Goal: Task Accomplishment & Management: Complete application form

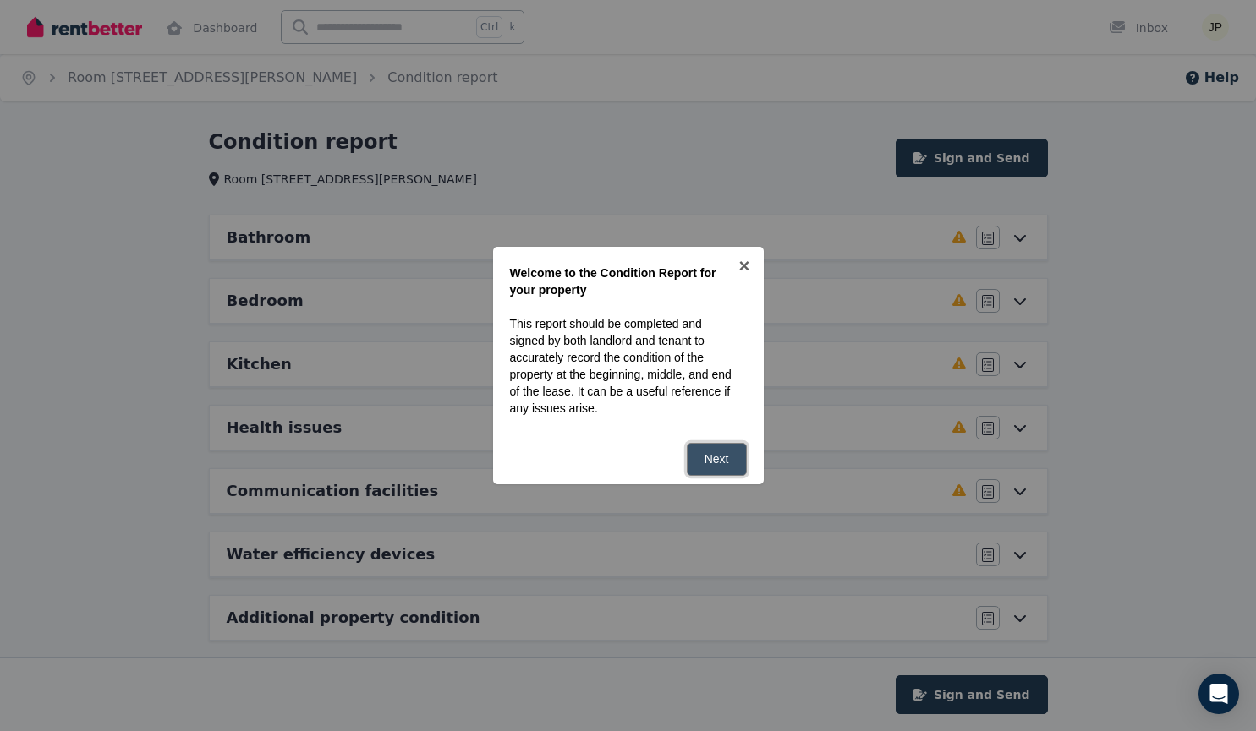
click at [714, 457] on link "Next" at bounding box center [717, 459] width 60 height 33
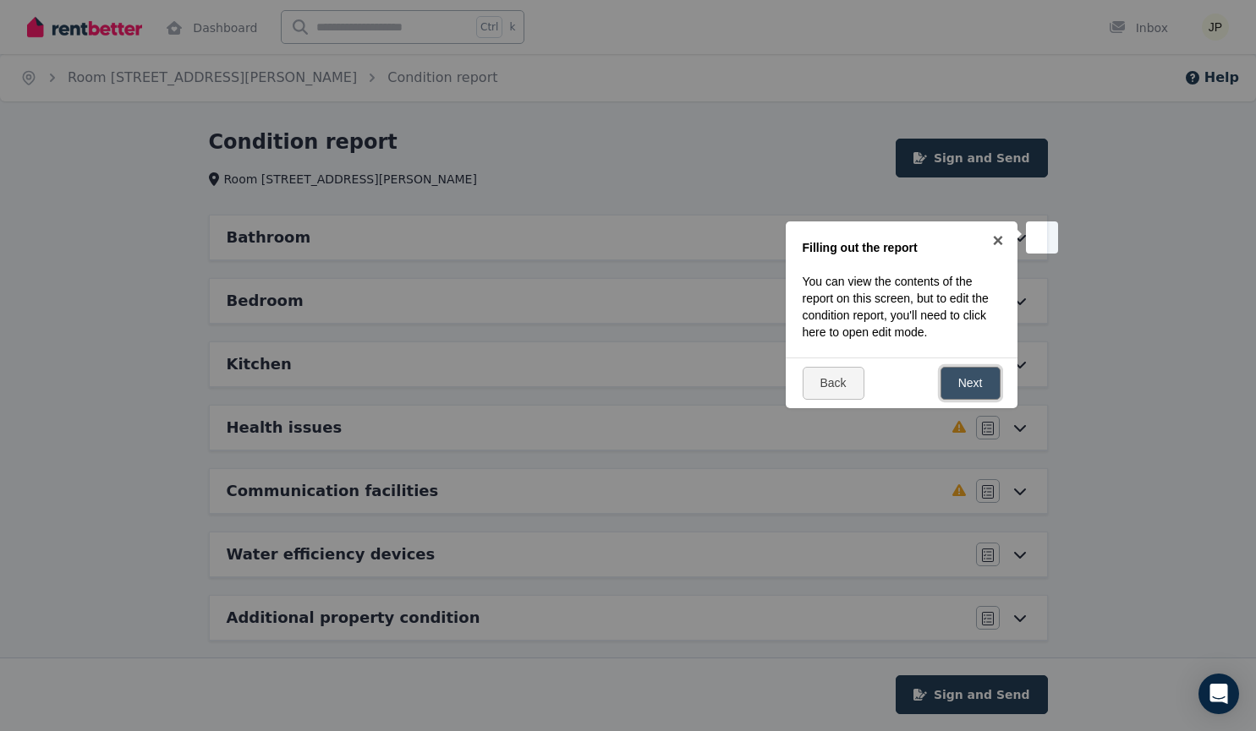
click at [962, 381] on link "Next" at bounding box center [970, 383] width 60 height 33
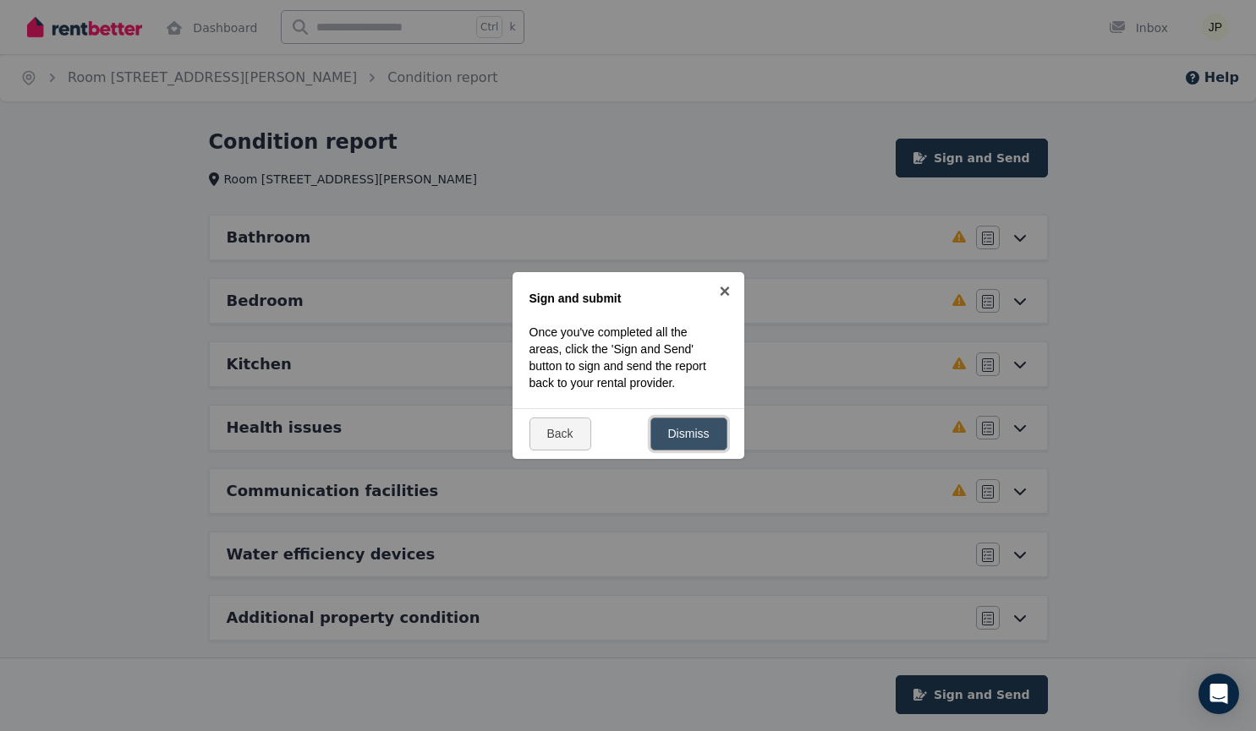
click at [720, 441] on link "Dismiss" at bounding box center [688, 434] width 77 height 33
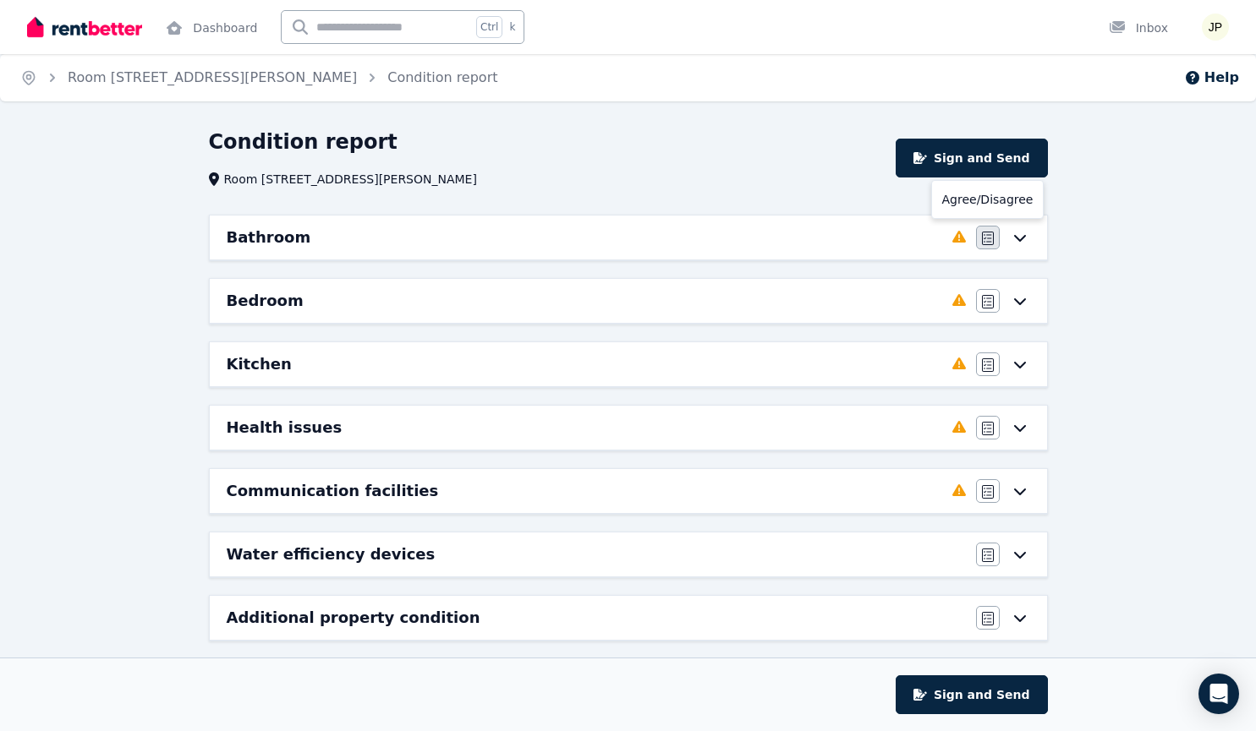
click at [994, 238] on icon "button" at bounding box center [988, 239] width 12 height 14
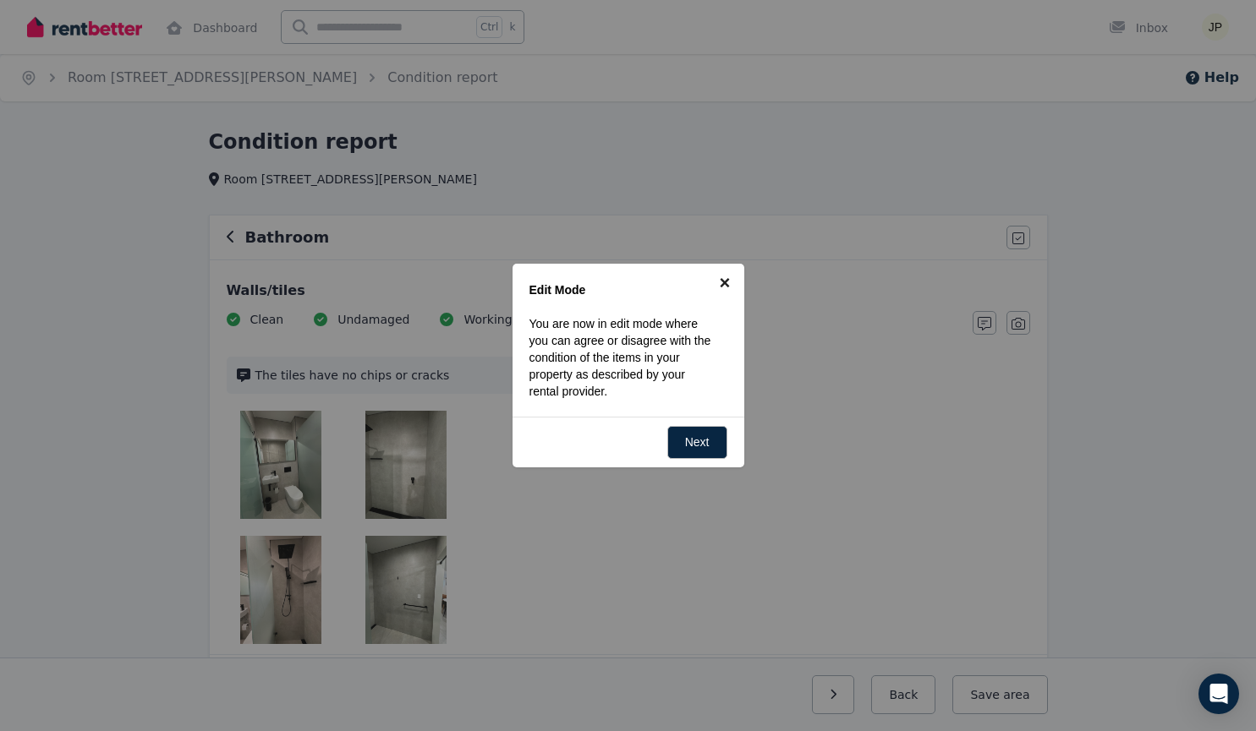
click at [723, 276] on link "×" at bounding box center [725, 283] width 38 height 38
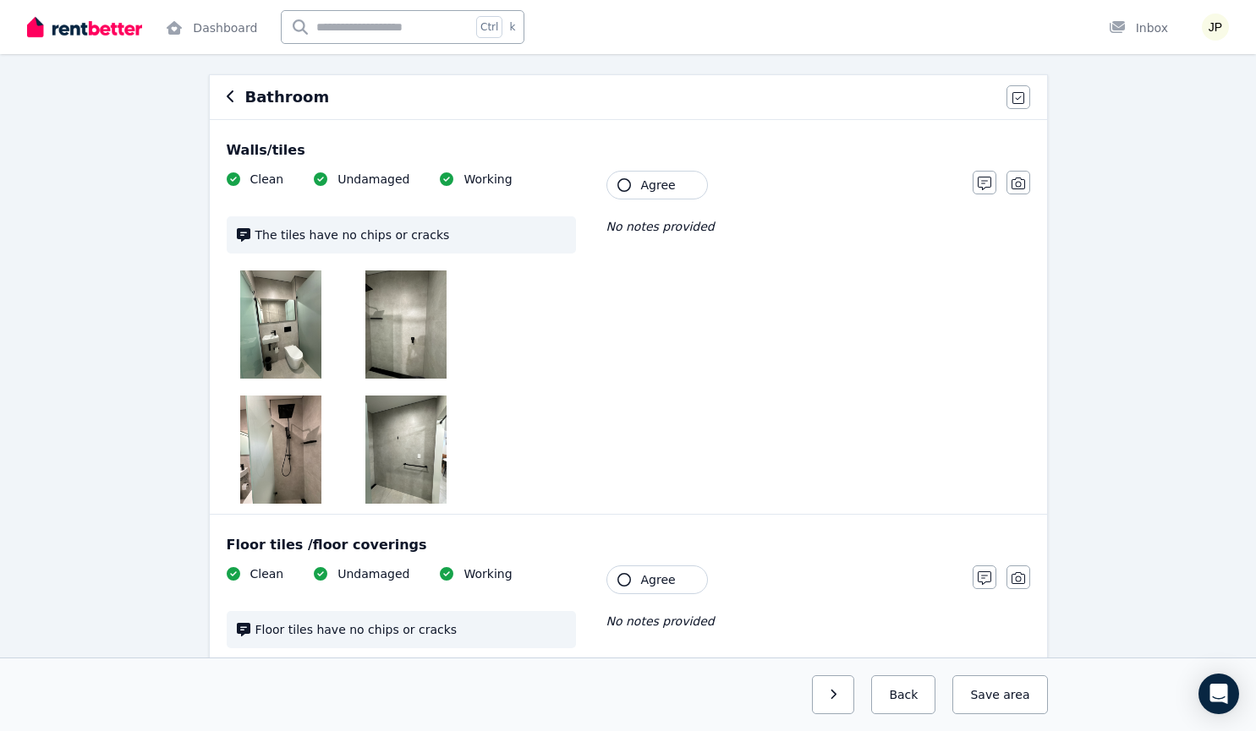
scroll to position [141, 0]
click at [240, 318] on img at bounding box center [280, 324] width 81 height 108
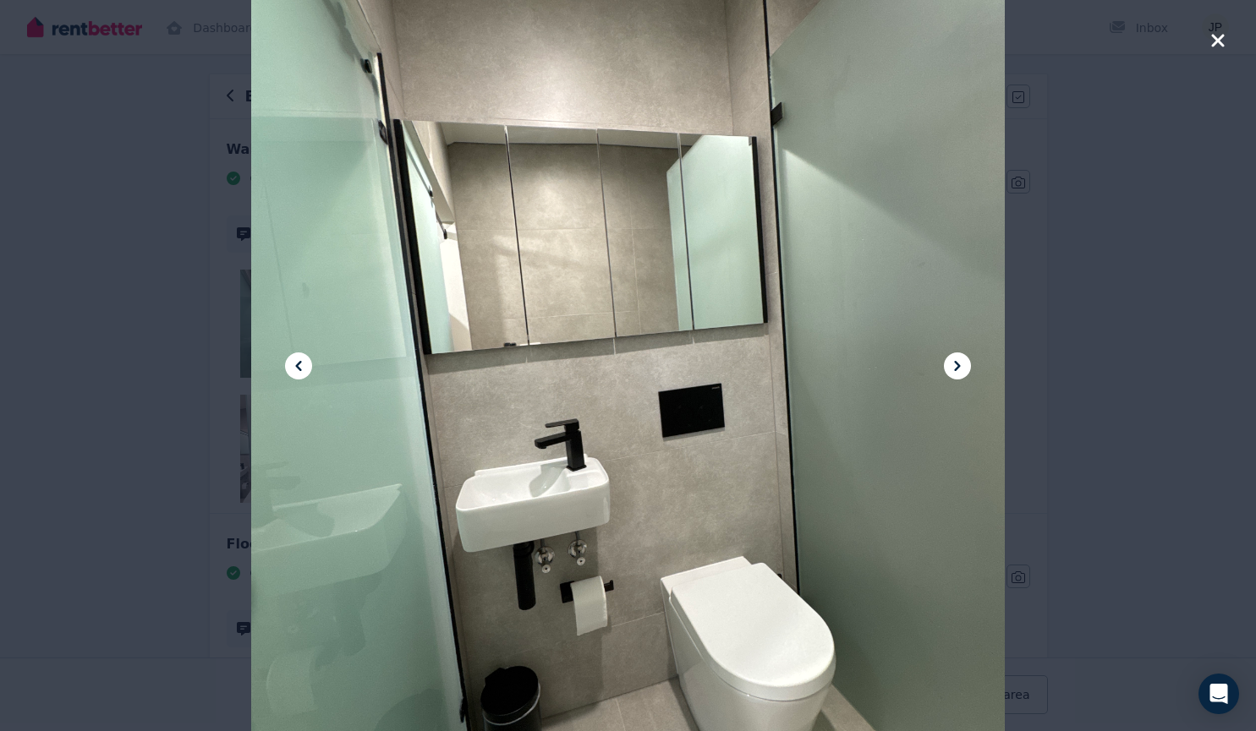
click at [967, 366] on button at bounding box center [957, 366] width 27 height 27
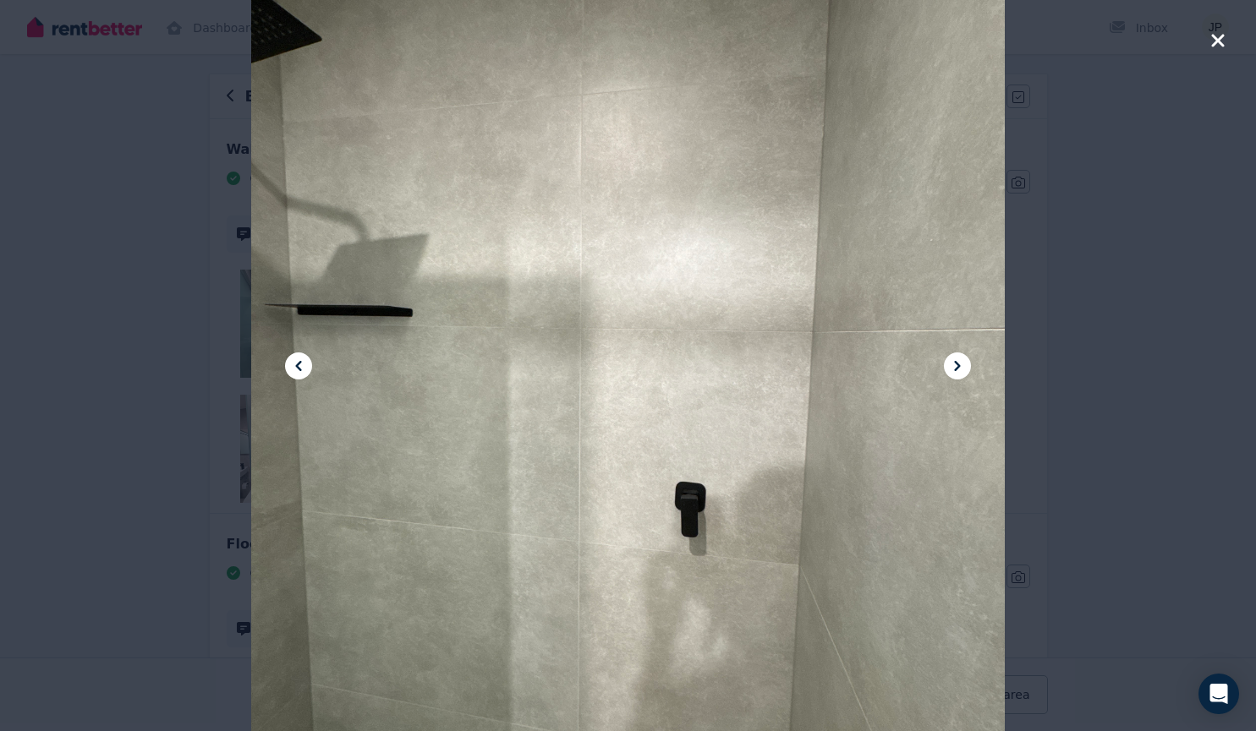
click at [956, 368] on icon at bounding box center [957, 366] width 20 height 20
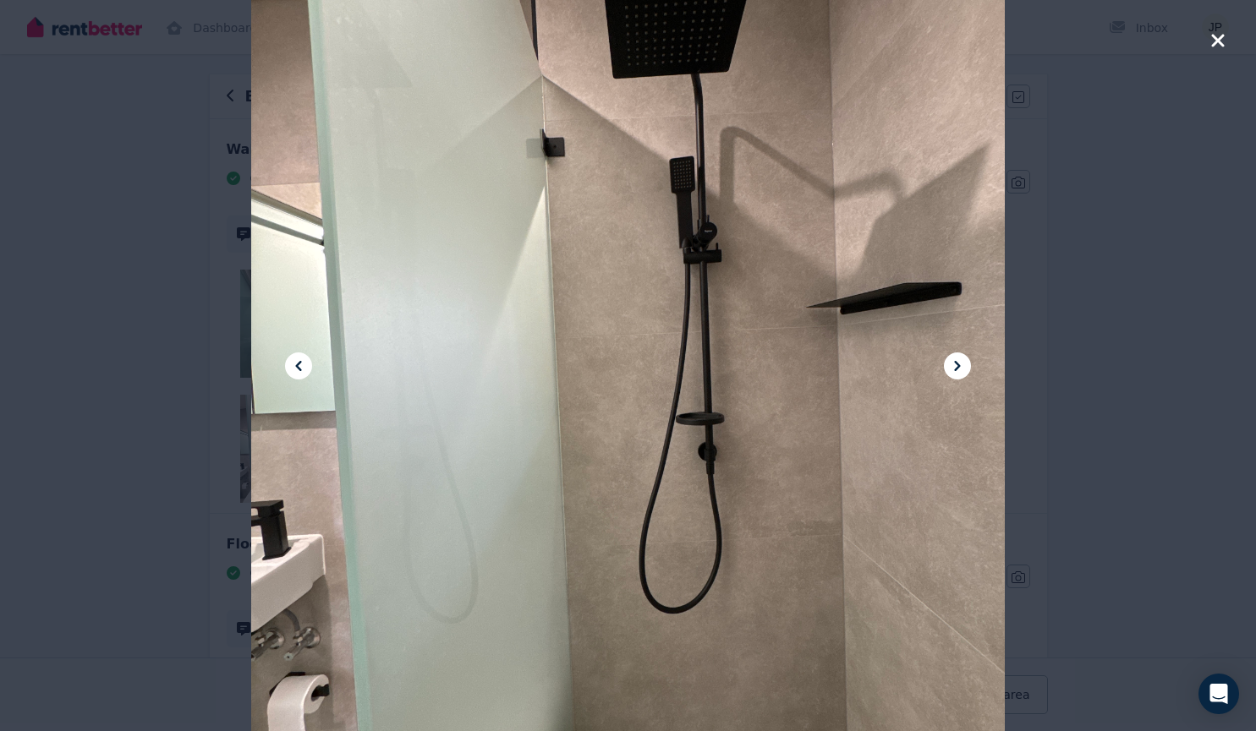
click at [956, 368] on icon at bounding box center [957, 366] width 20 height 20
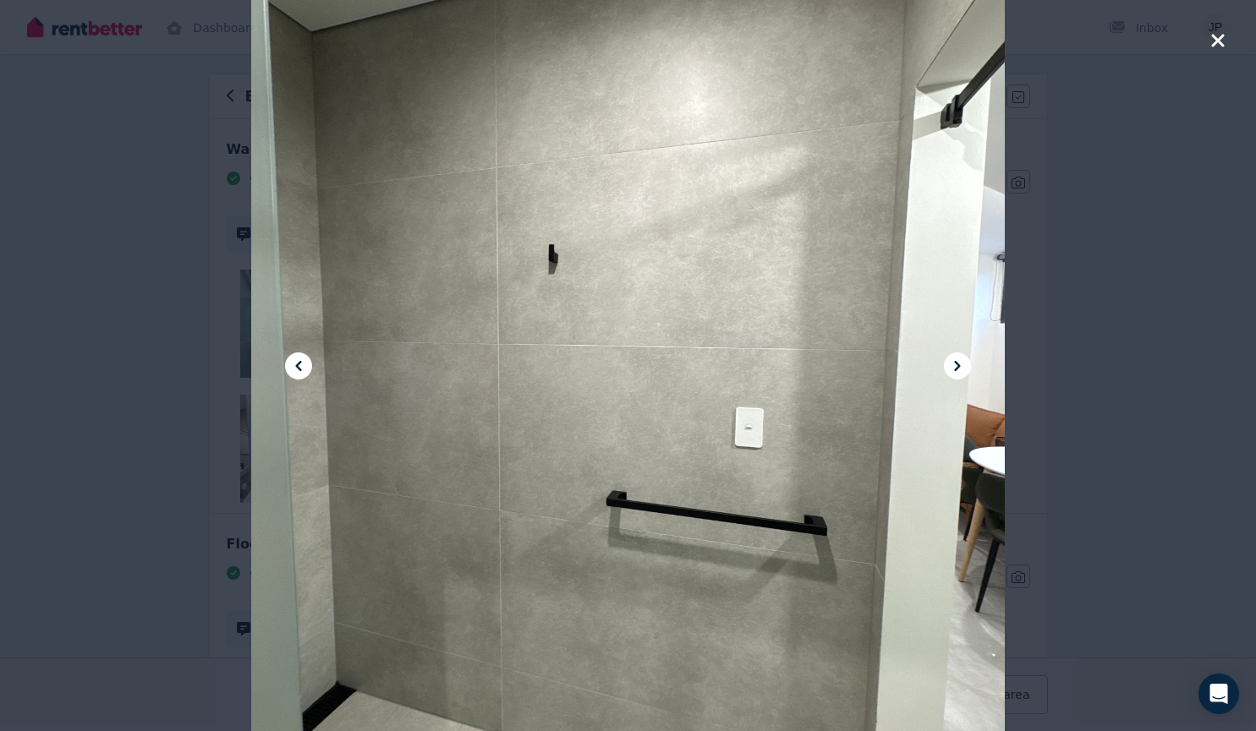
click at [956, 368] on icon at bounding box center [957, 366] width 20 height 20
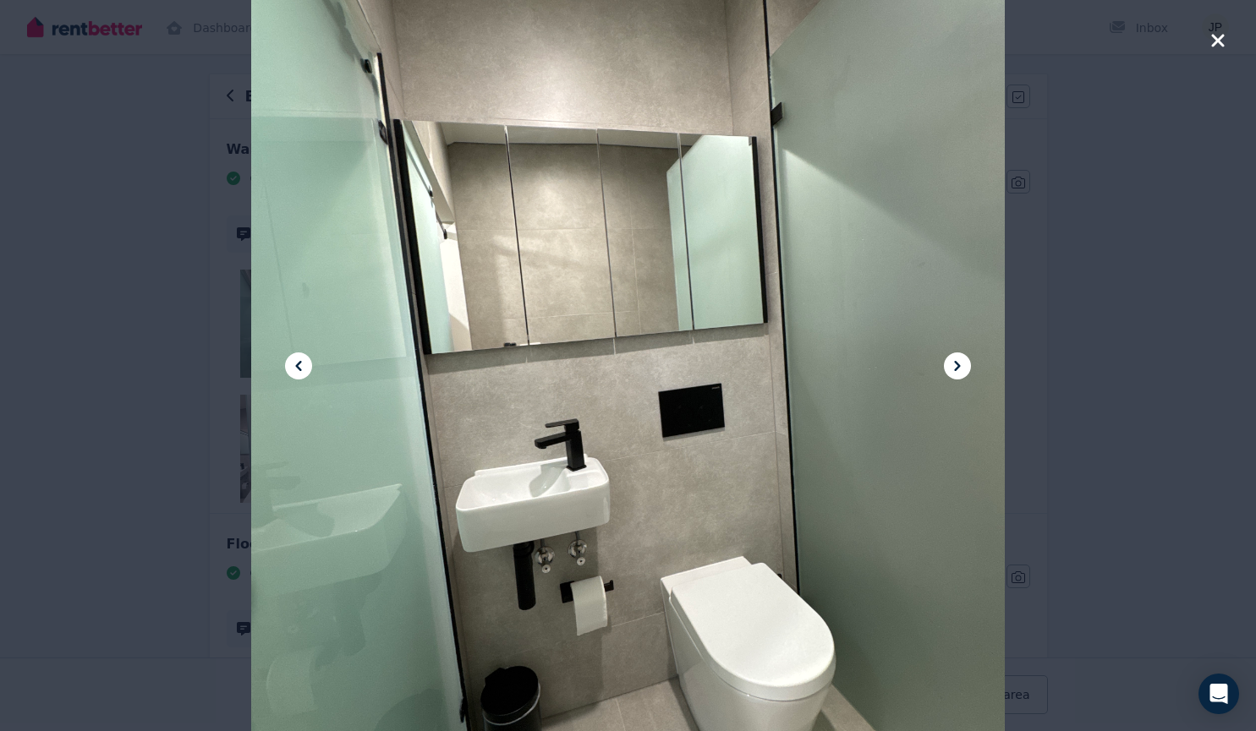
click at [1075, 326] on div at bounding box center [628, 365] width 1256 height 731
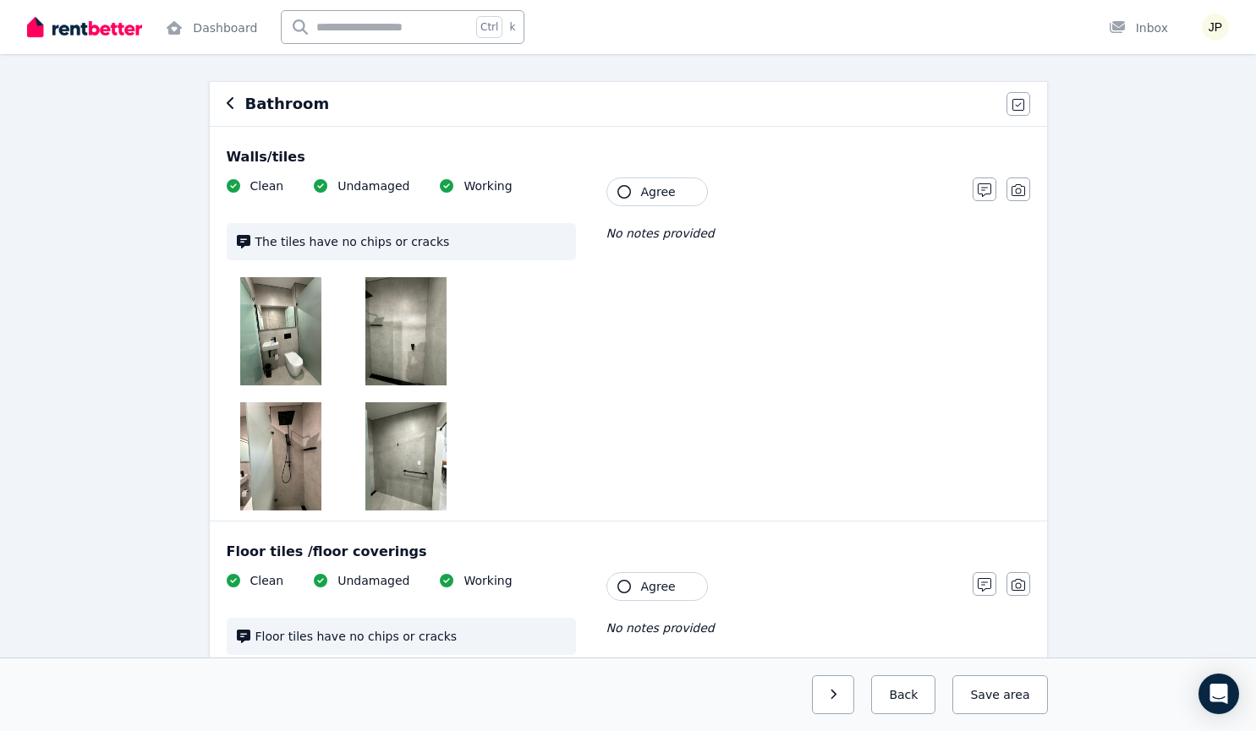
scroll to position [133, 0]
click at [643, 198] on span "Agree" at bounding box center [658, 192] width 35 height 17
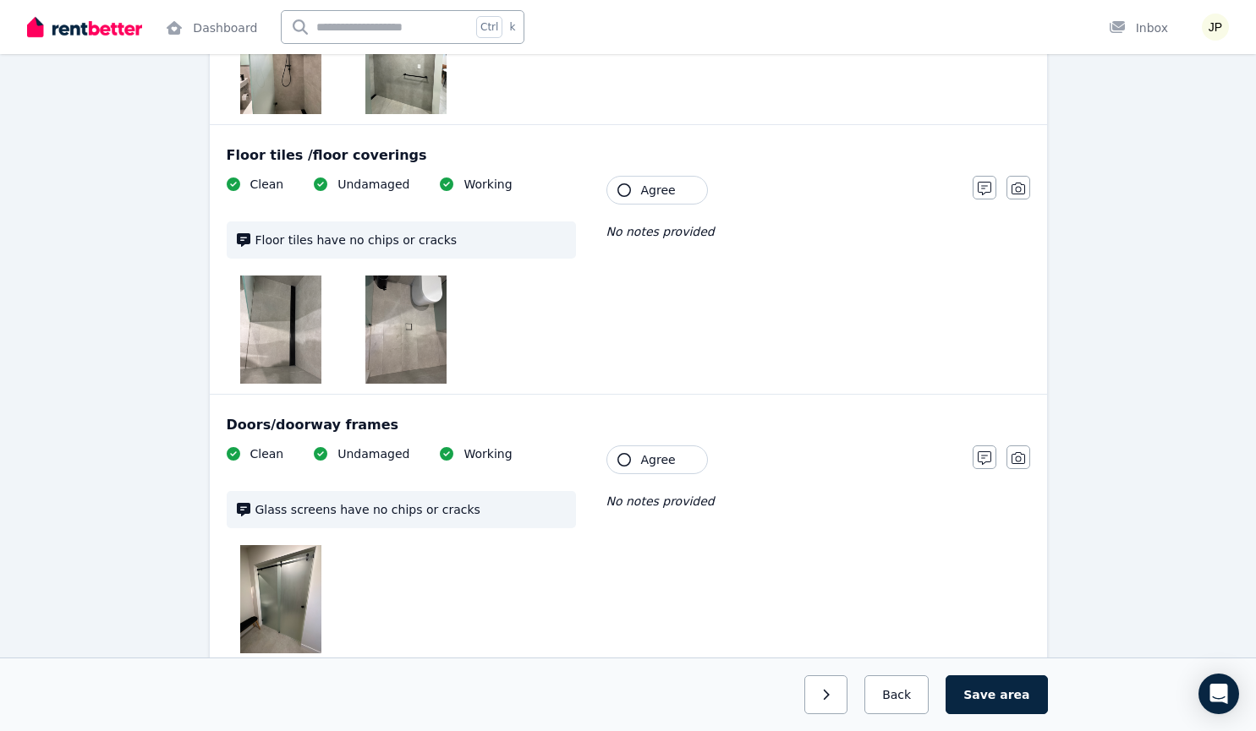
scroll to position [533, 0]
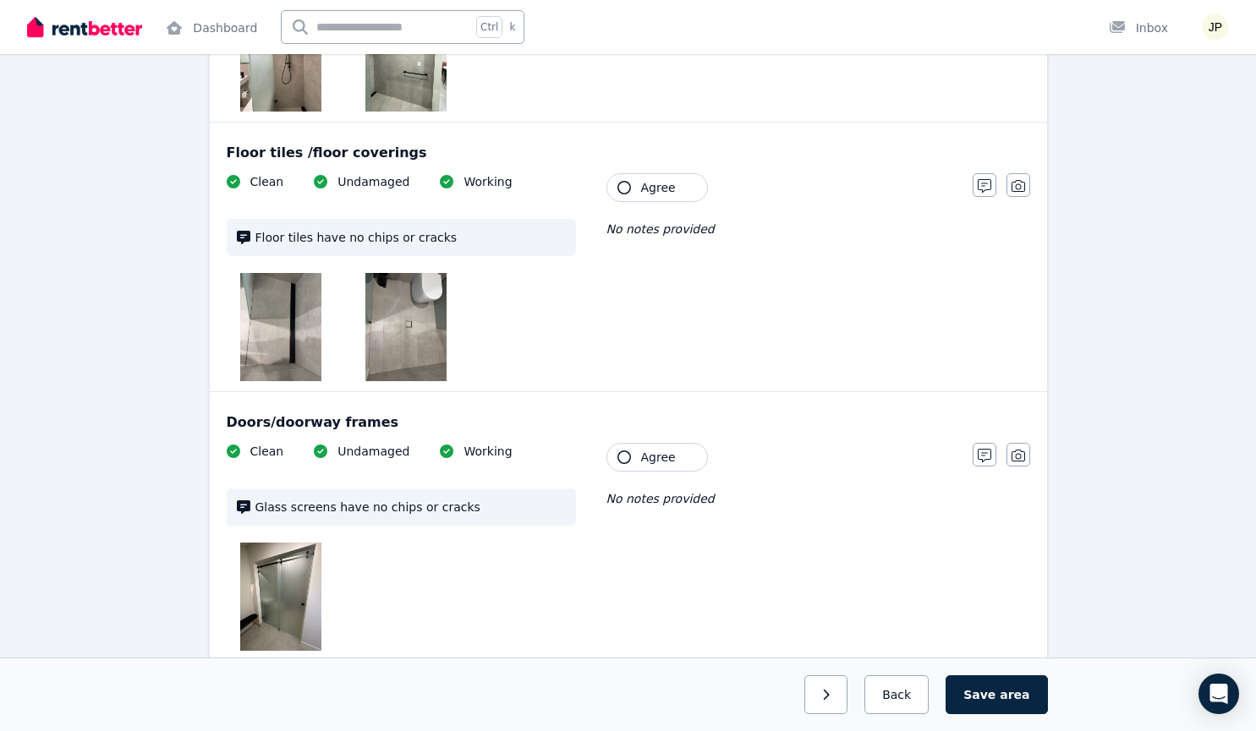
click at [650, 190] on span "Agree" at bounding box center [658, 187] width 35 height 17
click at [675, 472] on div "Clean Undamaged Working Glass screens have no chips or cracks Tenant Agree No n…" at bounding box center [591, 547] width 729 height 208
click at [655, 454] on span "Agree" at bounding box center [658, 457] width 35 height 17
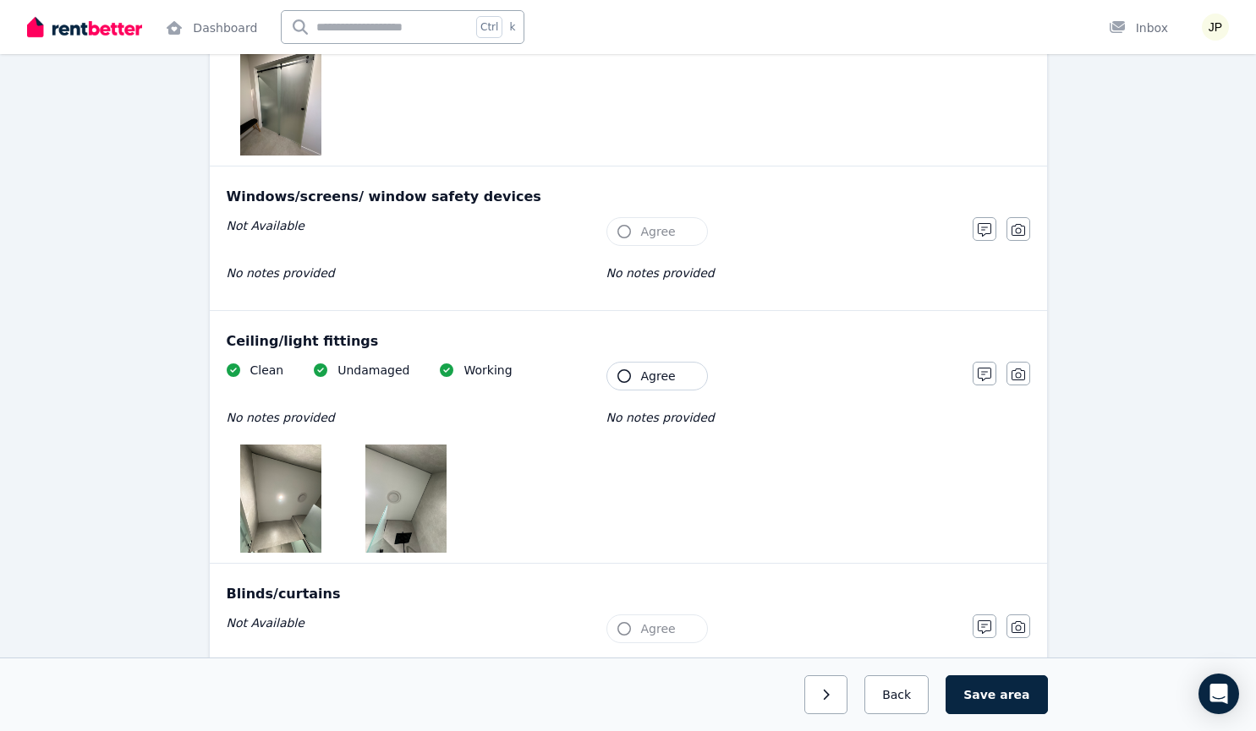
scroll to position [1045, 0]
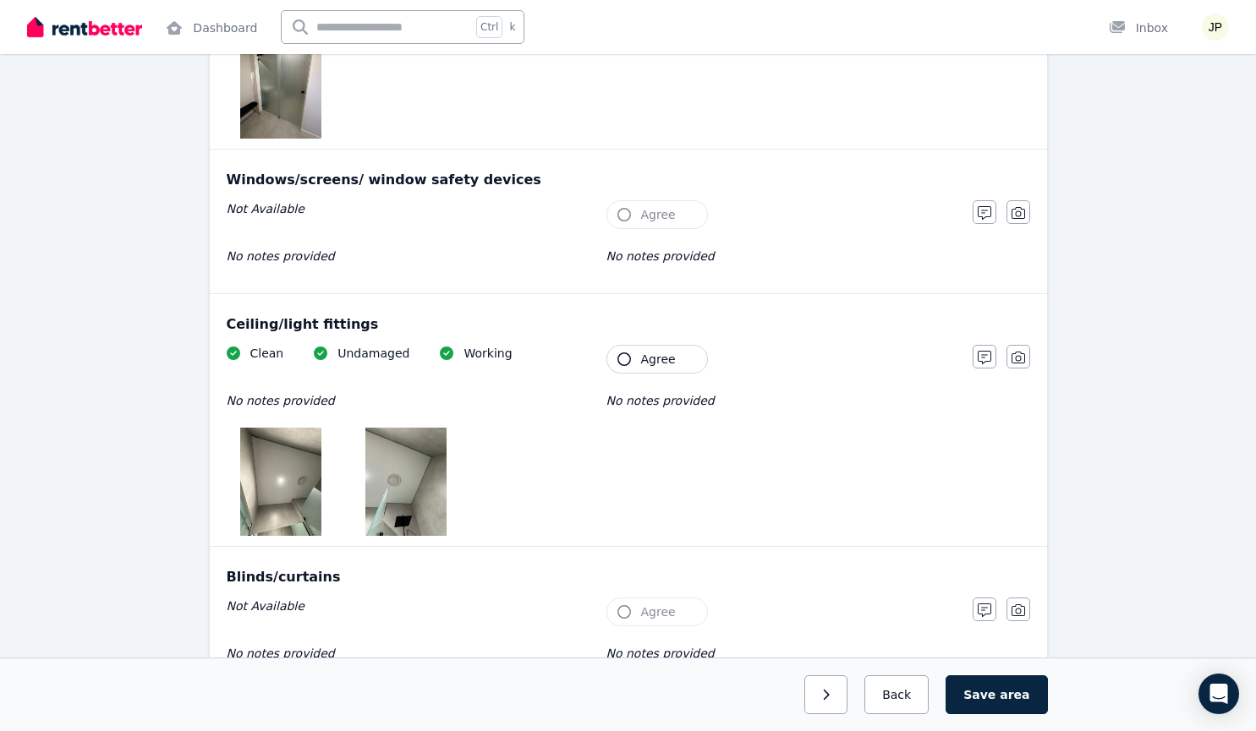
click at [651, 364] on span "Agree" at bounding box center [658, 359] width 35 height 17
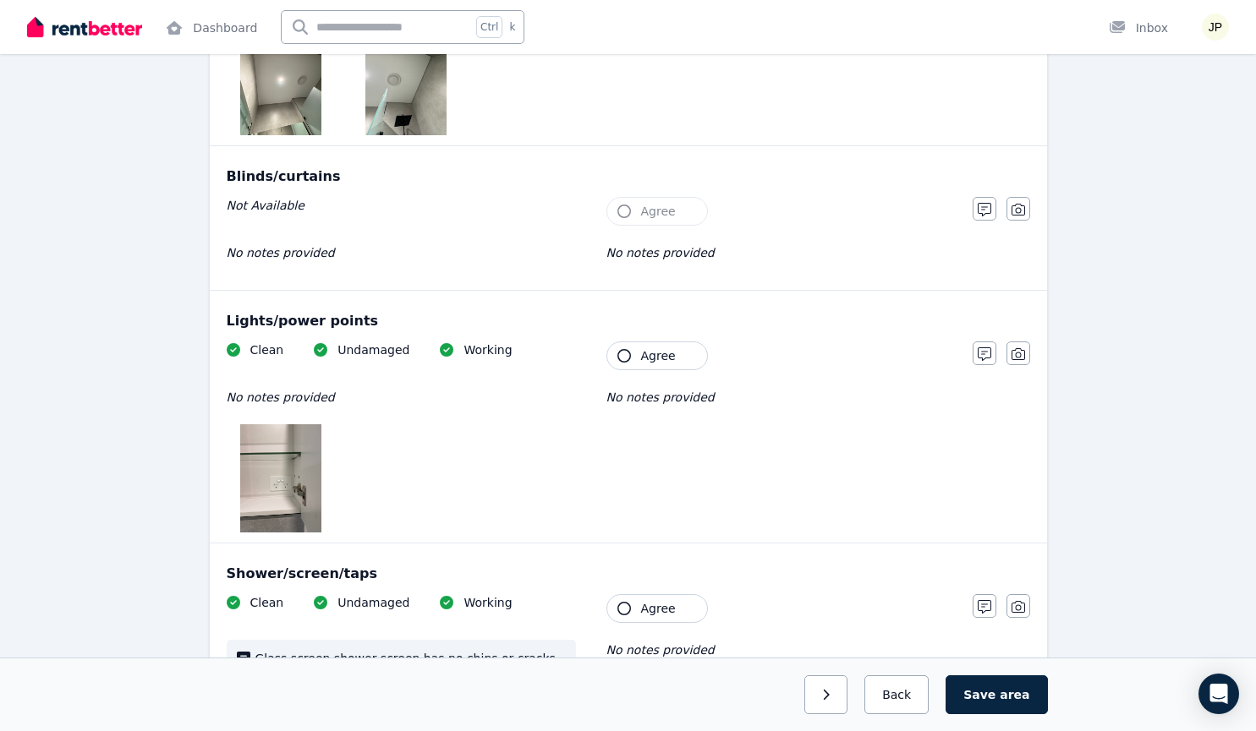
scroll to position [1447, 0]
click at [655, 356] on span "Agree" at bounding box center [658, 355] width 35 height 17
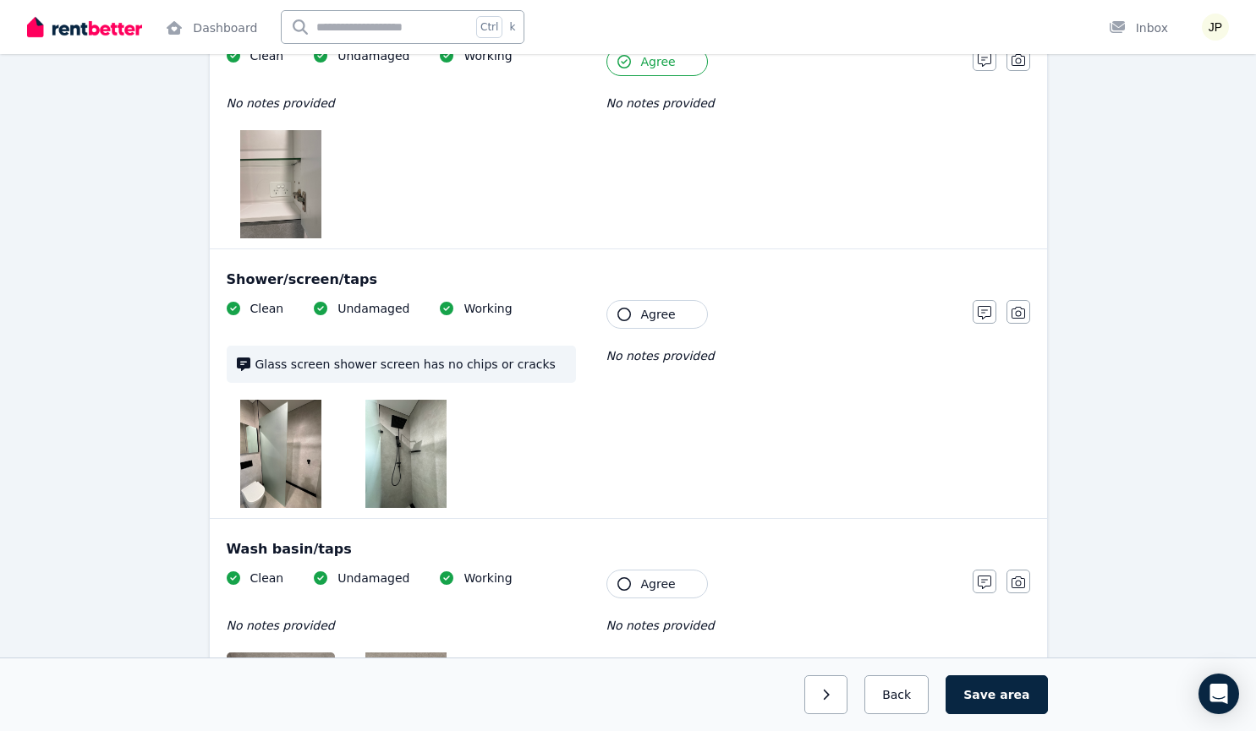
scroll to position [1741, 0]
click at [660, 316] on span "Agree" at bounding box center [658, 313] width 35 height 17
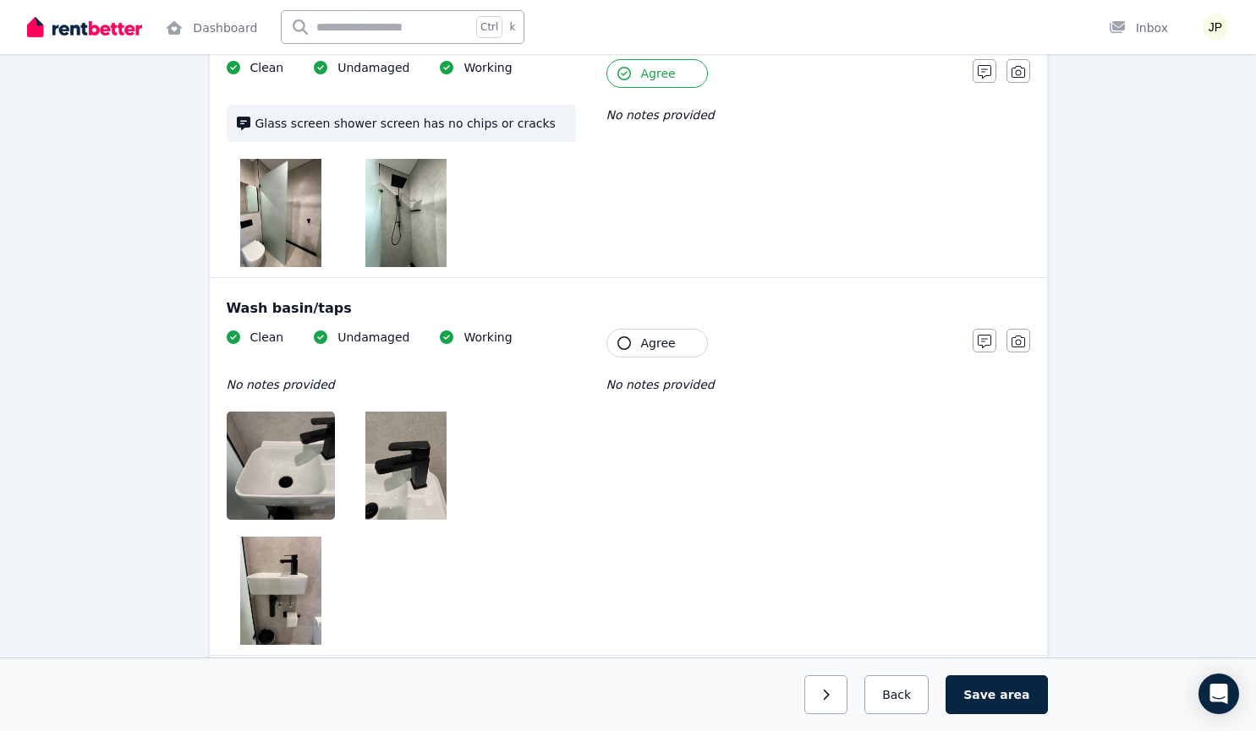
scroll to position [1982, 0]
click at [663, 334] on span "Agree" at bounding box center [658, 342] width 35 height 17
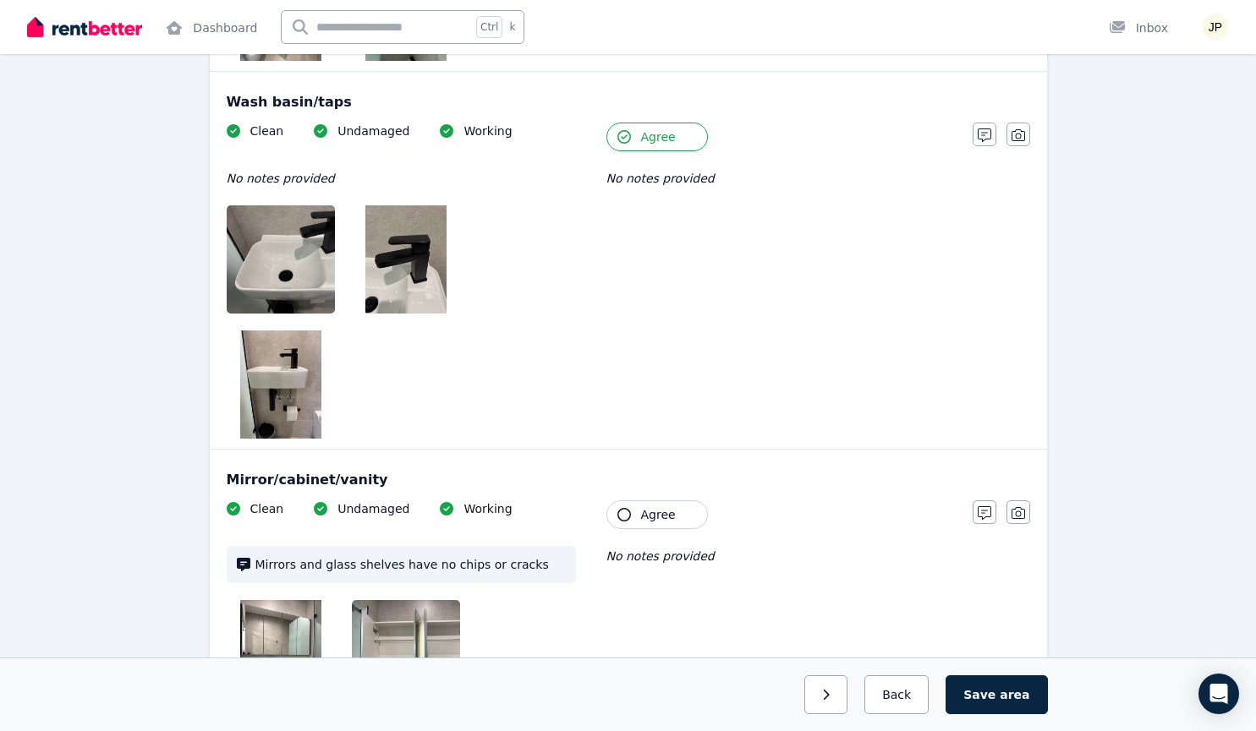
scroll to position [2189, 0]
click at [657, 506] on span "Agree" at bounding box center [658, 514] width 35 height 17
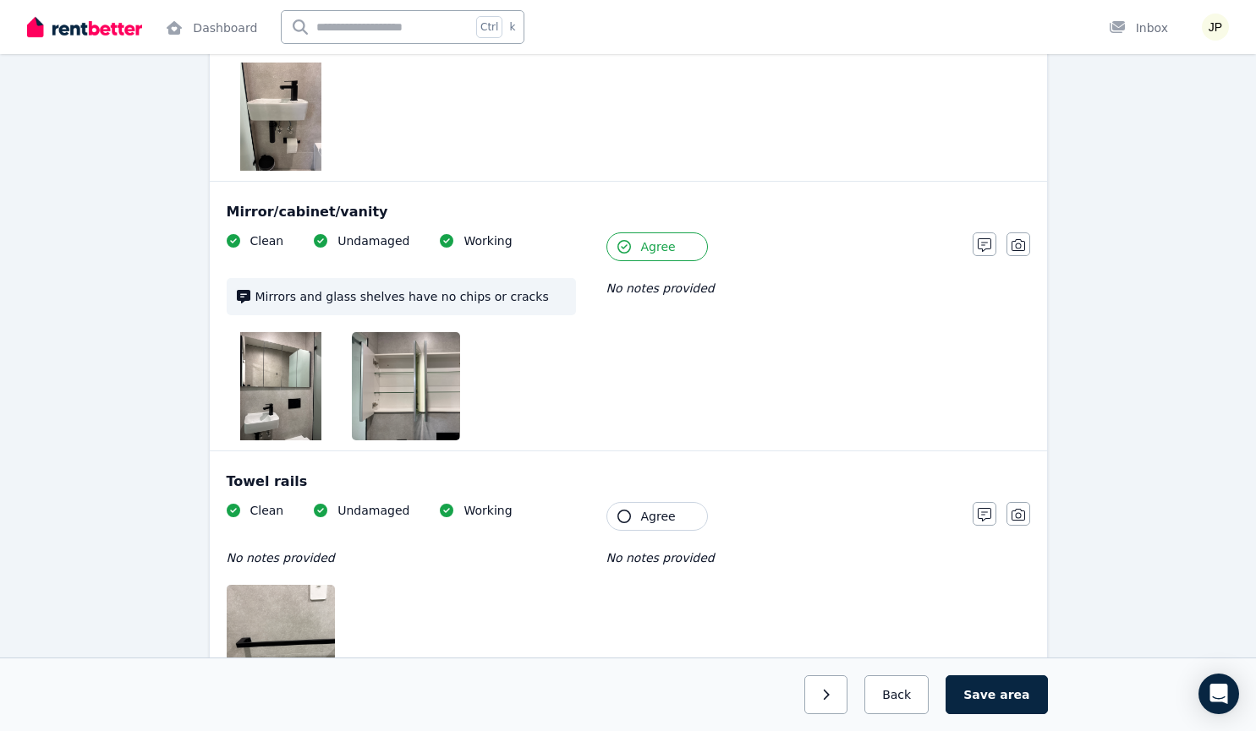
scroll to position [2457, 0]
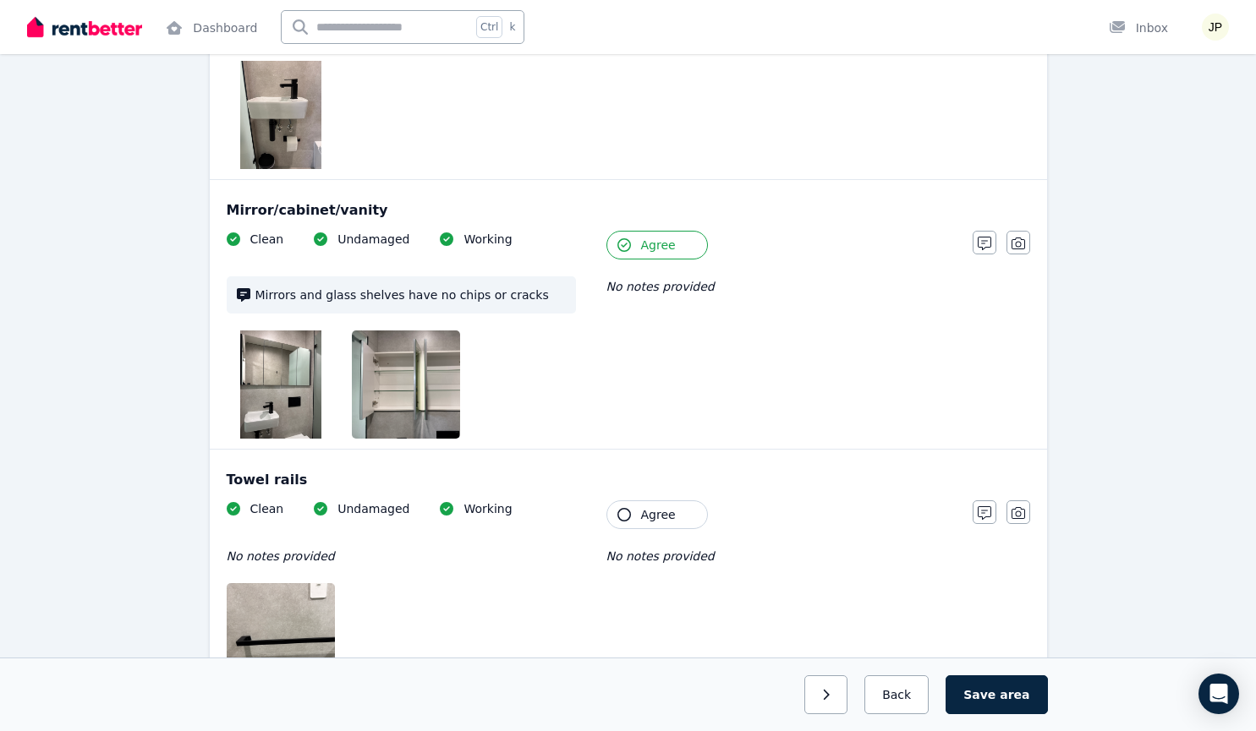
click at [665, 507] on span "Agree" at bounding box center [658, 515] width 35 height 17
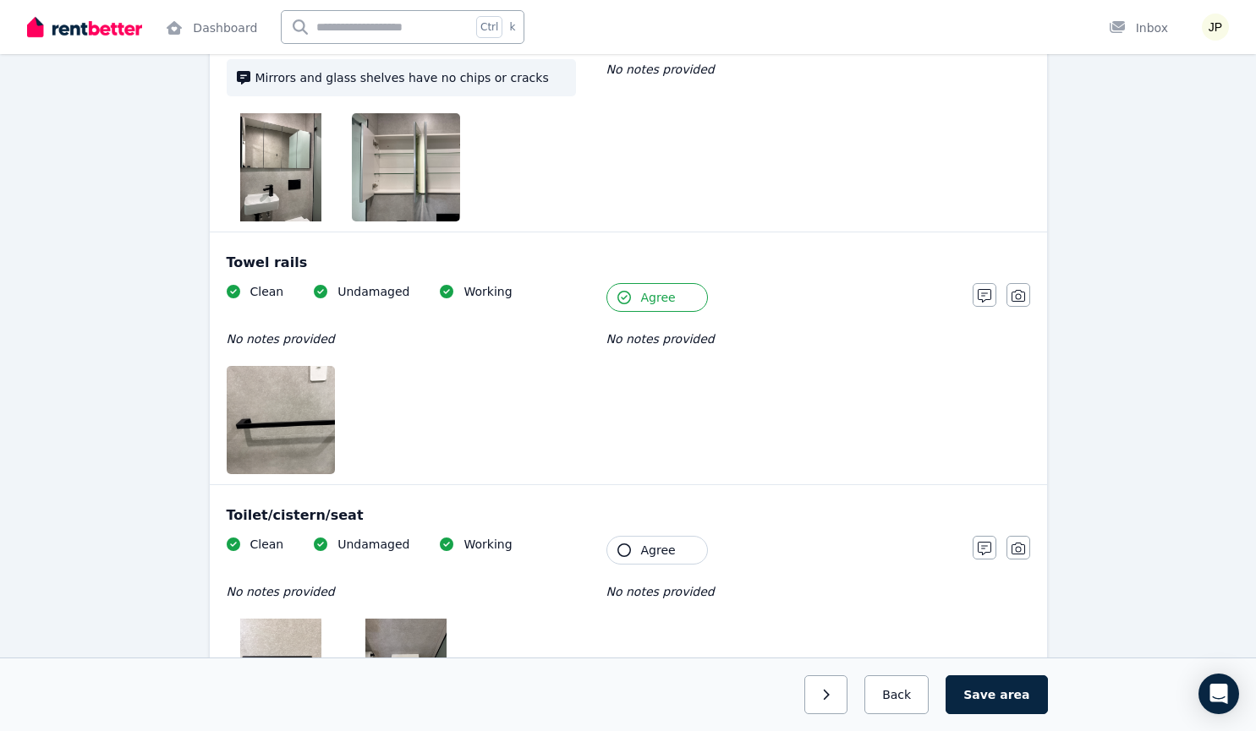
scroll to position [2676, 0]
click at [663, 541] on span "Agree" at bounding box center [658, 549] width 35 height 17
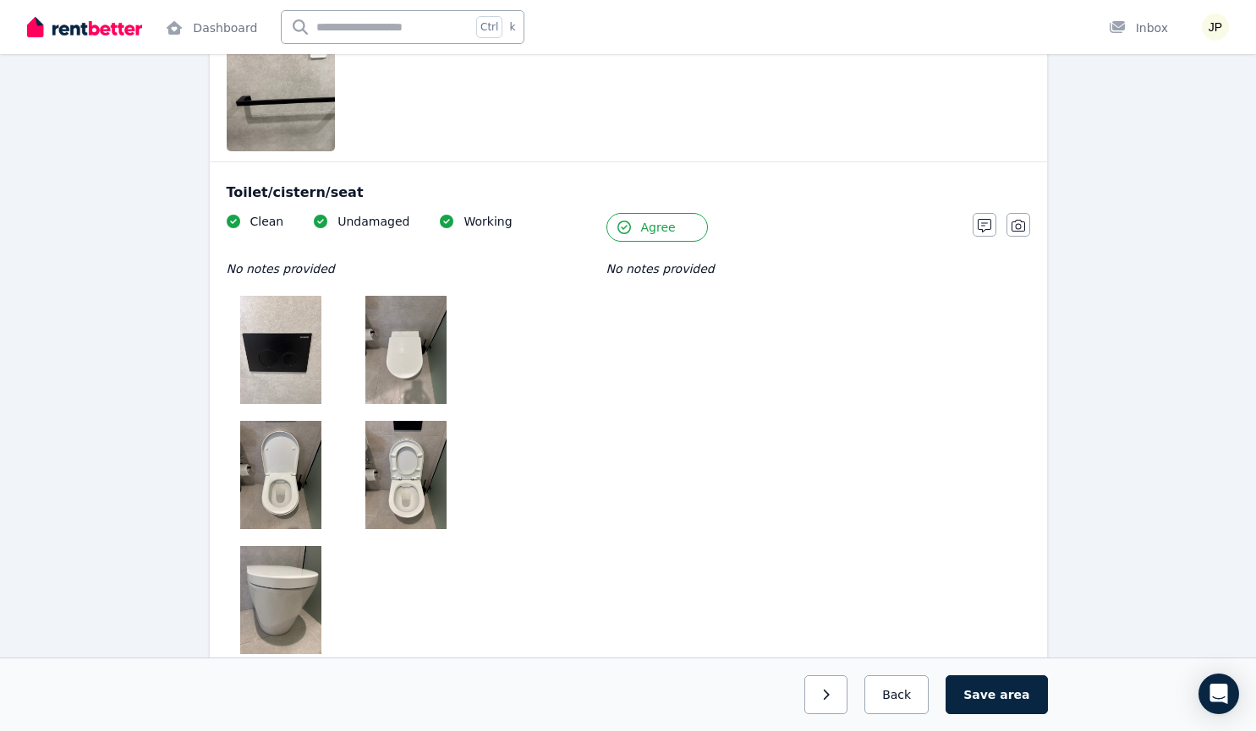
scroll to position [2999, 0]
click at [656, 715] on button "Agree" at bounding box center [656, 729] width 101 height 29
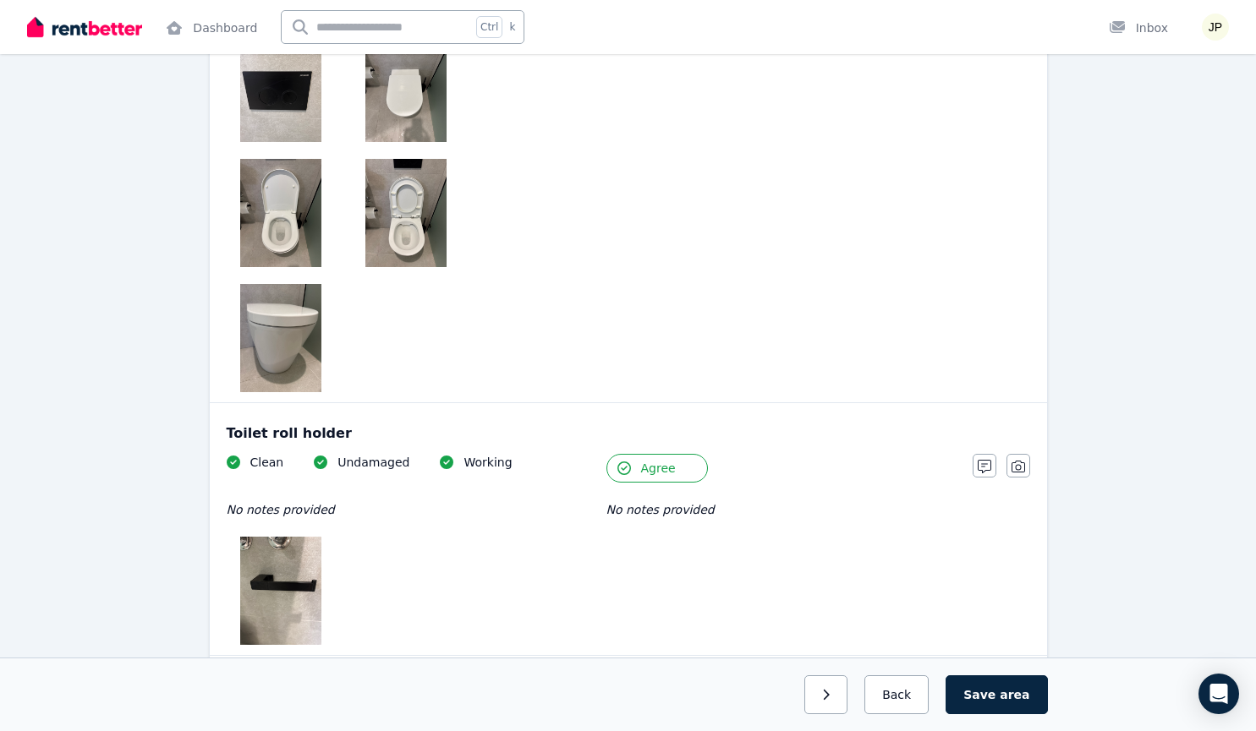
scroll to position [3336, 0]
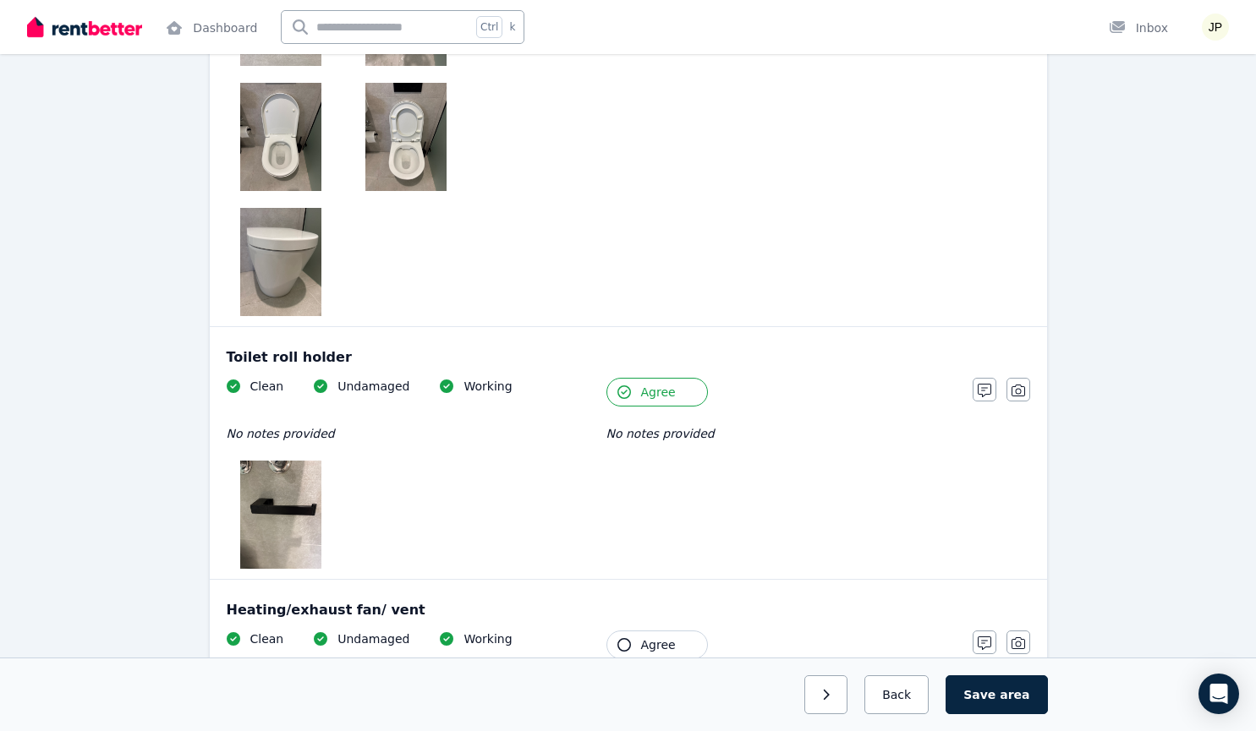
click at [657, 637] on span "Agree" at bounding box center [658, 645] width 35 height 17
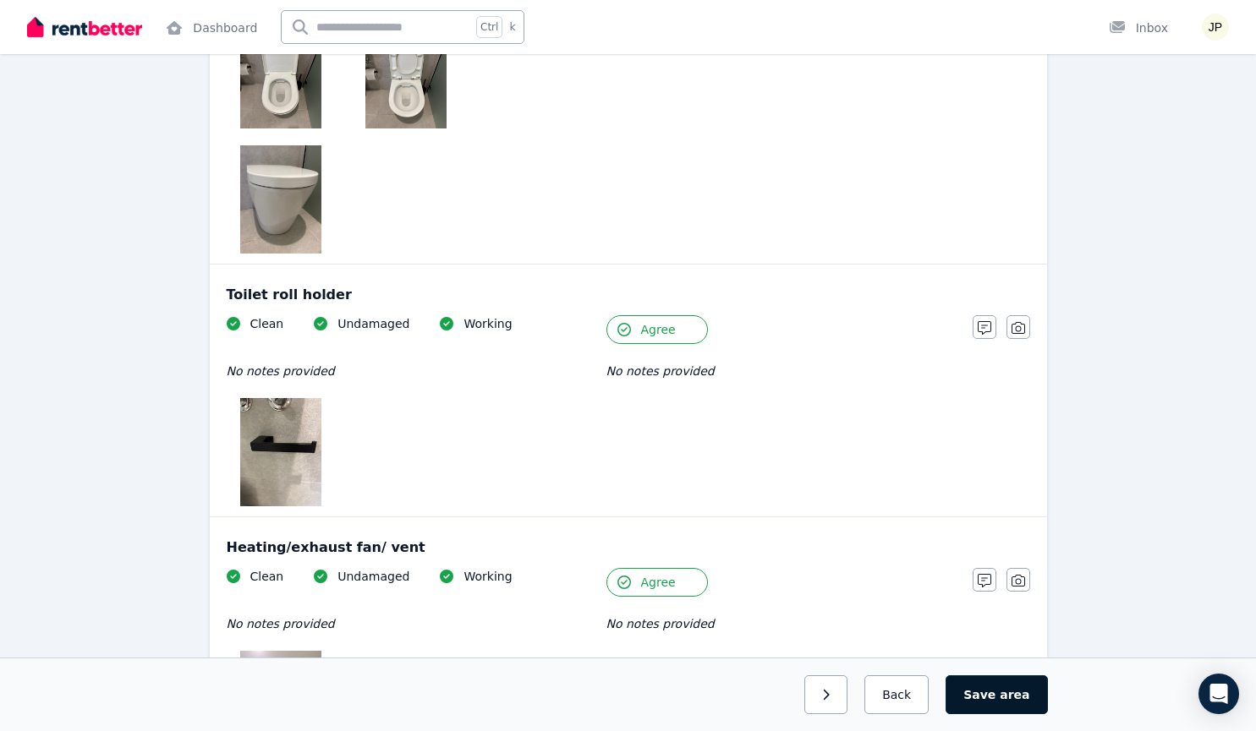
click at [1038, 693] on button "Save area" at bounding box center [995, 695] width 101 height 39
click at [1029, 703] on span "area" at bounding box center [1016, 695] width 26 height 17
click at [1212, 694] on icon "Open Intercom Messenger" at bounding box center [1217, 694] width 19 height 22
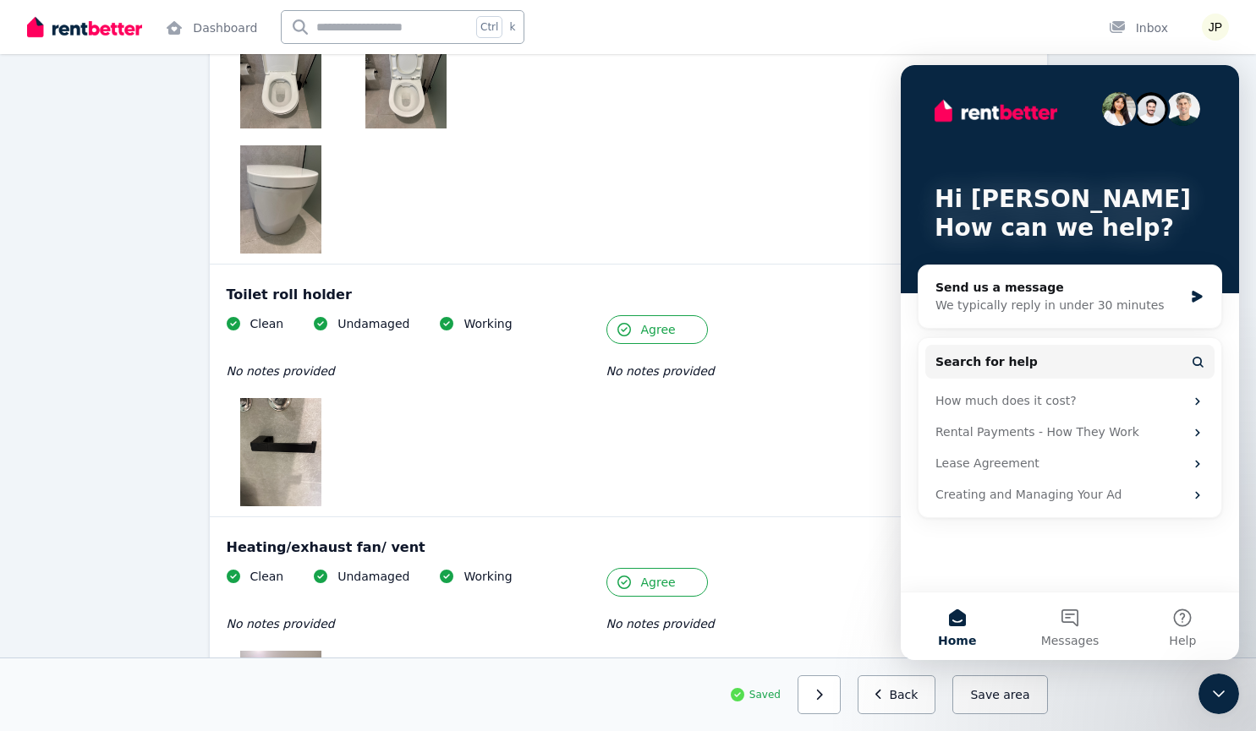
scroll to position [0, 0]
click at [855, 568] on div "Clean Undamaged Working No notes provided Tenant Agree No notes provided" at bounding box center [591, 663] width 729 height 191
click at [841, 710] on button "button" at bounding box center [818, 695] width 43 height 39
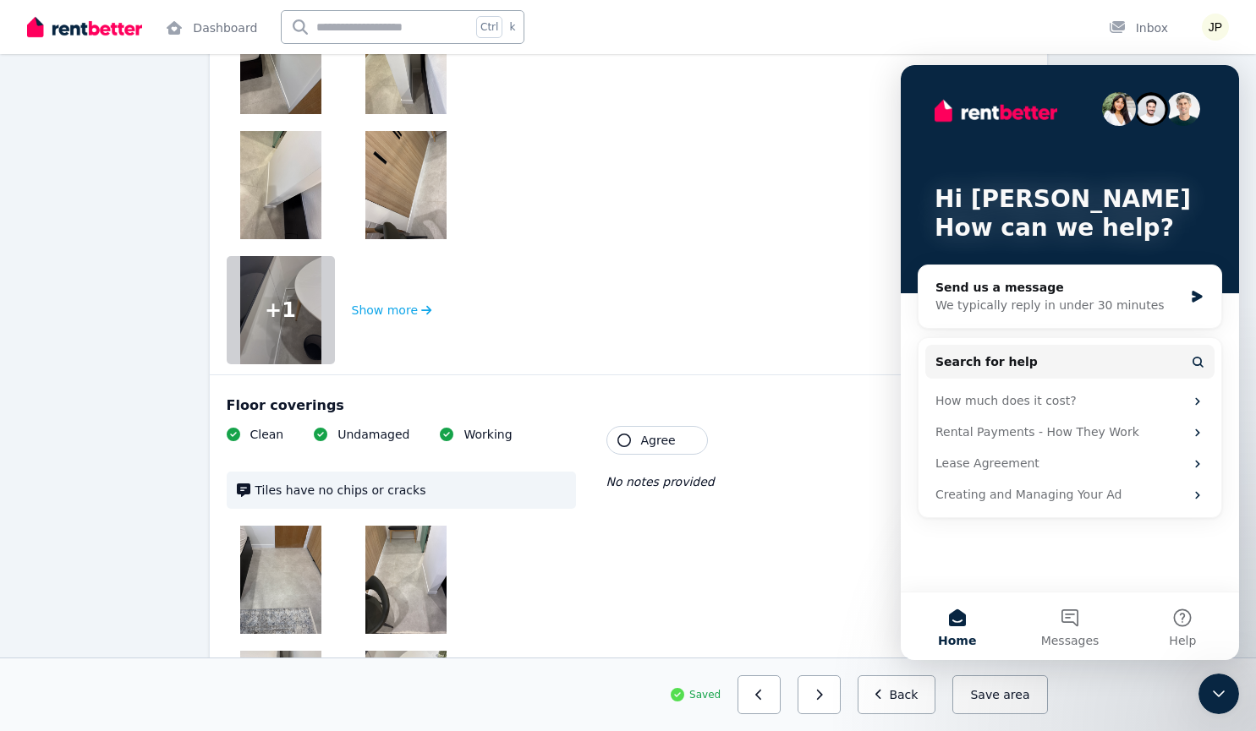
click at [841, 710] on button "button" at bounding box center [818, 695] width 43 height 39
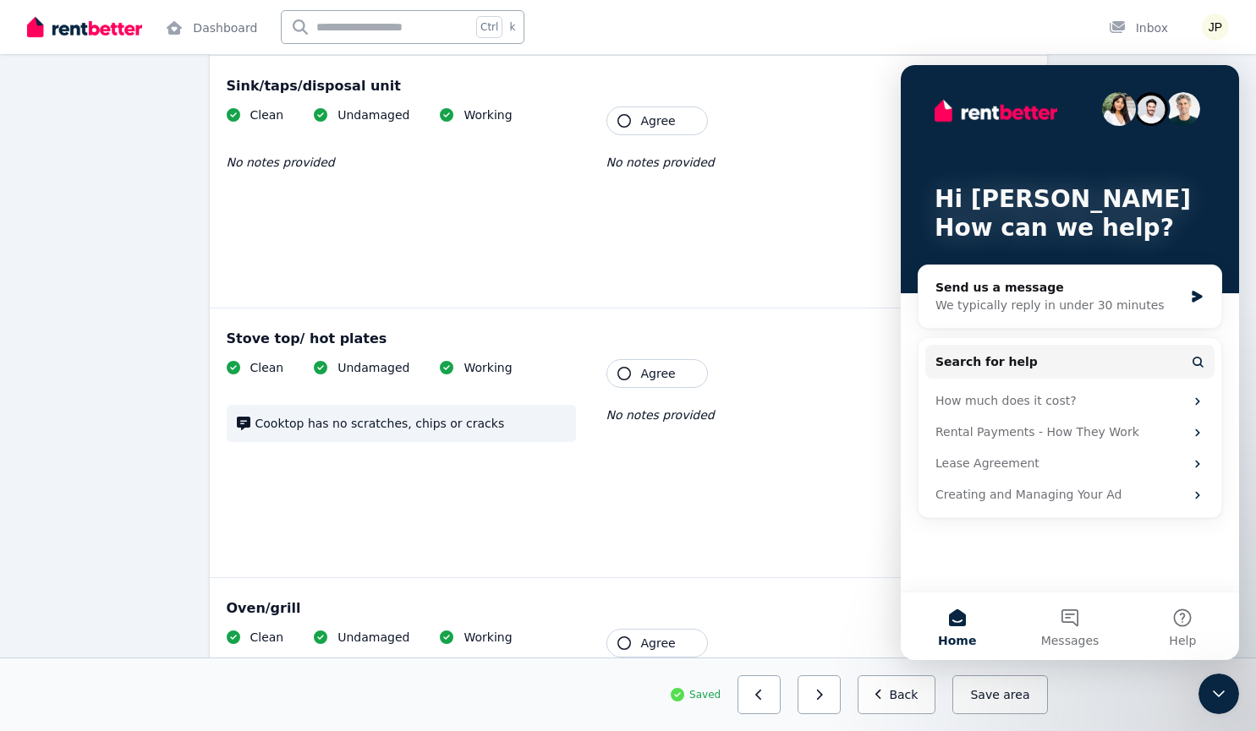
scroll to position [2989, 0]
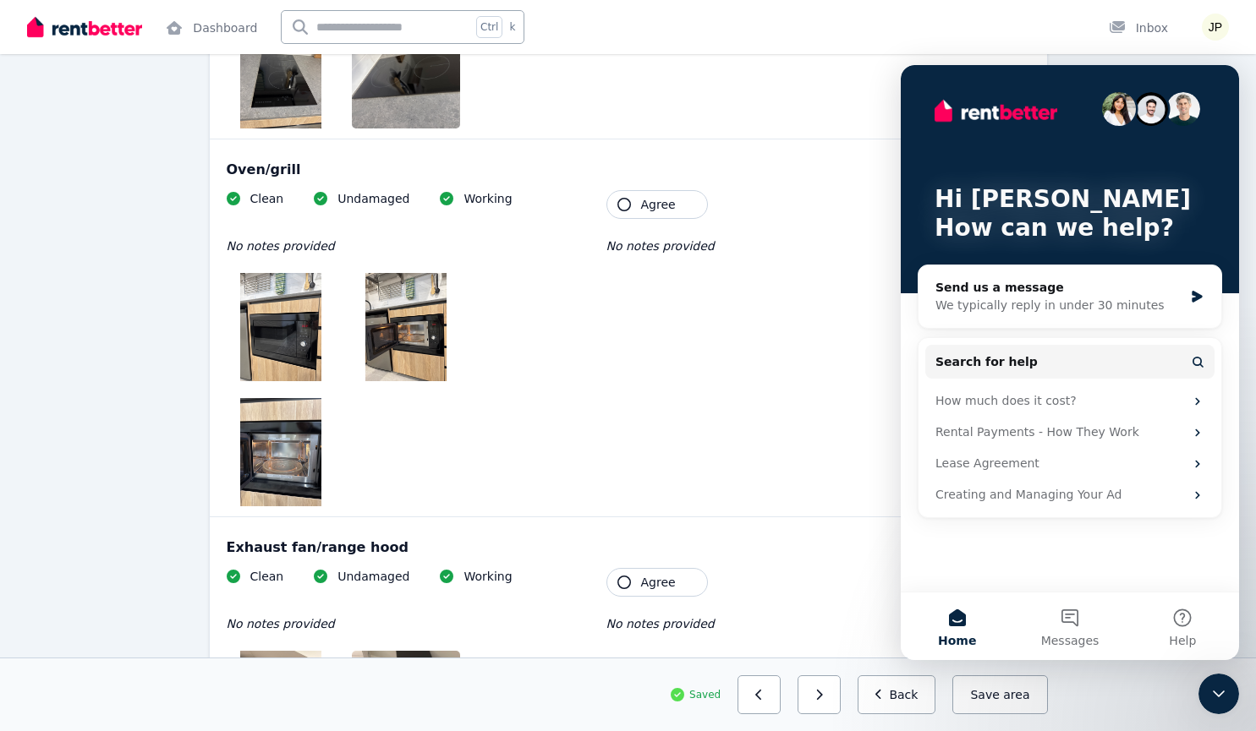
click at [800, 568] on div "Clean Undamaged Working No notes provided Tenant Agree No notes provided" at bounding box center [591, 726] width 729 height 316
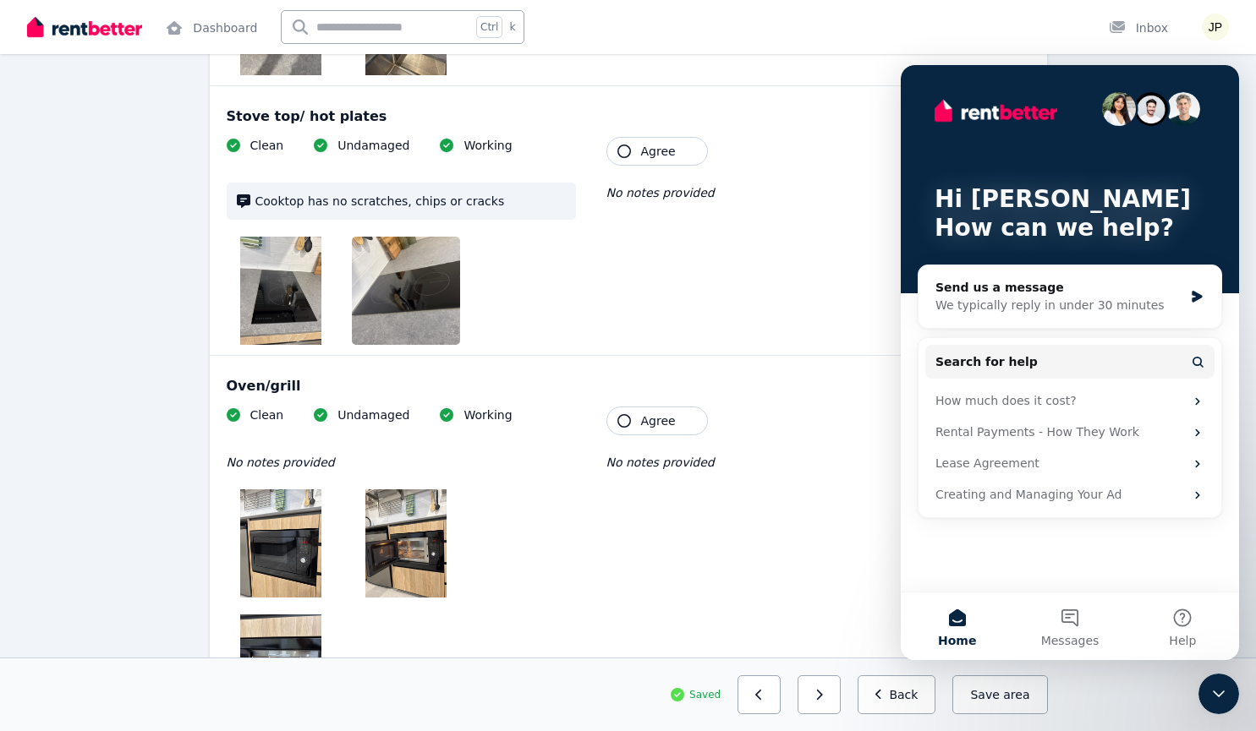
scroll to position [2772, 0]
click at [1213, 694] on icon "Close Intercom Messenger" at bounding box center [1218, 694] width 20 height 20
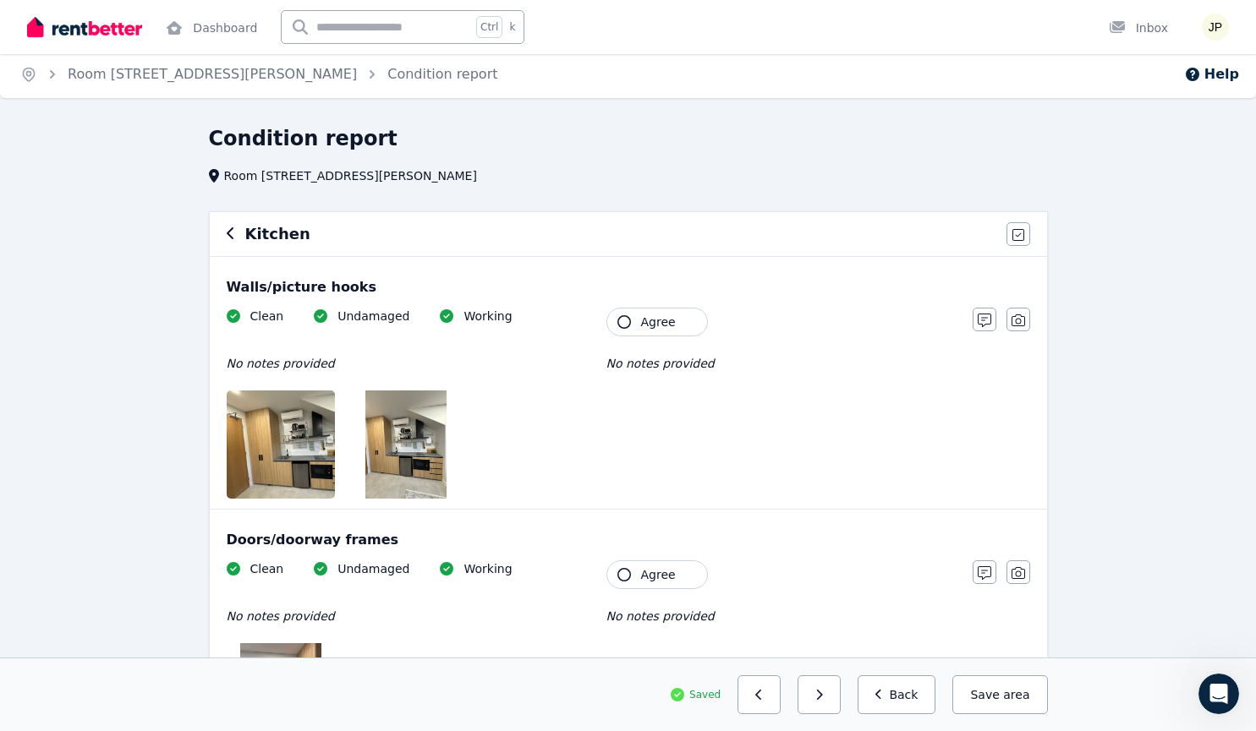
scroll to position [0, 0]
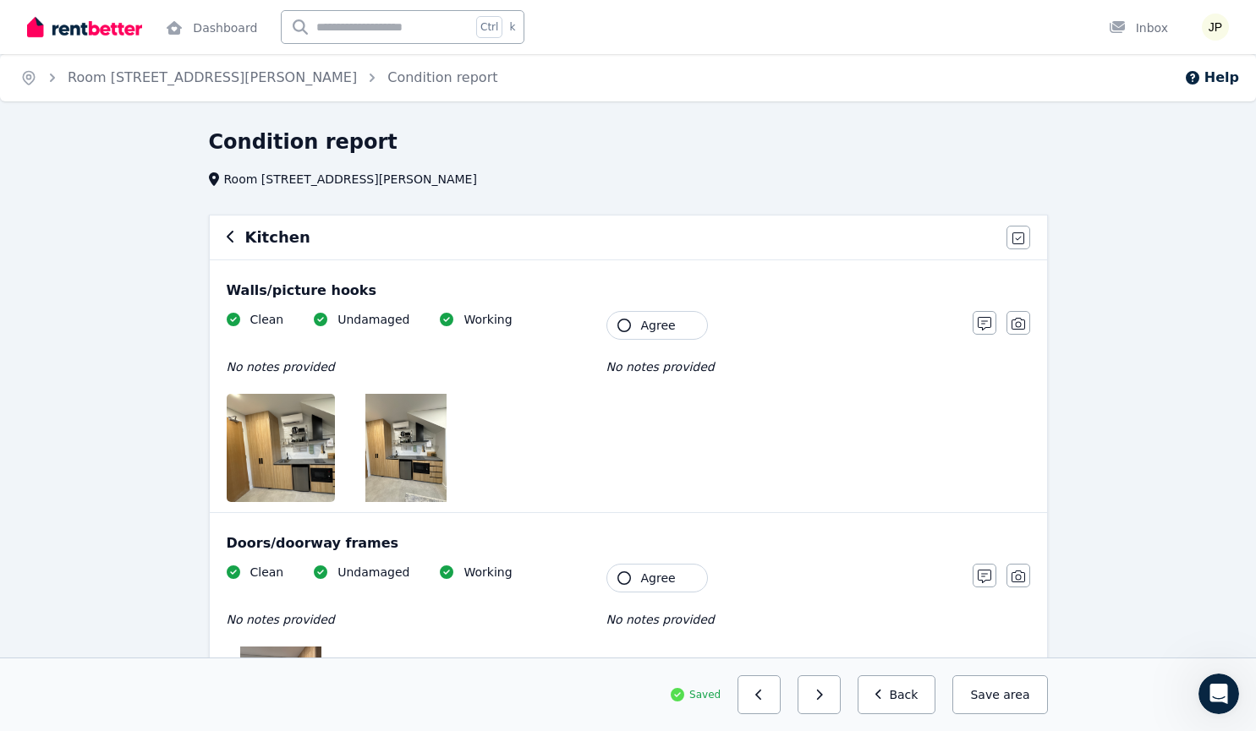
click at [642, 331] on span "Agree" at bounding box center [658, 325] width 35 height 17
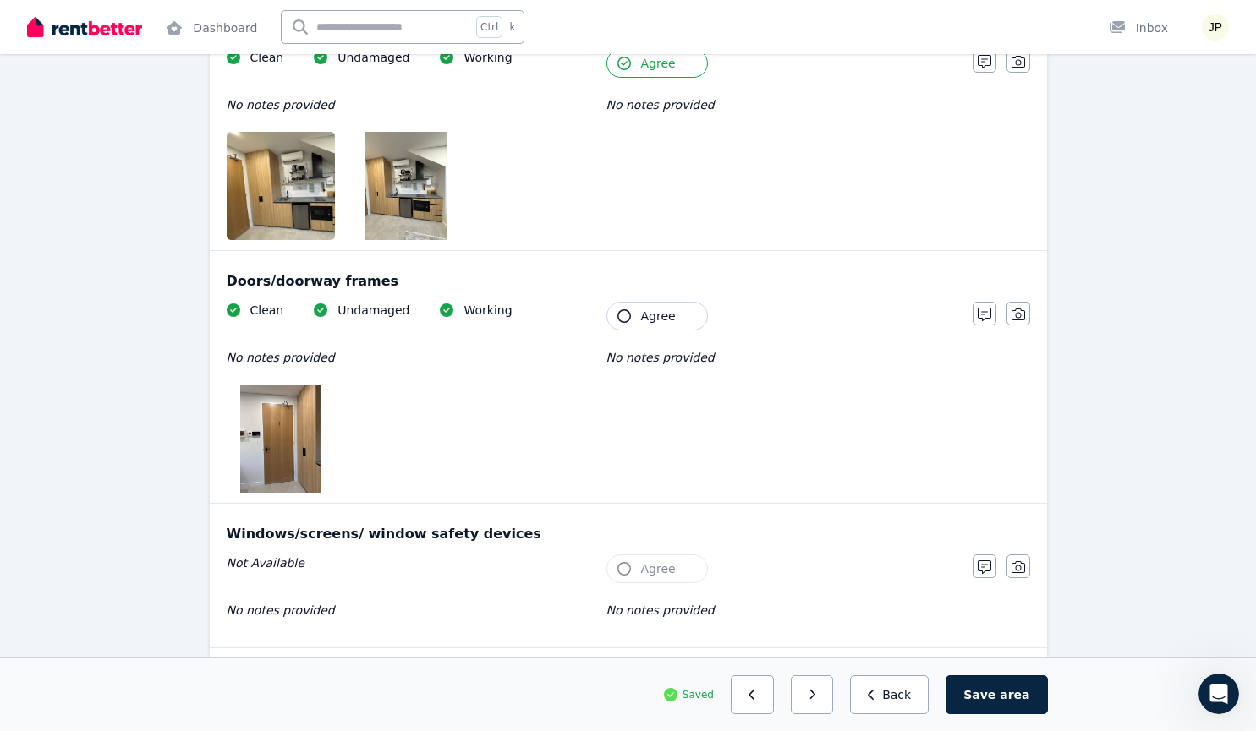
scroll to position [270, 0]
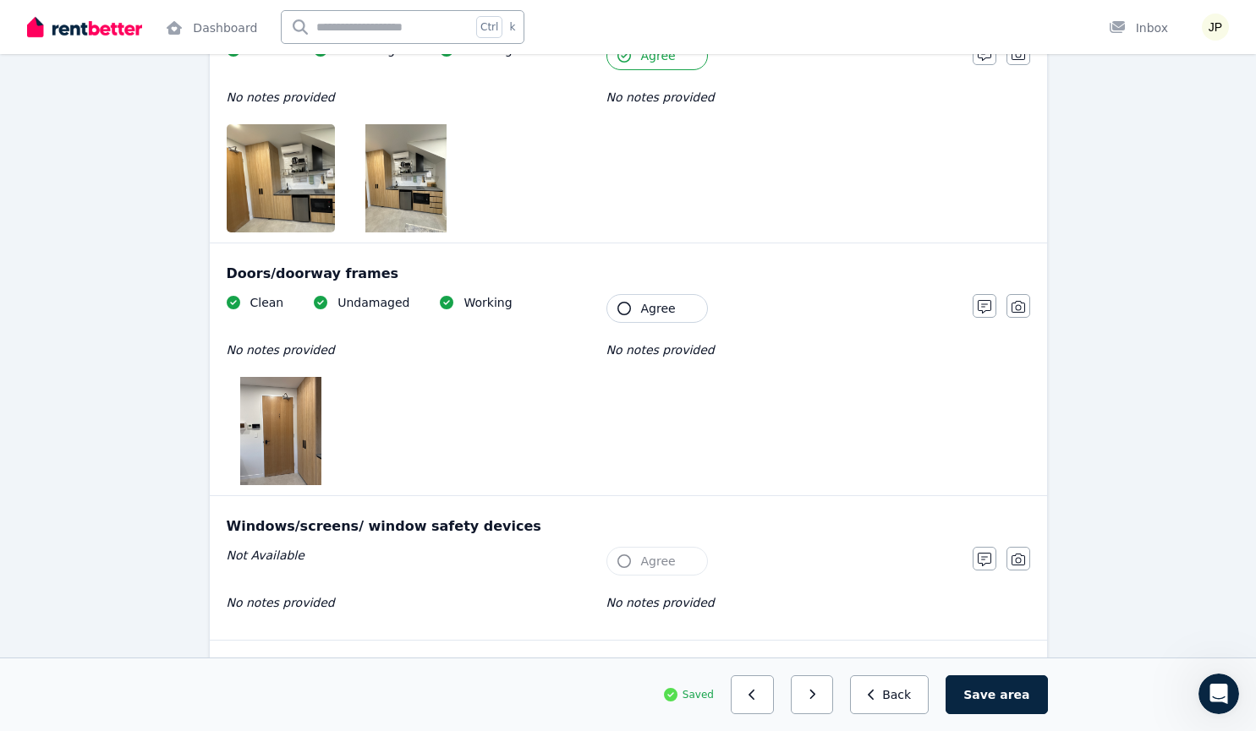
click at [640, 321] on button "Agree" at bounding box center [656, 308] width 101 height 29
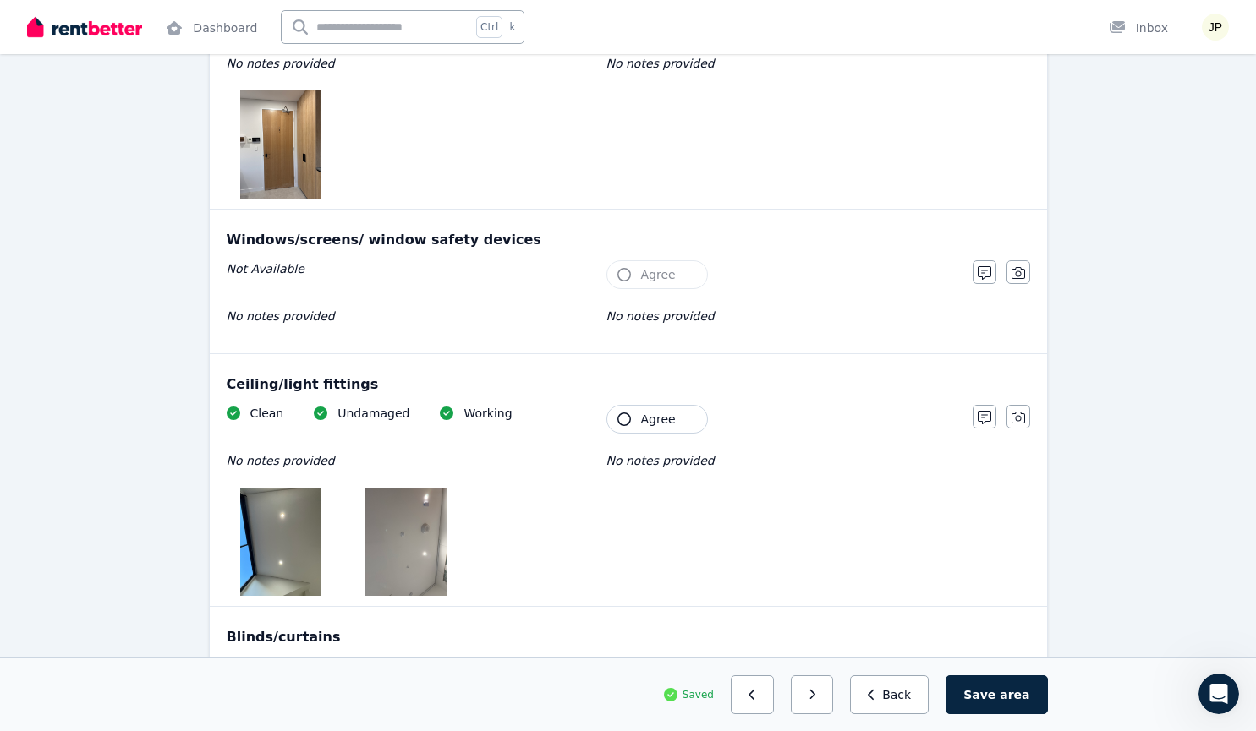
scroll to position [596, 0]
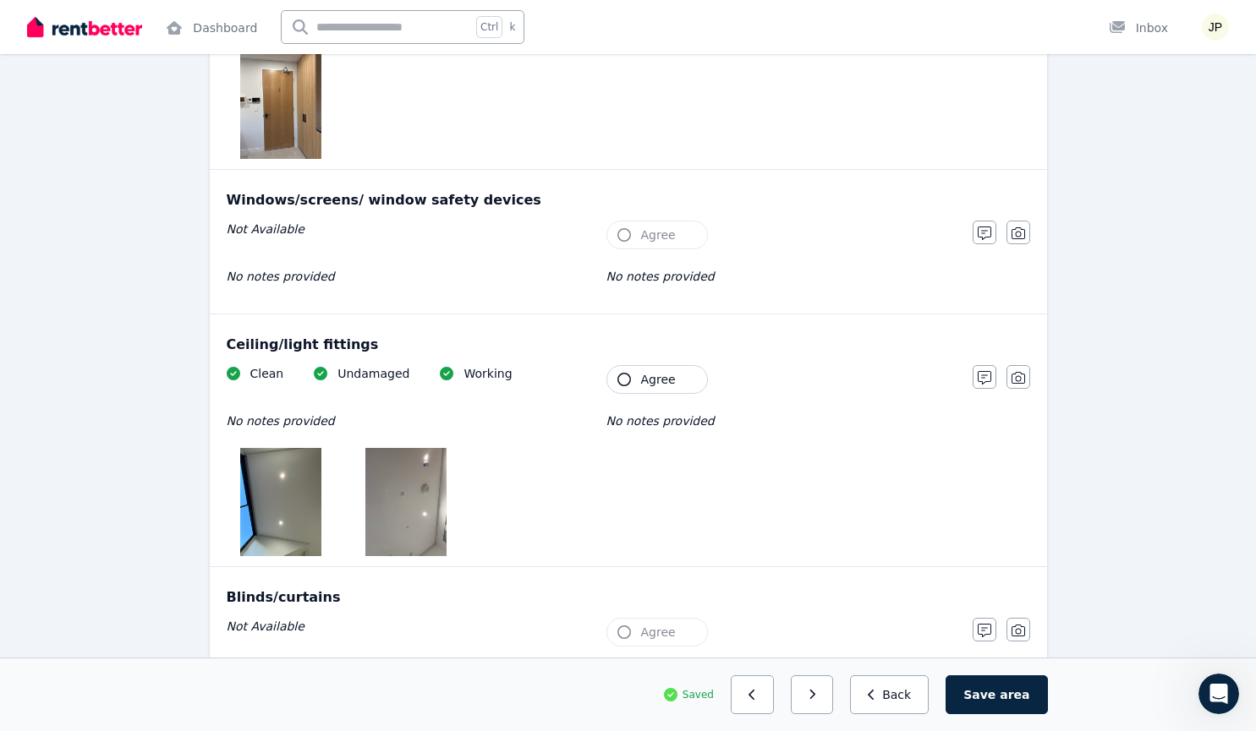
click at [655, 382] on span "Agree" at bounding box center [658, 379] width 35 height 17
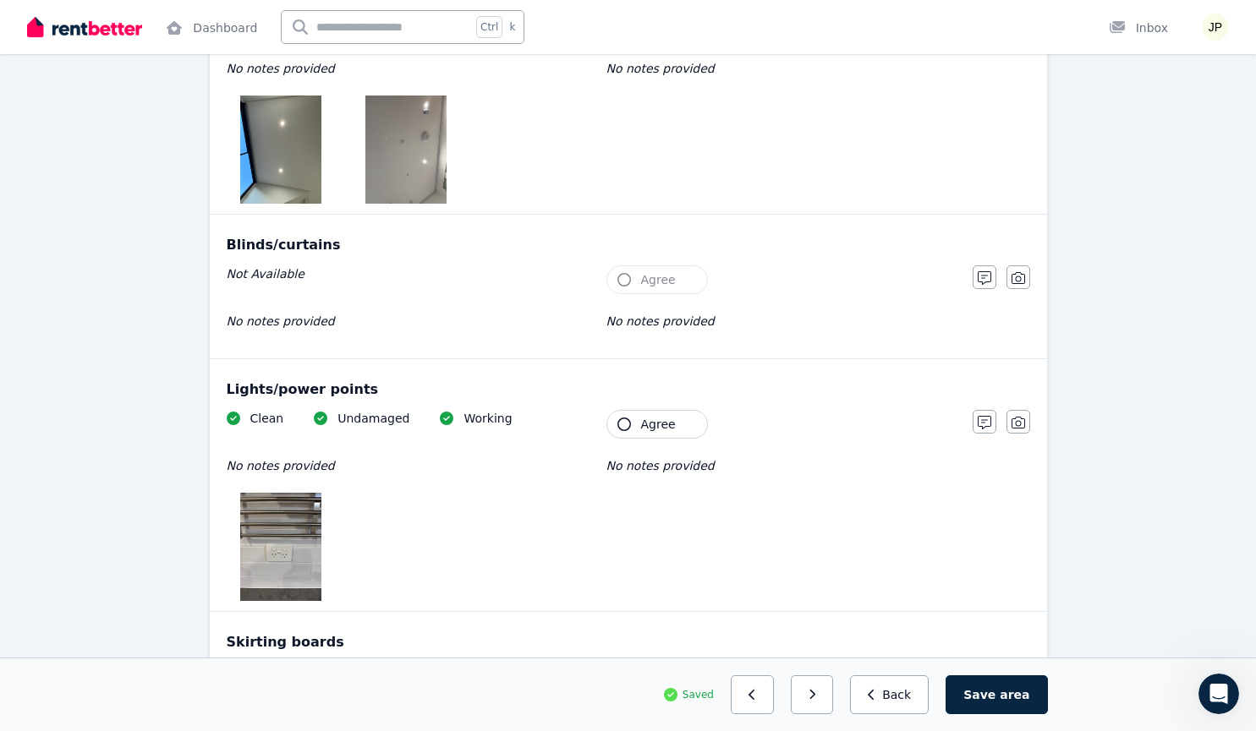
scroll to position [954, 0]
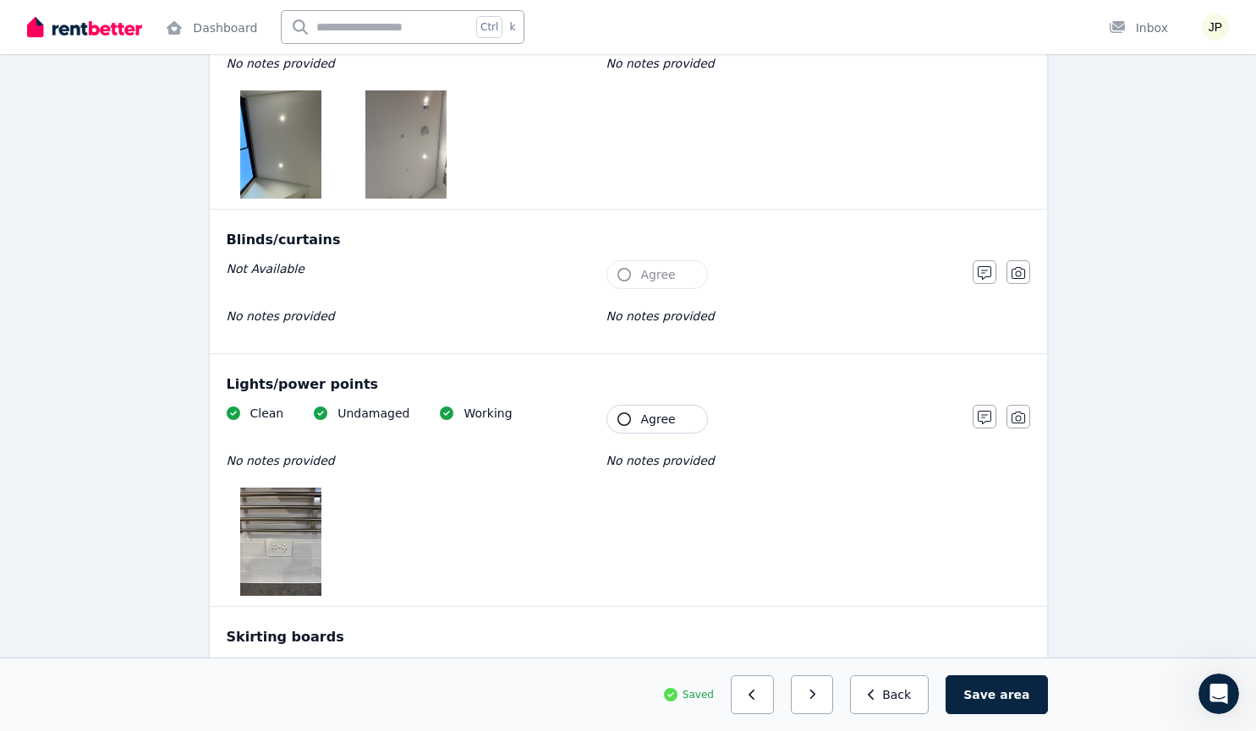
click at [663, 409] on button "Agree" at bounding box center [656, 419] width 101 height 29
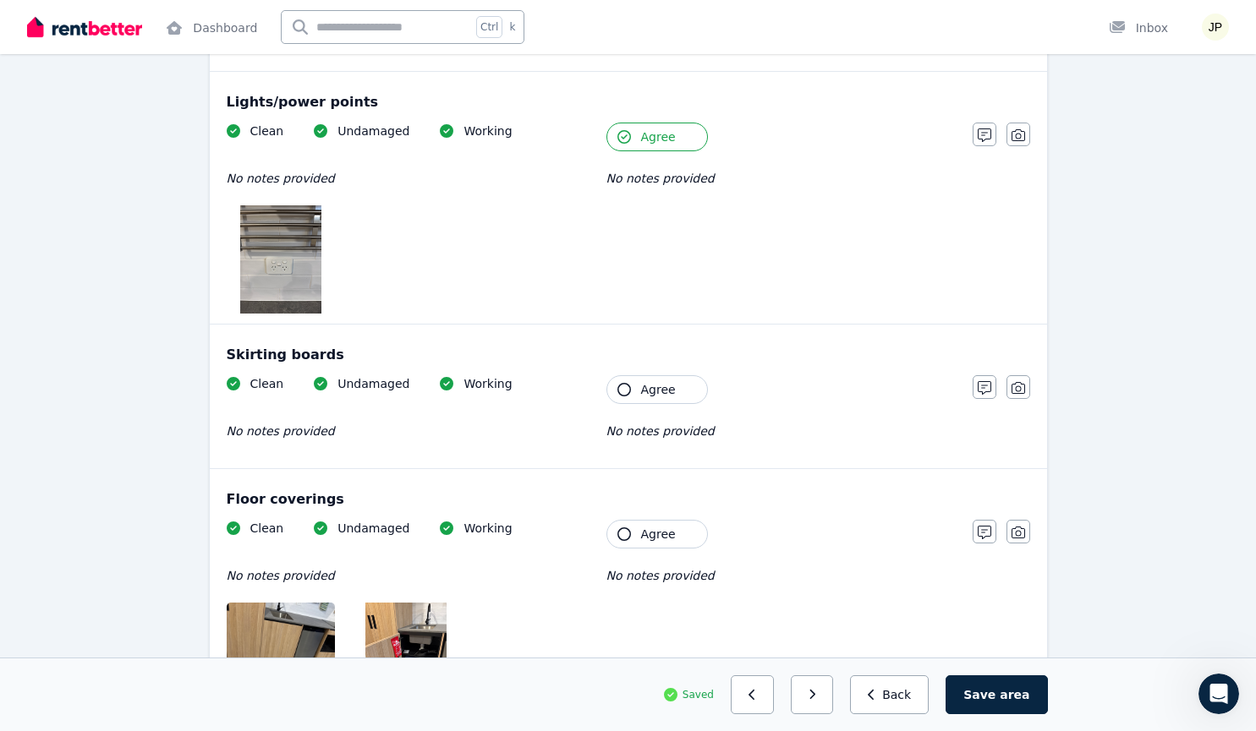
scroll to position [1237, 0]
click at [649, 387] on span "Agree" at bounding box center [658, 389] width 35 height 17
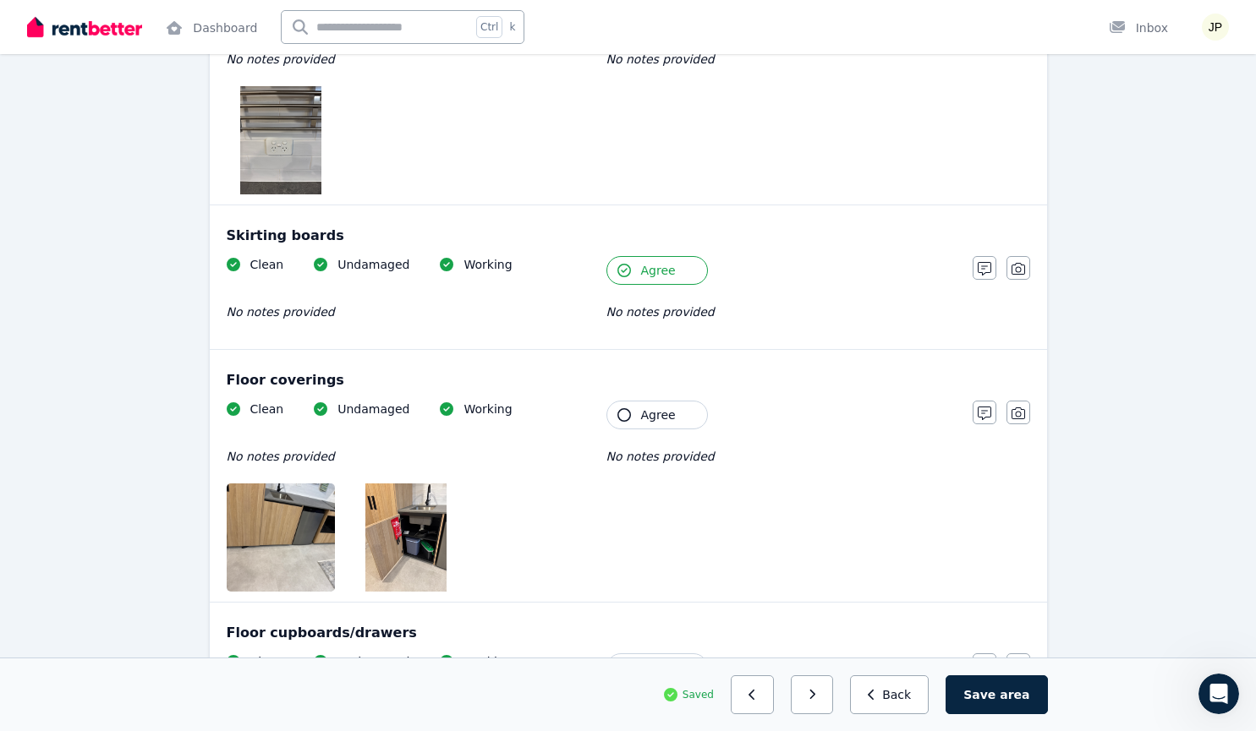
scroll to position [1356, 0]
click at [678, 425] on button "Agree" at bounding box center [656, 414] width 101 height 29
click at [616, 511] on div "Clean Undamaged Working No notes provided Tenant Agree No notes provided" at bounding box center [591, 495] width 729 height 191
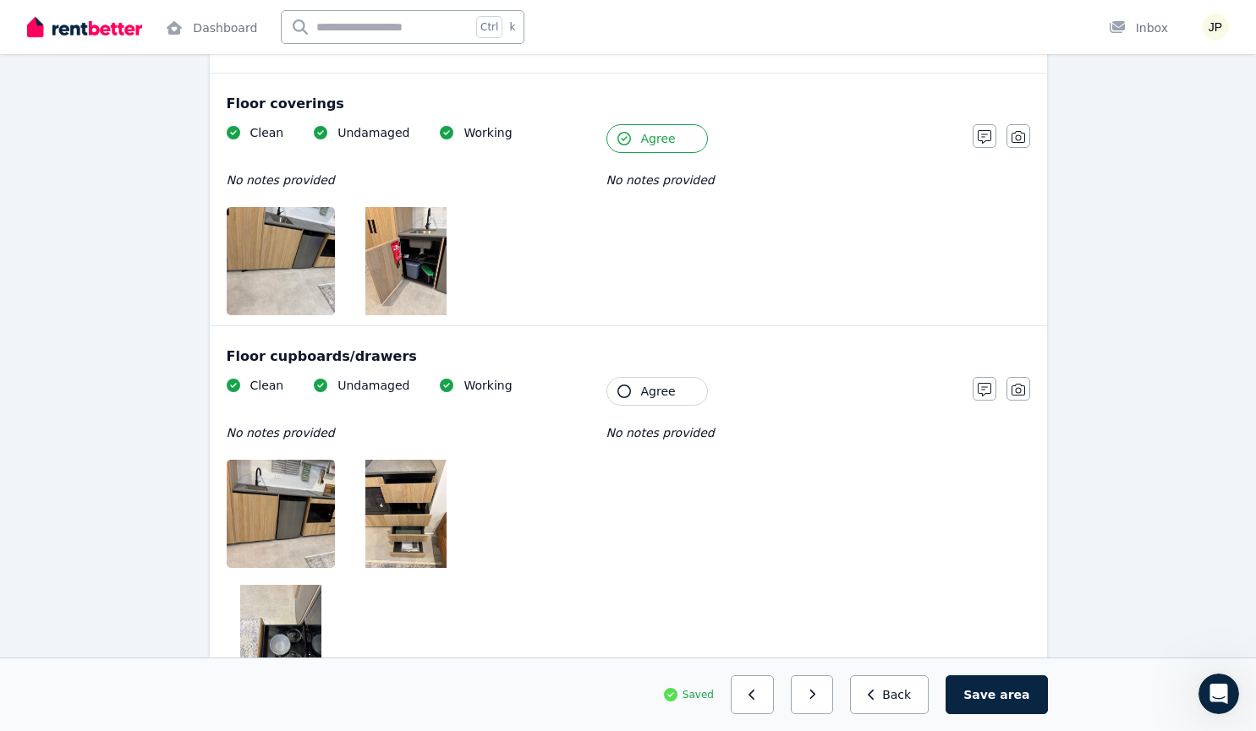
scroll to position [1633, 0]
click at [658, 399] on button "Agree" at bounding box center [656, 390] width 101 height 29
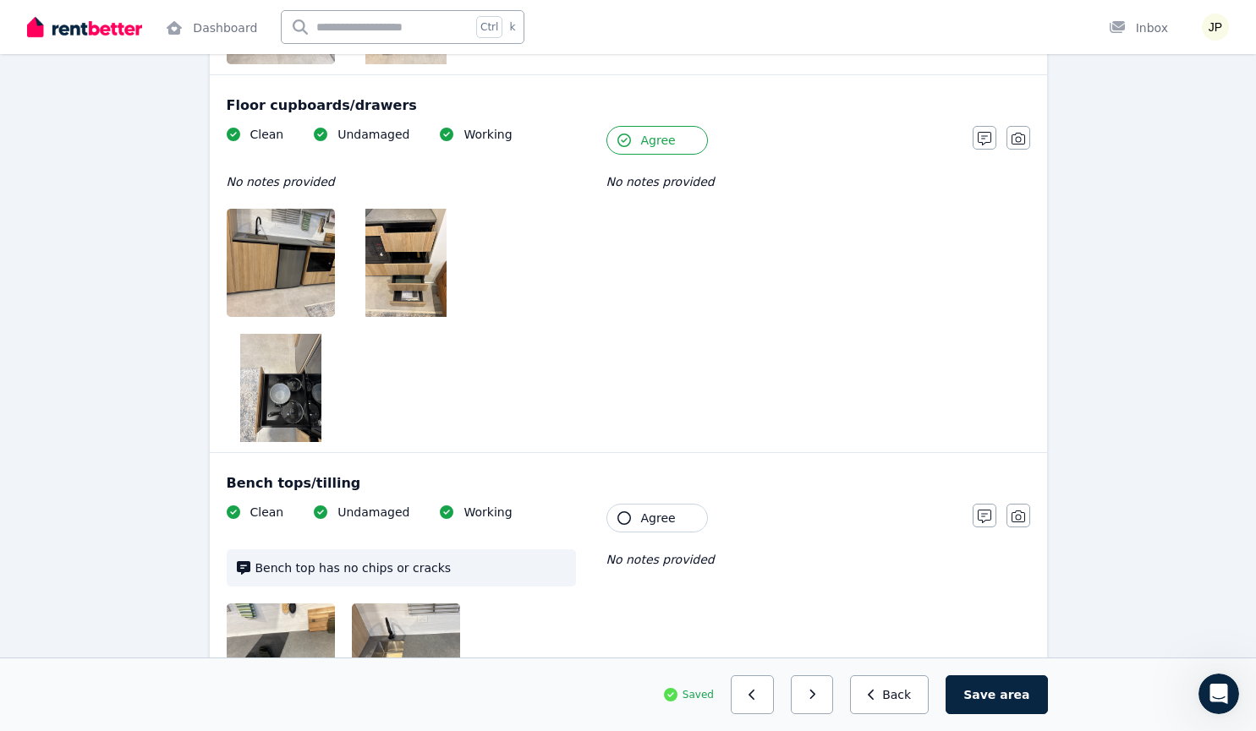
scroll to position [1884, 0]
click at [248, 603] on img at bounding box center [299, 657] width 145 height 108
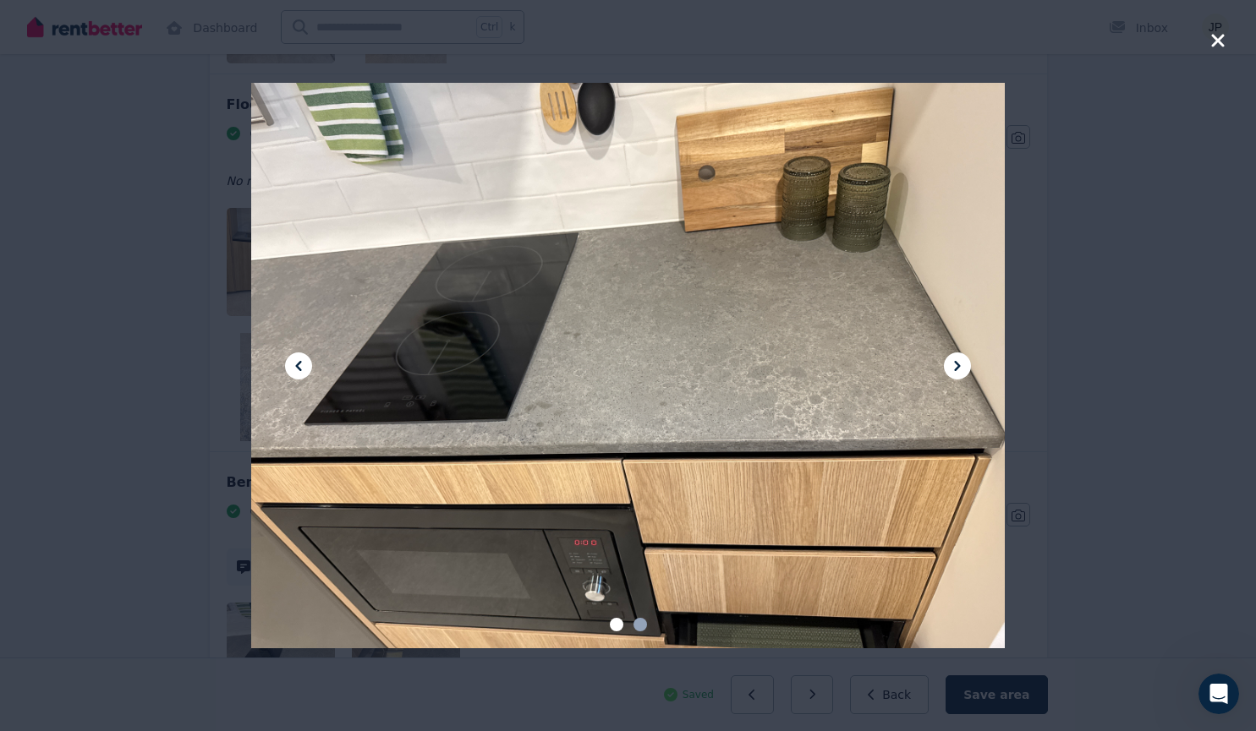
click at [201, 513] on div at bounding box center [628, 365] width 1256 height 731
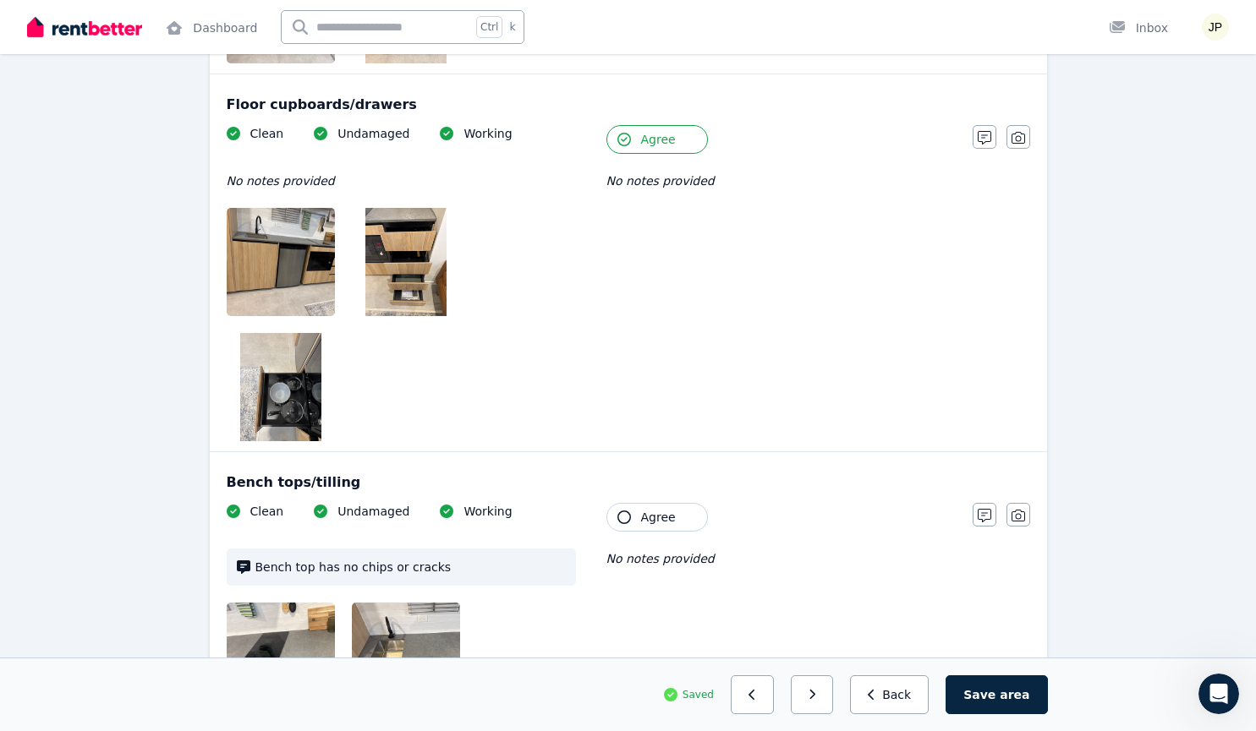
click at [230, 603] on img at bounding box center [299, 657] width 145 height 108
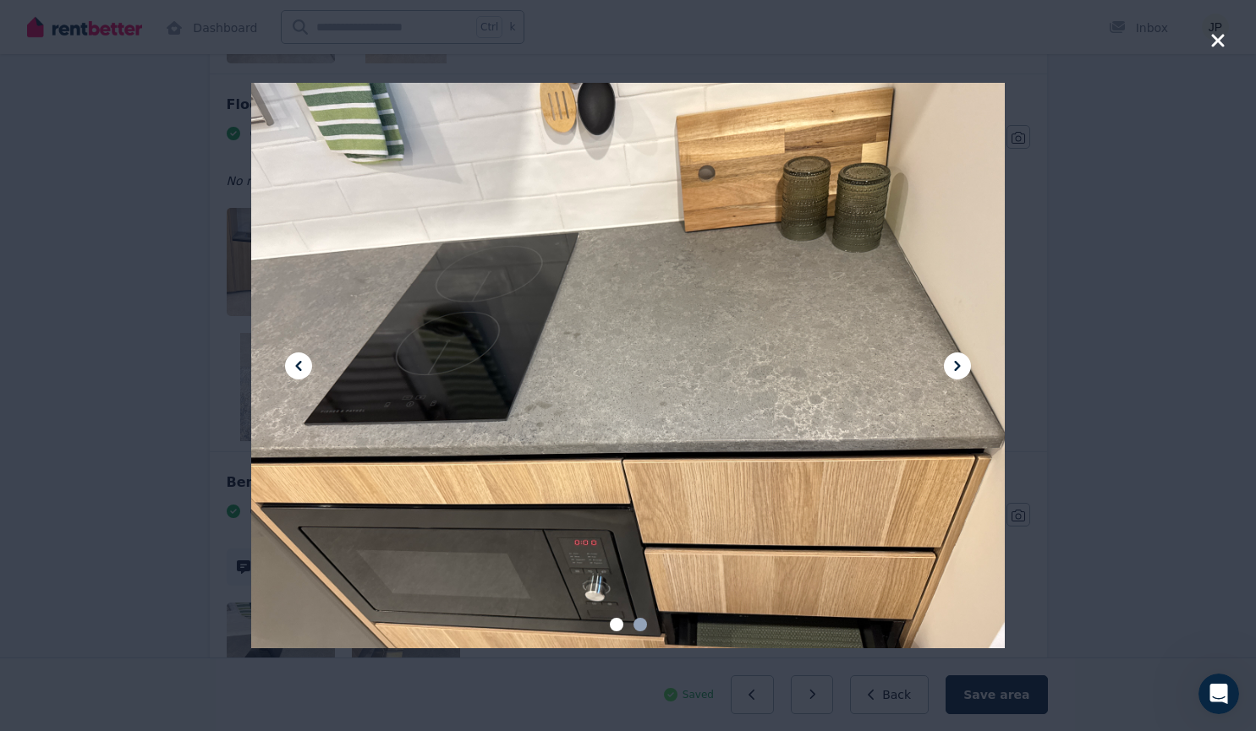
click at [90, 470] on div at bounding box center [628, 365] width 1256 height 731
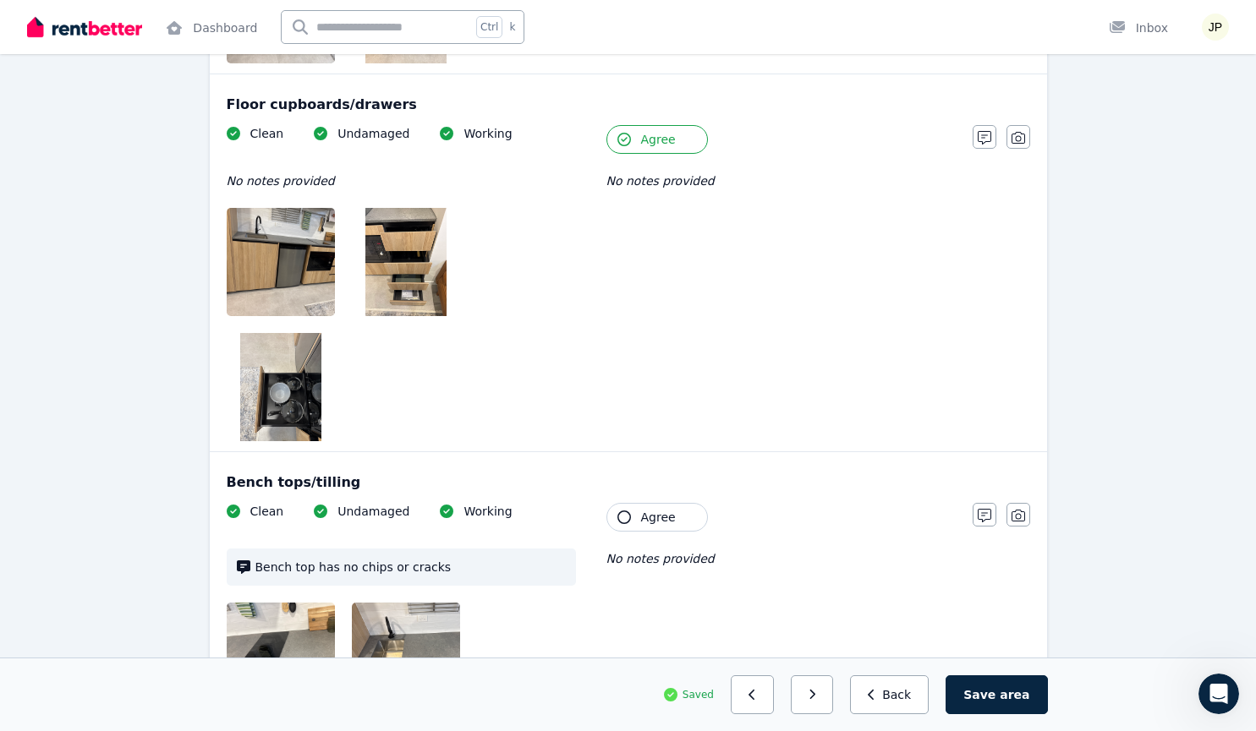
click at [352, 603] on img at bounding box center [424, 657] width 145 height 108
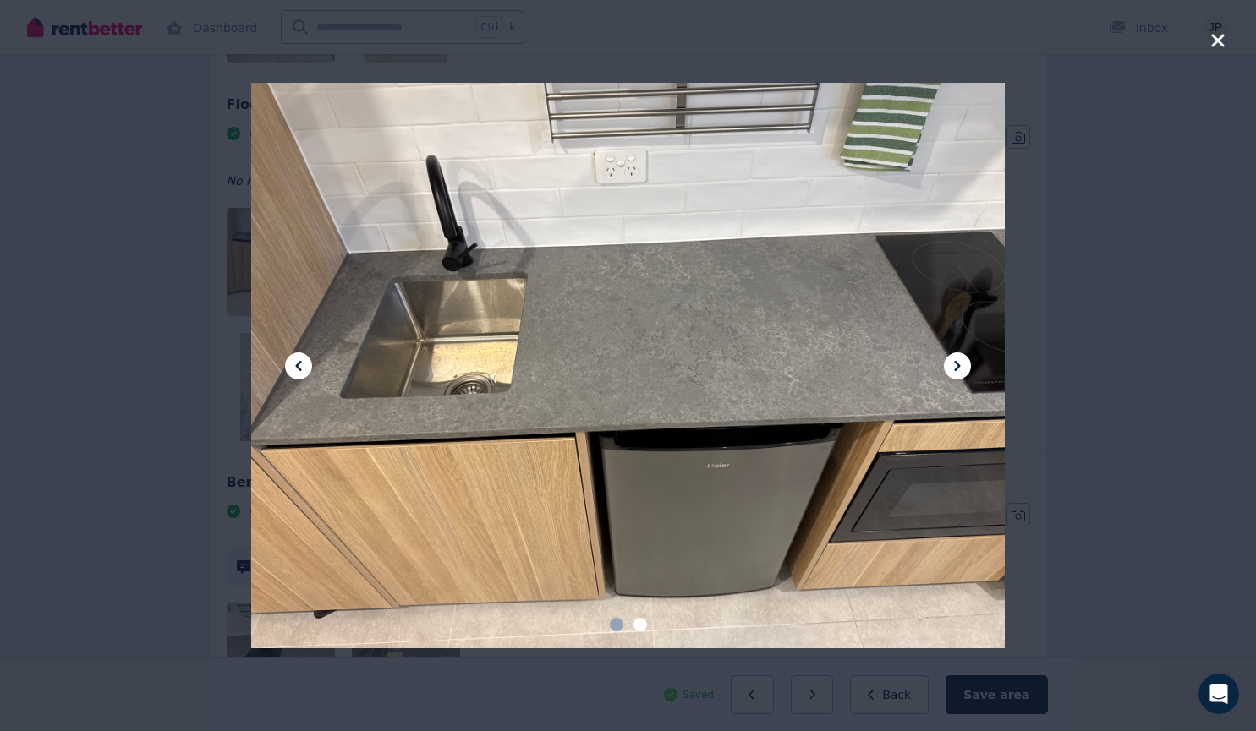
scroll to position [1888, 0]
click at [1112, 208] on div at bounding box center [628, 365] width 1256 height 731
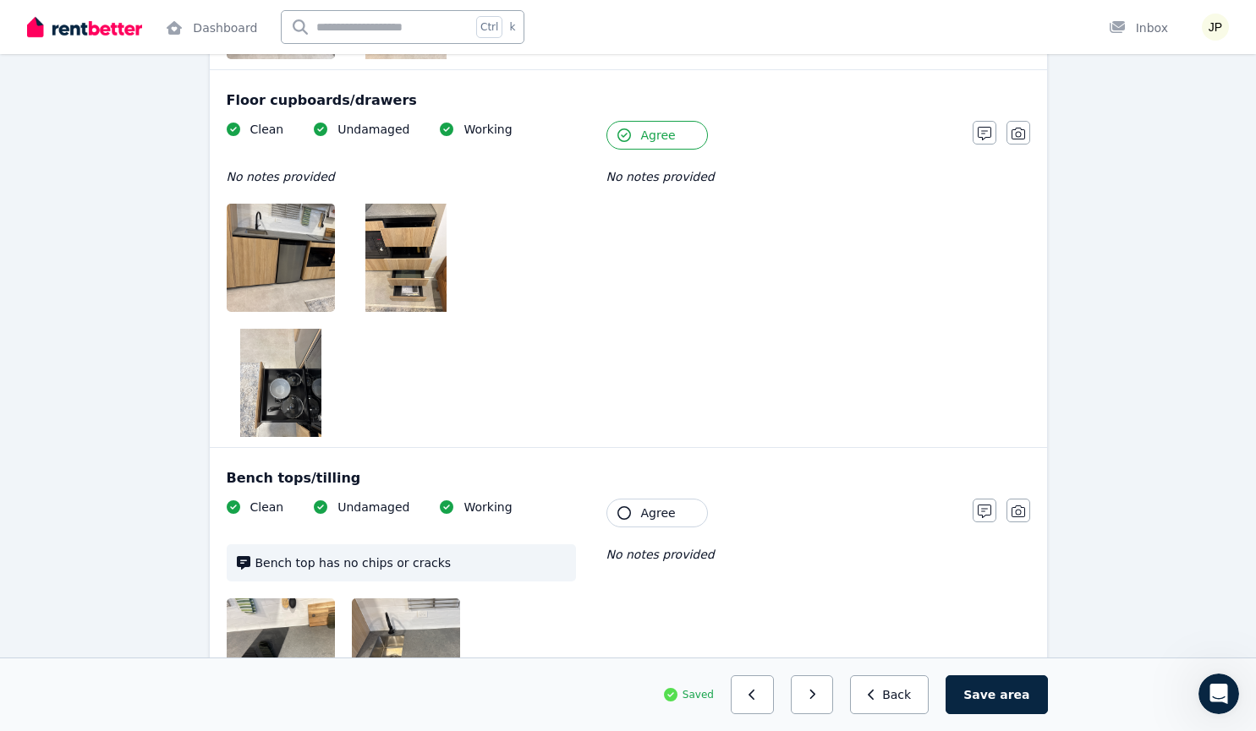
click at [664, 505] on span "Agree" at bounding box center [658, 513] width 35 height 17
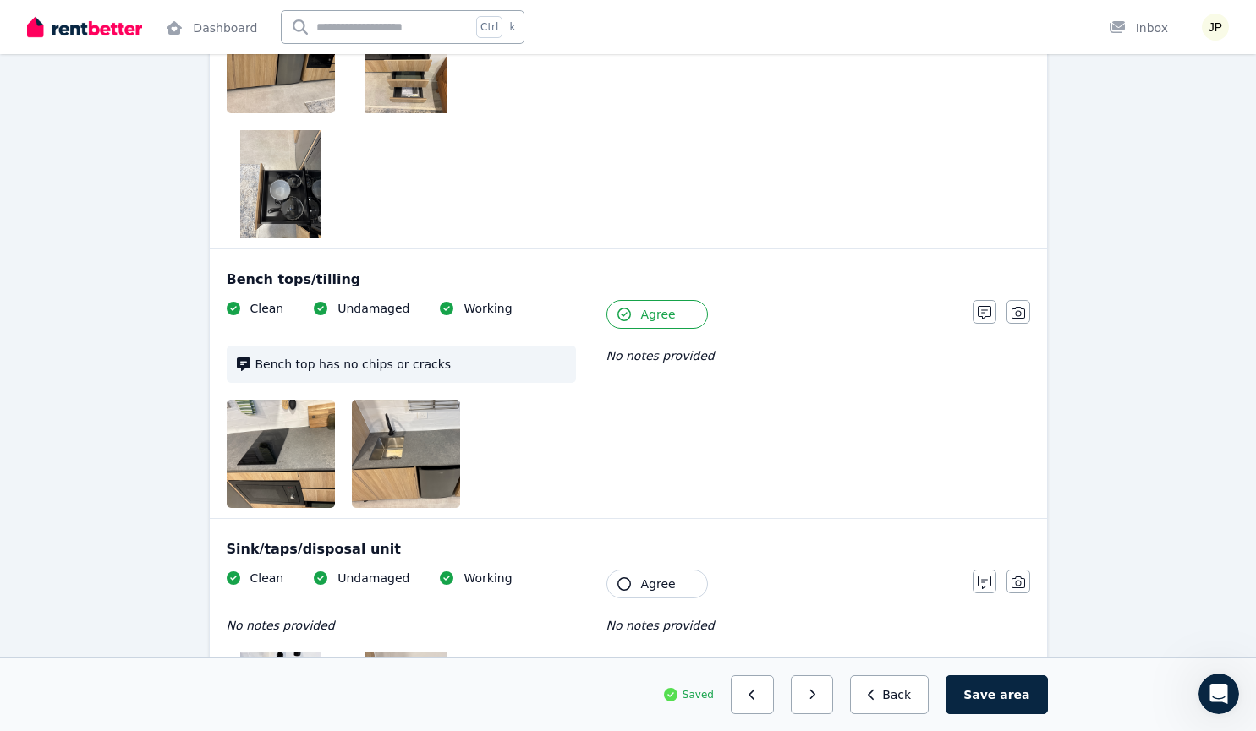
scroll to position [2092, 0]
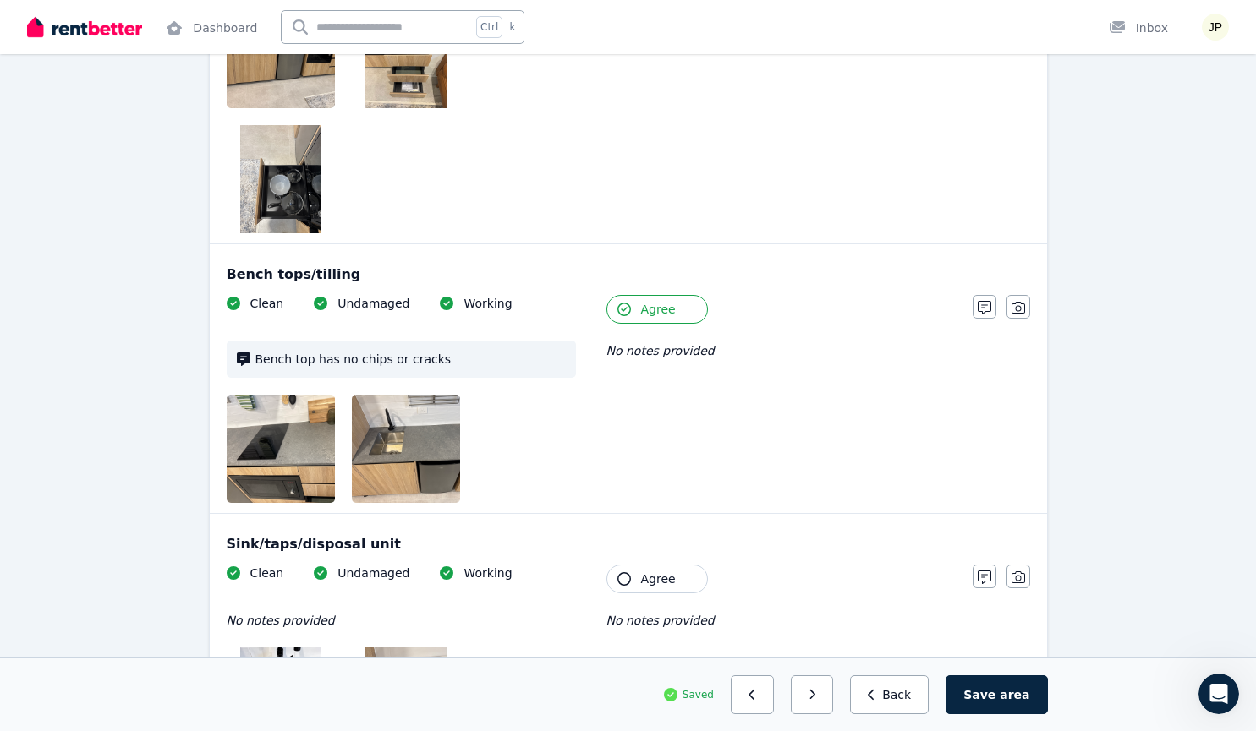
click at [653, 565] on button "Agree" at bounding box center [656, 579] width 101 height 29
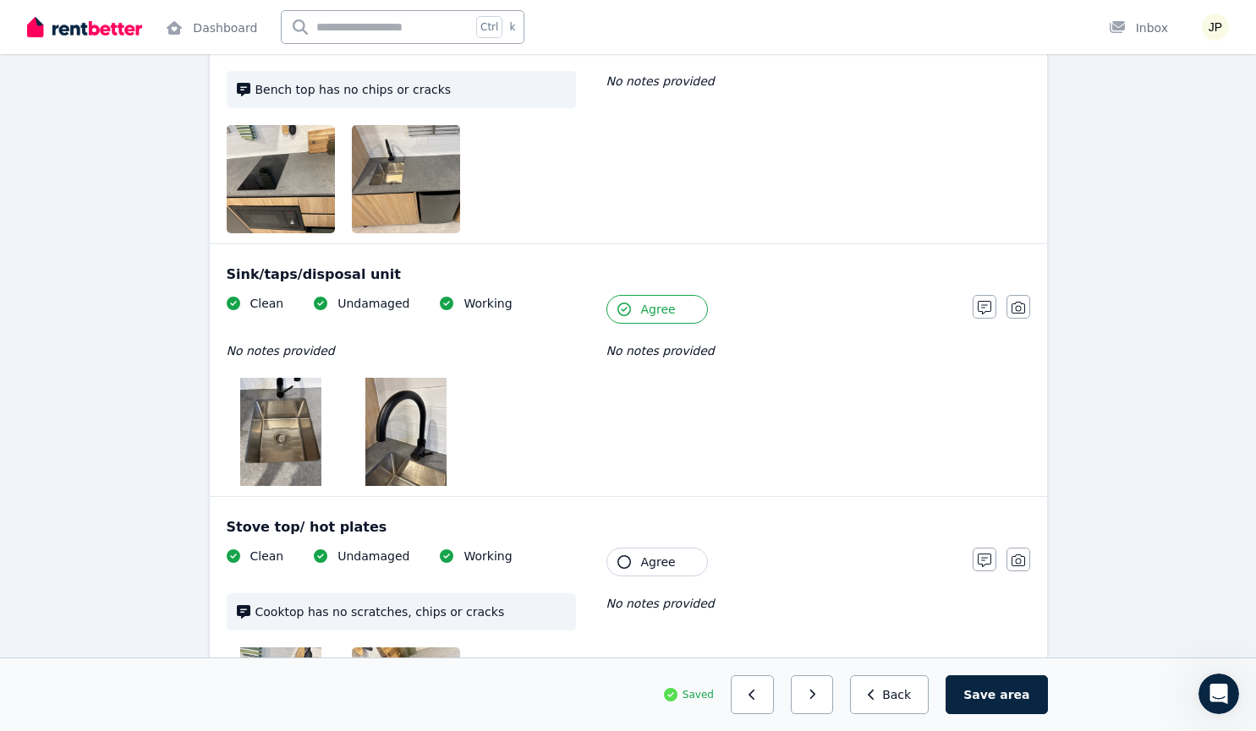
scroll to position [2363, 0]
click at [649, 553] on span "Agree" at bounding box center [658, 561] width 35 height 17
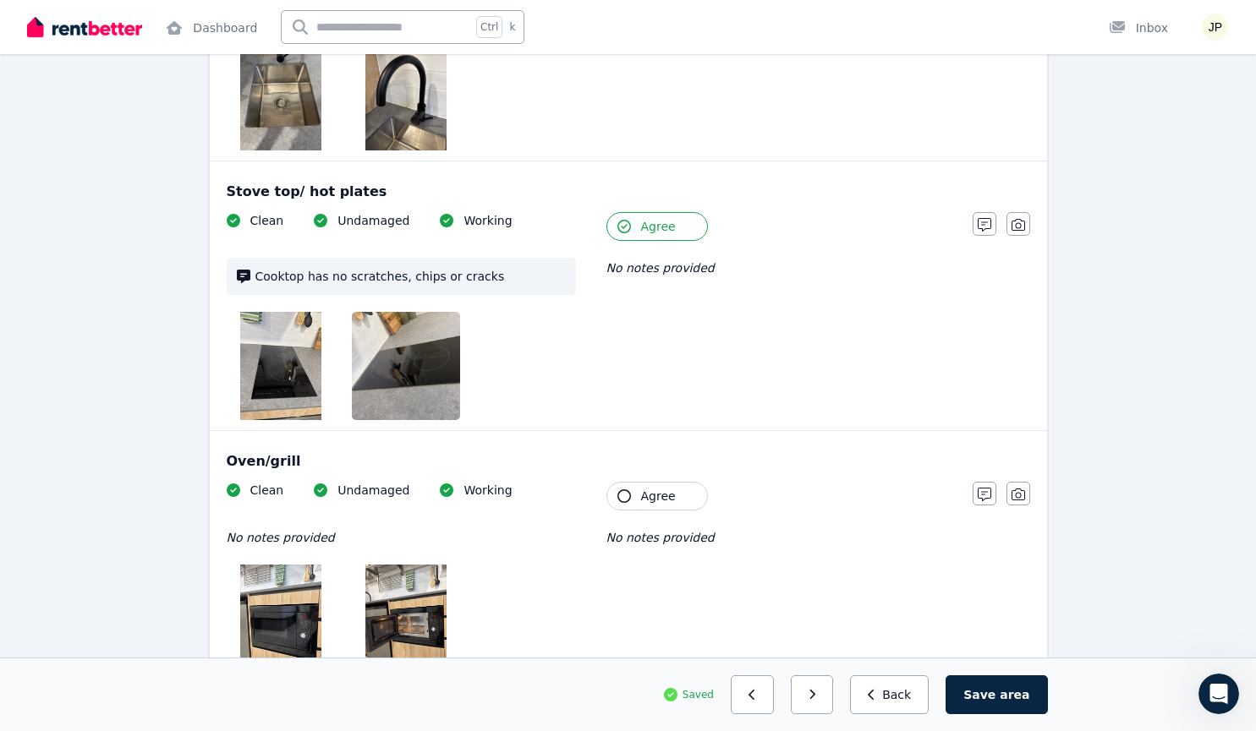
scroll to position [2698, 0]
click at [664, 481] on button "Agree" at bounding box center [656, 495] width 101 height 29
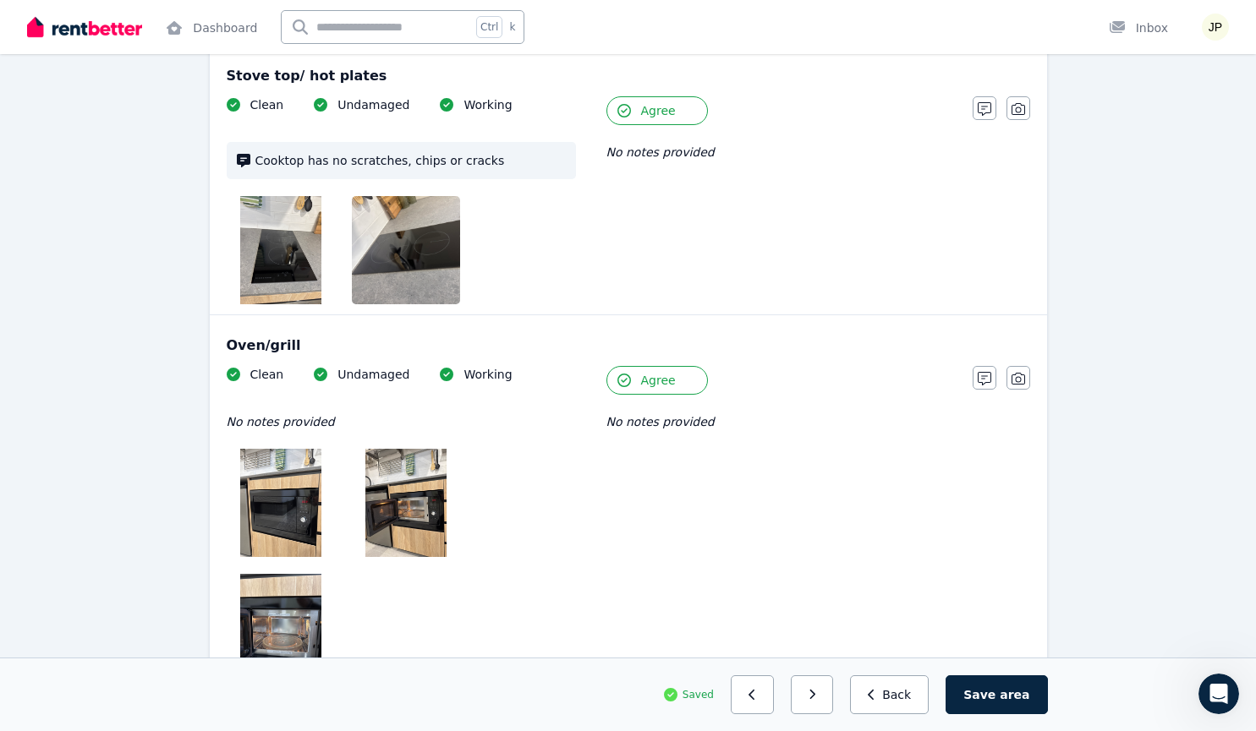
scroll to position [2814, 0]
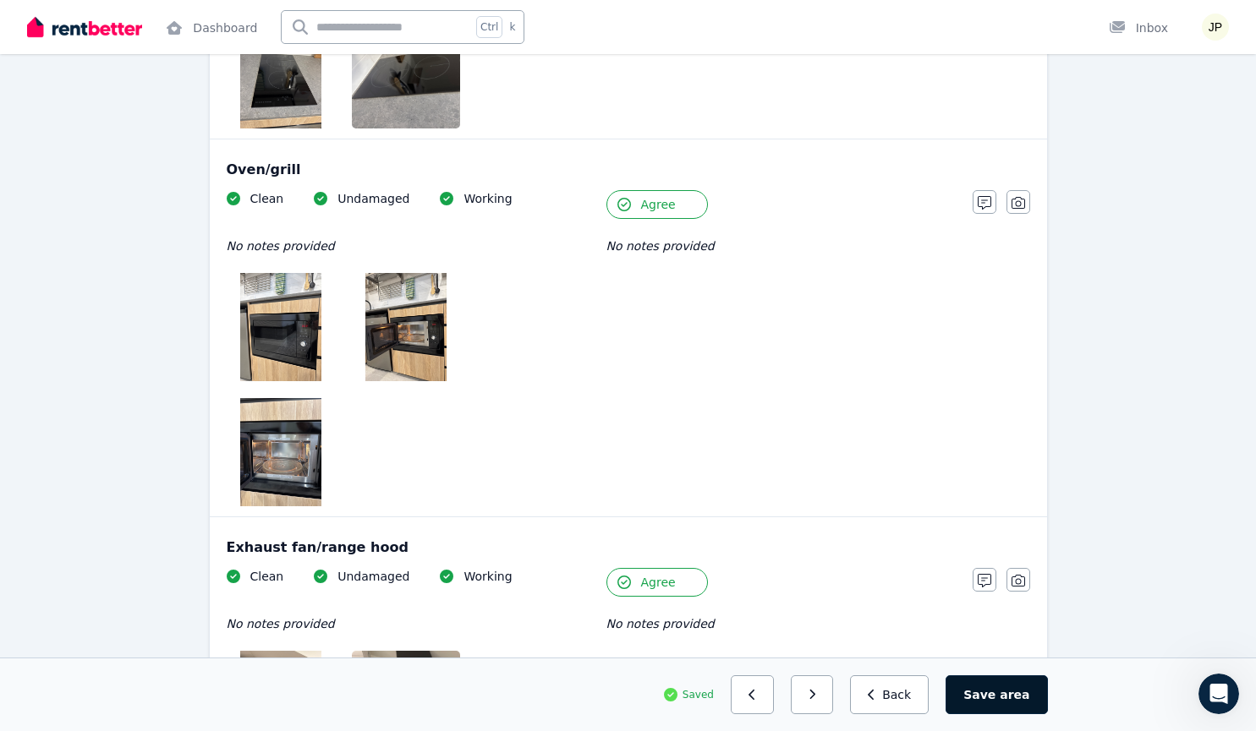
click at [1043, 696] on button "Save area" at bounding box center [995, 695] width 101 height 39
click at [841, 685] on button "button" at bounding box center [818, 695] width 43 height 39
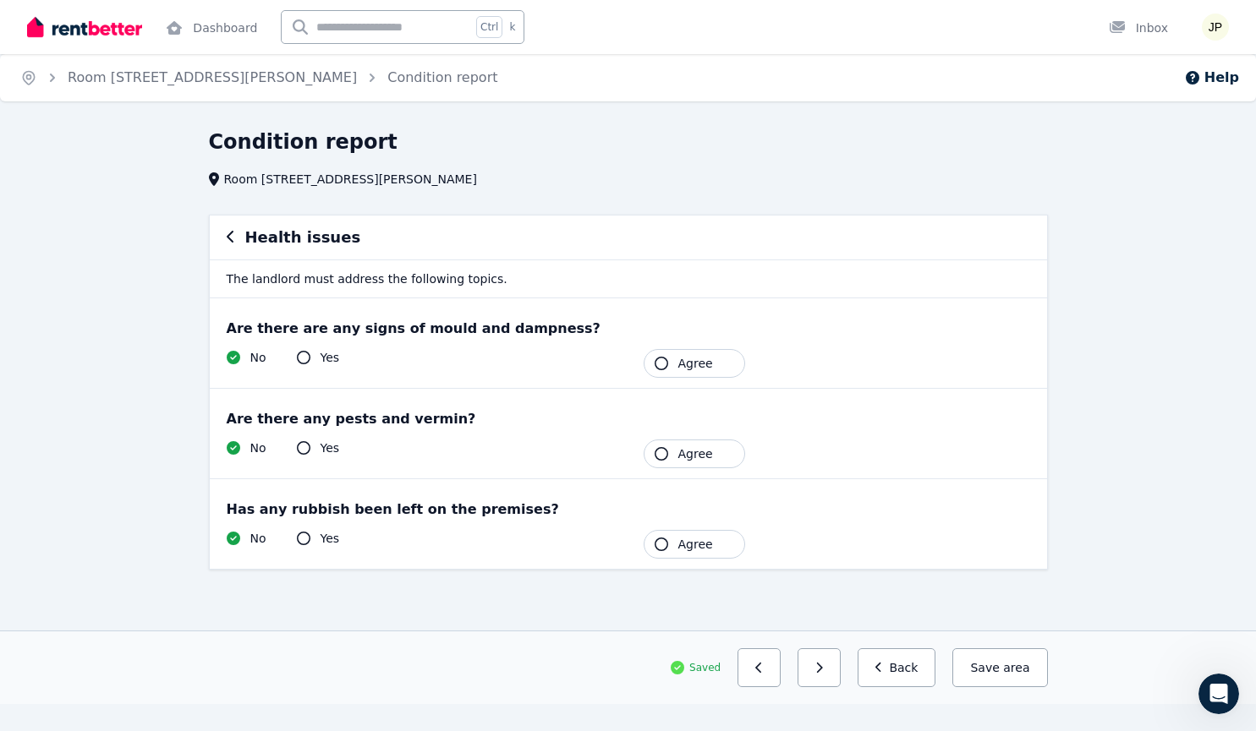
scroll to position [0, 0]
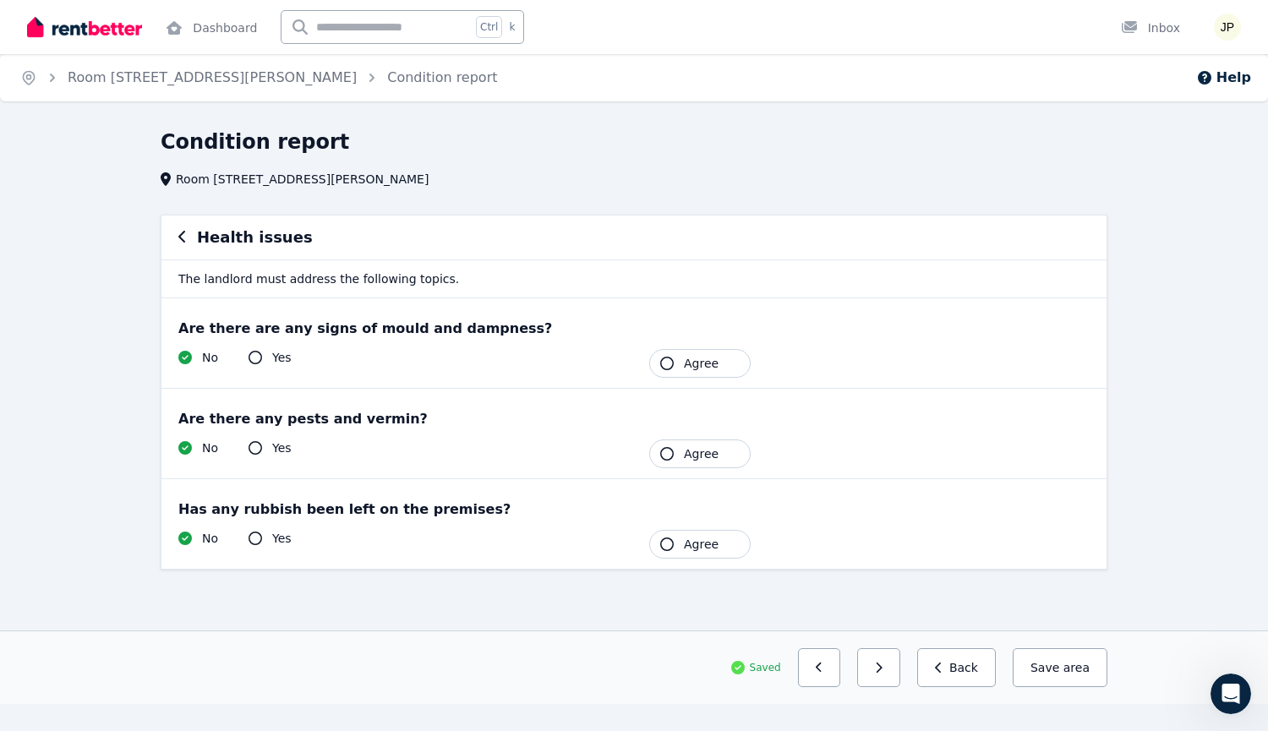
click at [699, 355] on span "Agree" at bounding box center [701, 363] width 35 height 17
click at [695, 449] on span "Agree" at bounding box center [701, 454] width 35 height 17
click at [677, 552] on button "Agree" at bounding box center [699, 544] width 101 height 29
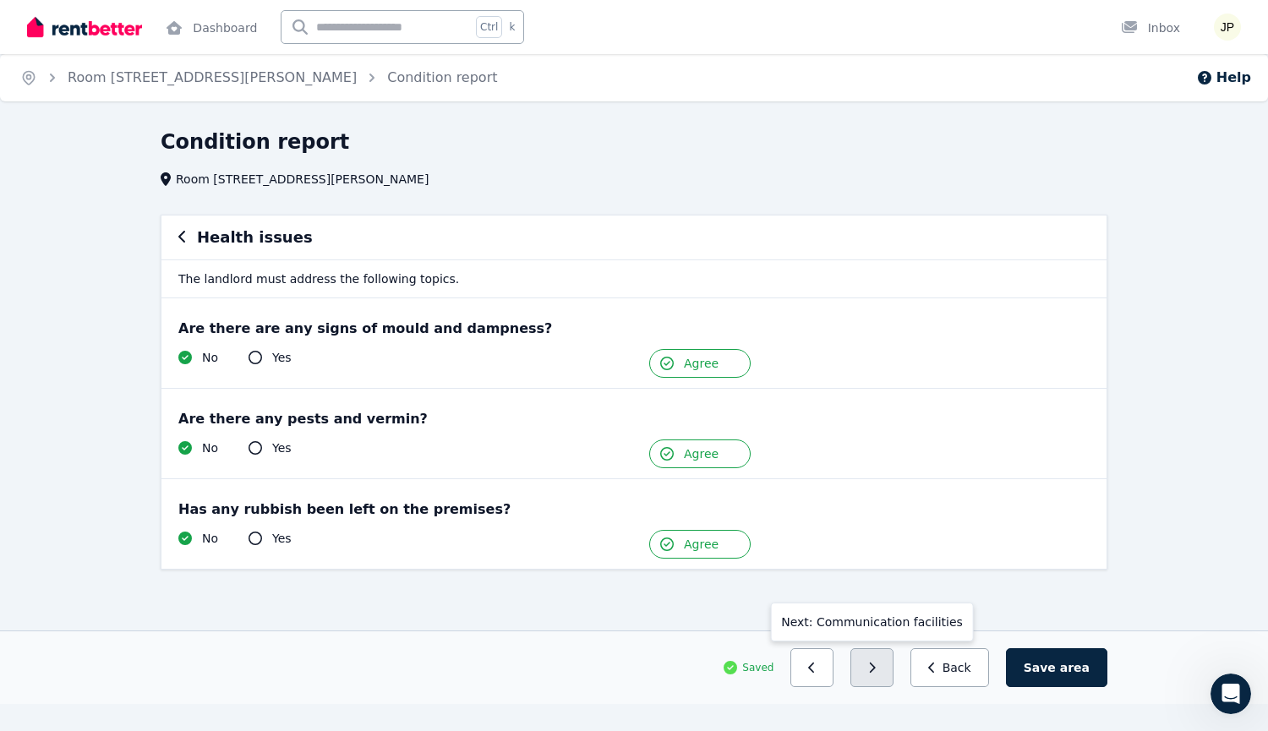
click at [876, 670] on icon "button" at bounding box center [872, 668] width 8 height 12
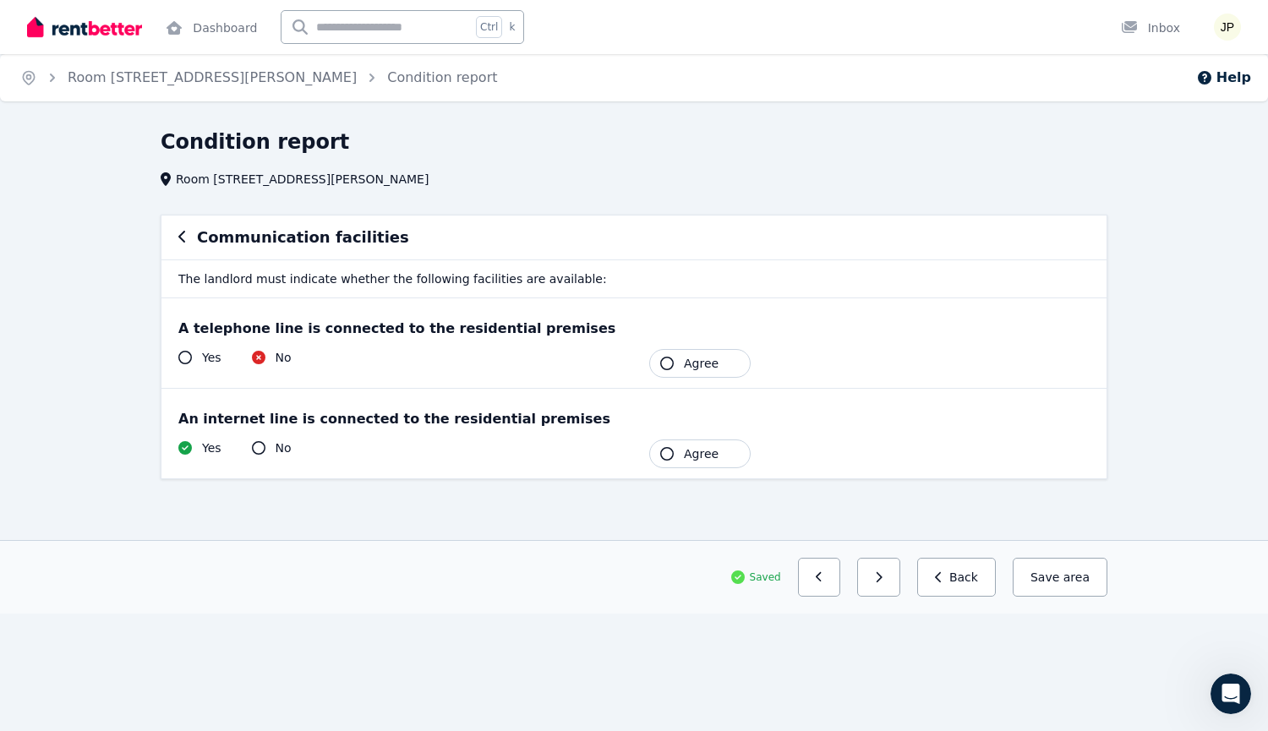
click at [697, 364] on span "Agree" at bounding box center [701, 363] width 35 height 17
click at [699, 457] on span "Agree" at bounding box center [701, 454] width 35 height 17
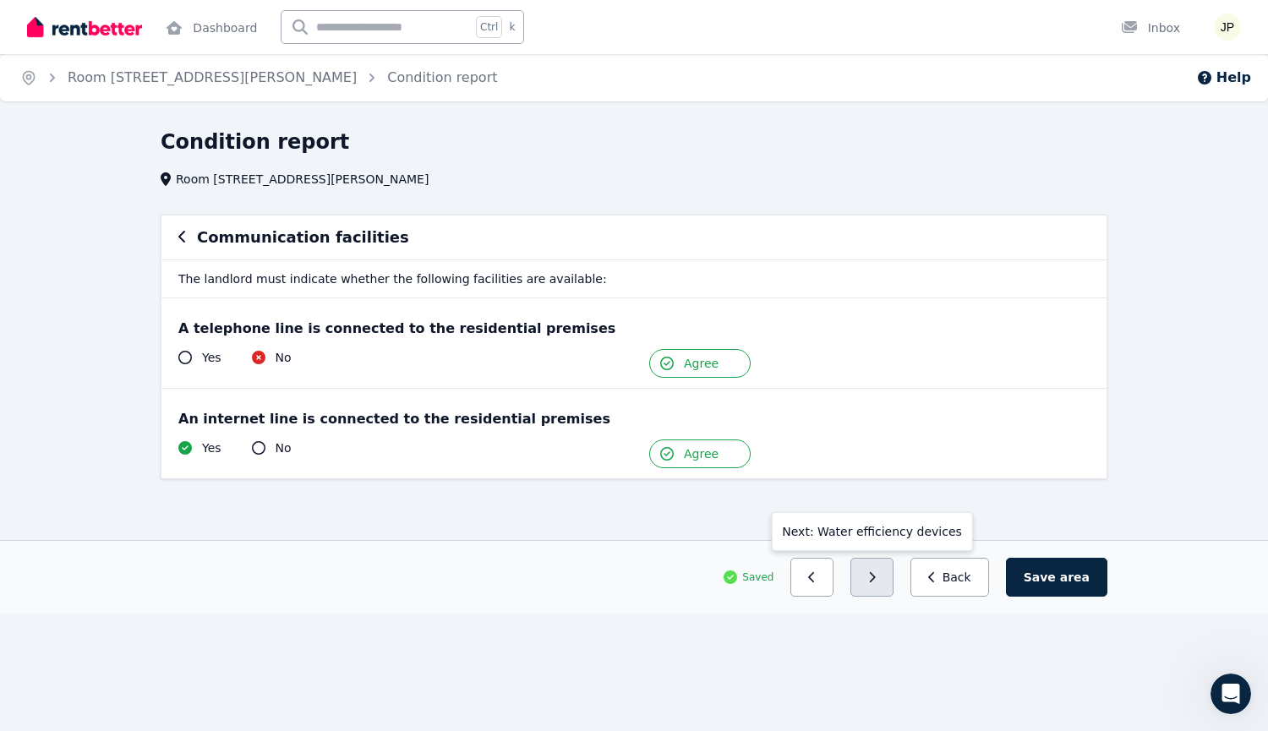
click at [876, 582] on icon "button" at bounding box center [872, 578] width 8 height 12
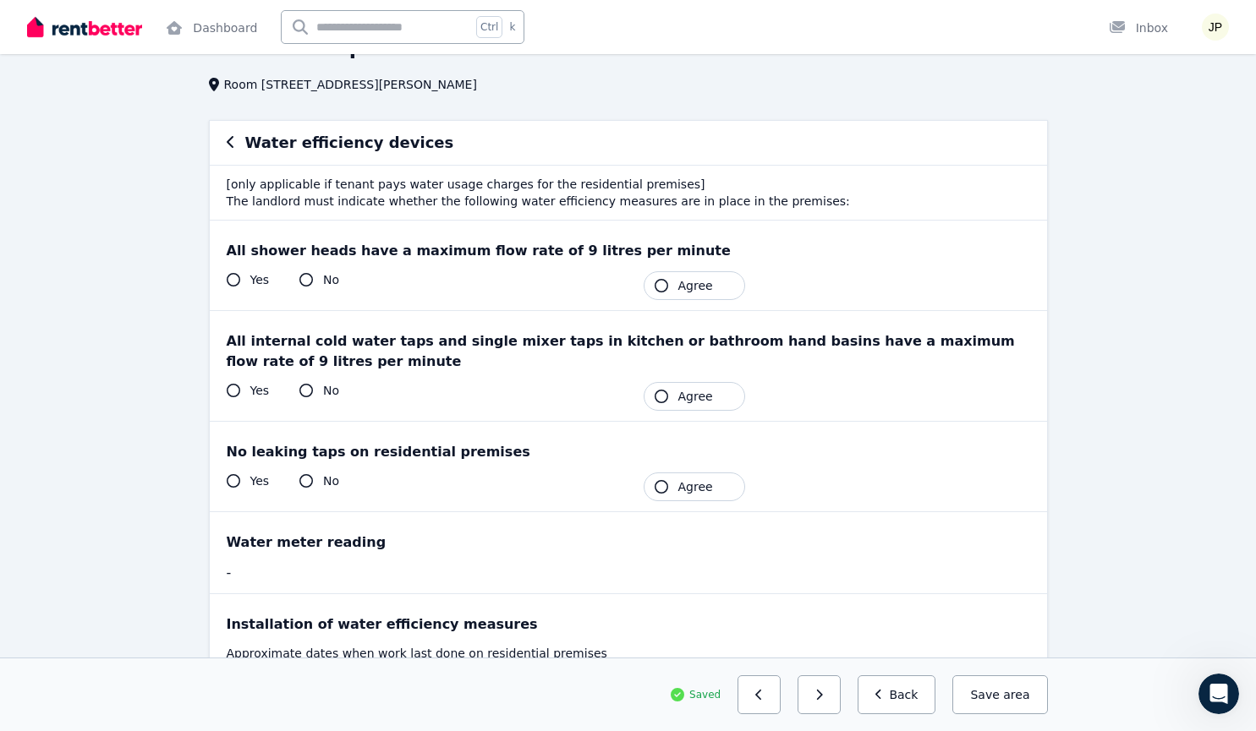
scroll to position [96, 0]
click at [692, 279] on span "Agree" at bounding box center [695, 285] width 35 height 17
click at [685, 387] on span "Agree" at bounding box center [695, 395] width 35 height 17
click at [680, 475] on button "Agree" at bounding box center [694, 486] width 101 height 29
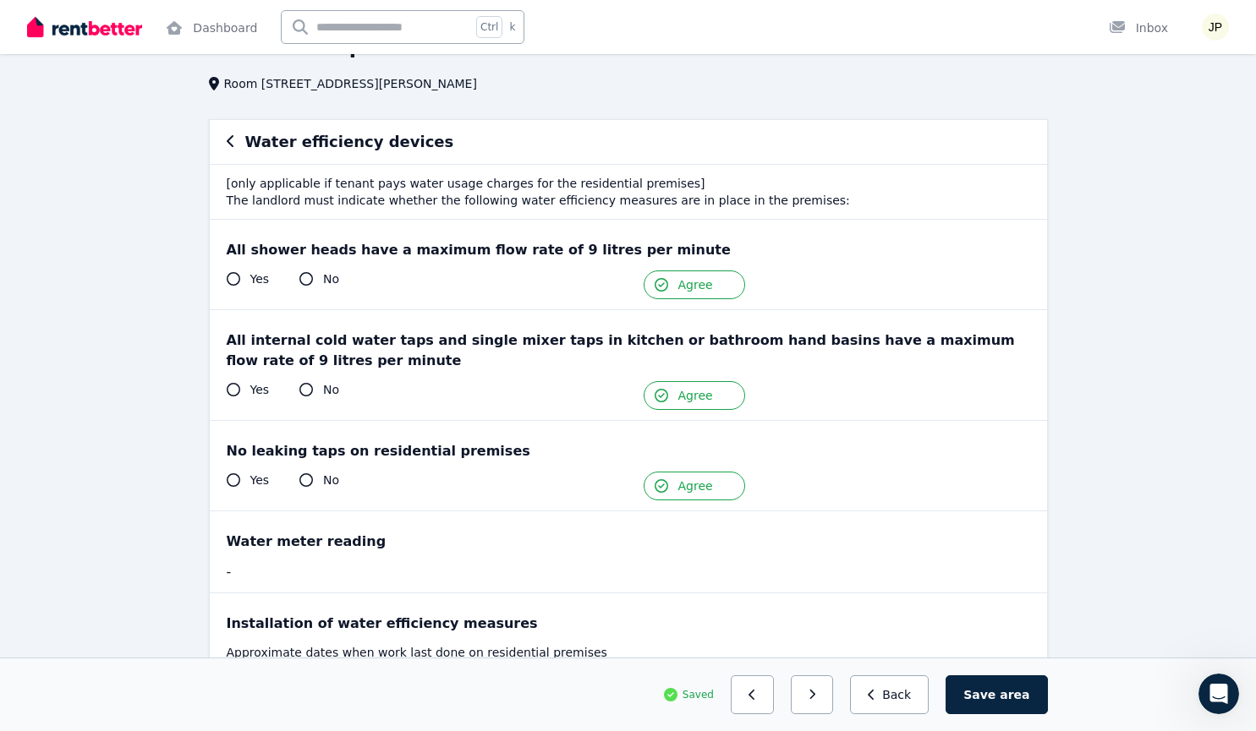
click at [227, 474] on icon at bounding box center [234, 481] width 14 height 14
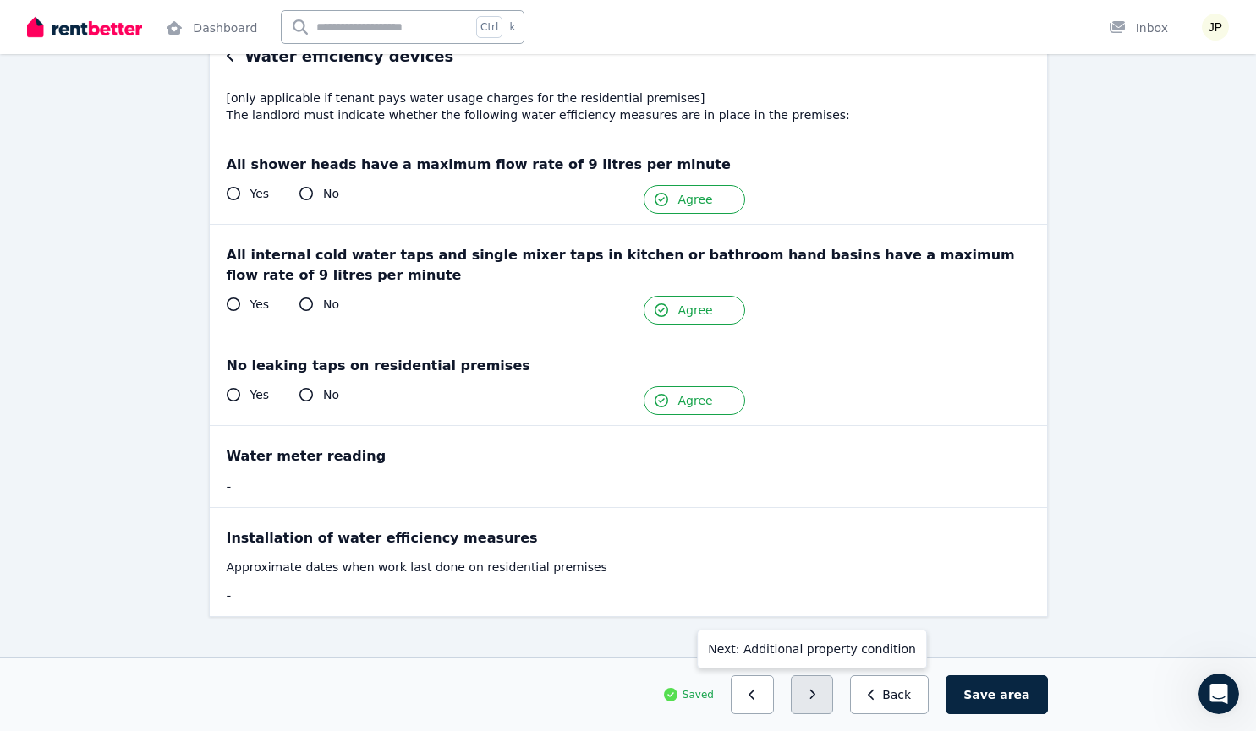
click at [834, 689] on button "button" at bounding box center [812, 695] width 43 height 39
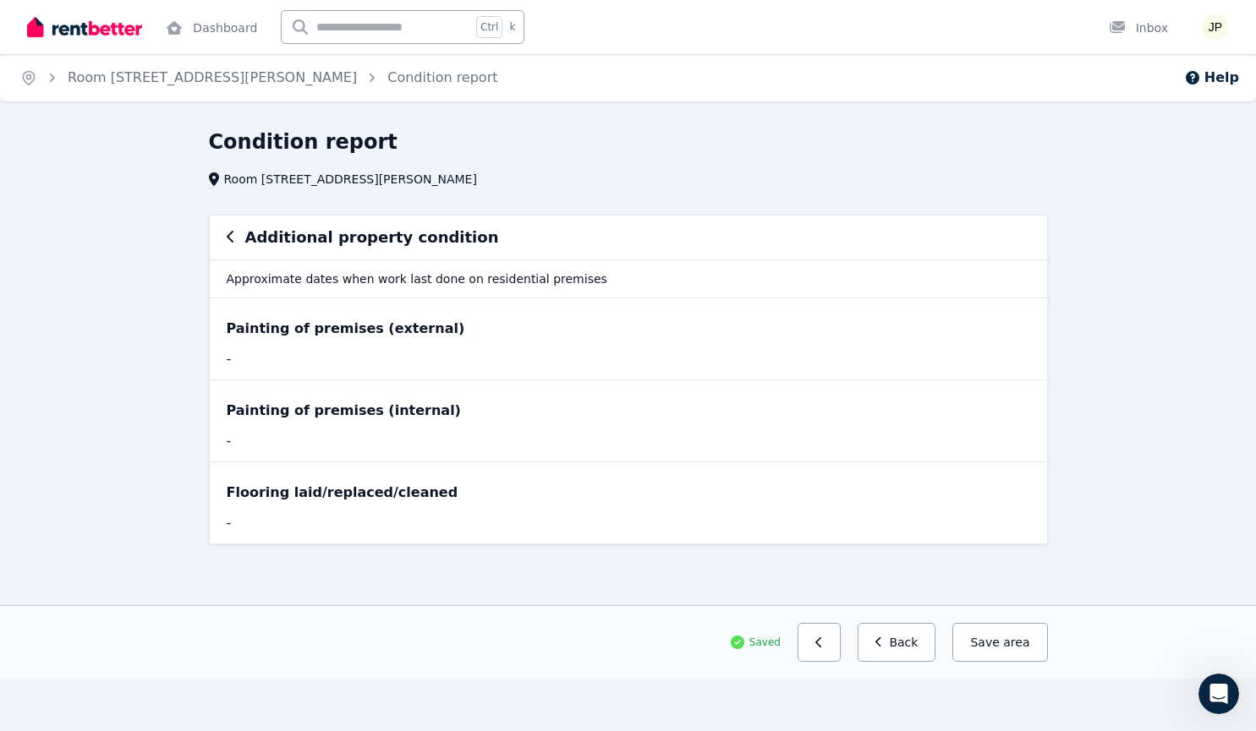
scroll to position [0, 0]
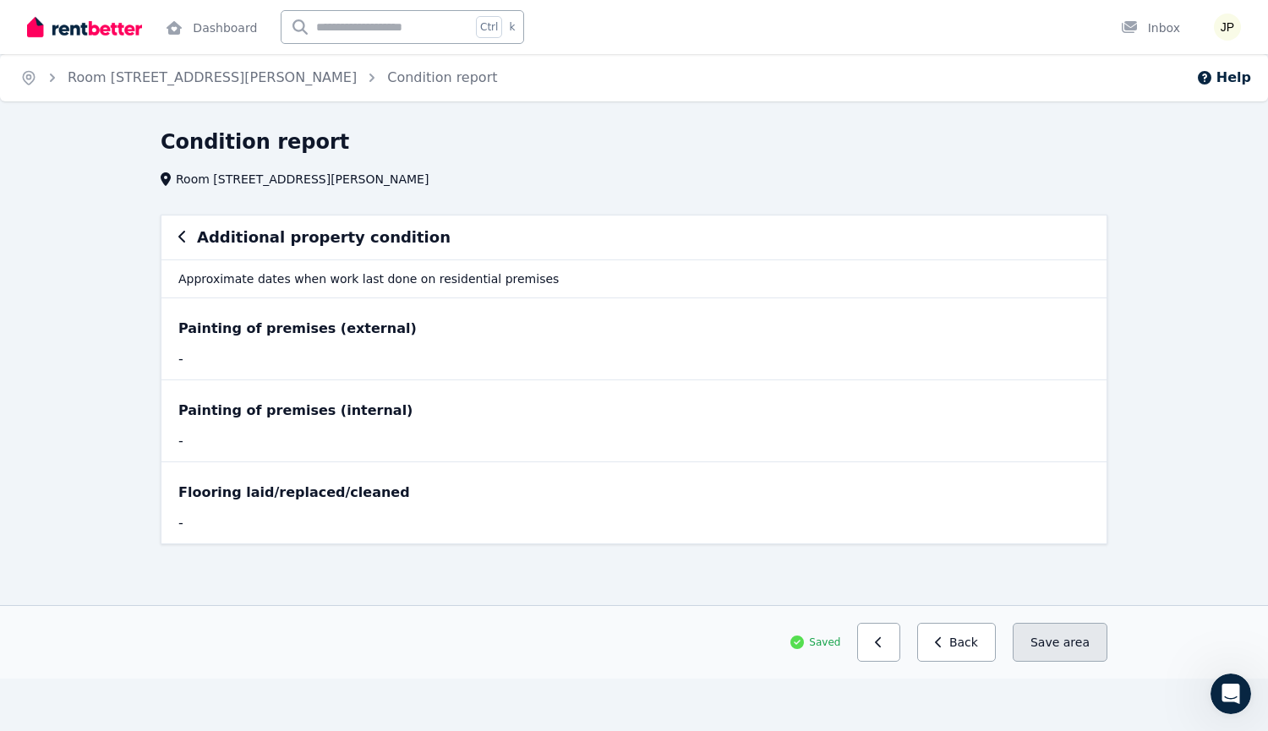
click at [1058, 648] on button "Save area" at bounding box center [1060, 642] width 95 height 39
click at [1078, 641] on span "area" at bounding box center [1077, 642] width 26 height 17
click at [387, 76] on link "Condition report" at bounding box center [442, 77] width 110 height 16
click at [387, 82] on link "Condition report" at bounding box center [442, 77] width 110 height 16
click at [898, 654] on button "button" at bounding box center [878, 642] width 43 height 39
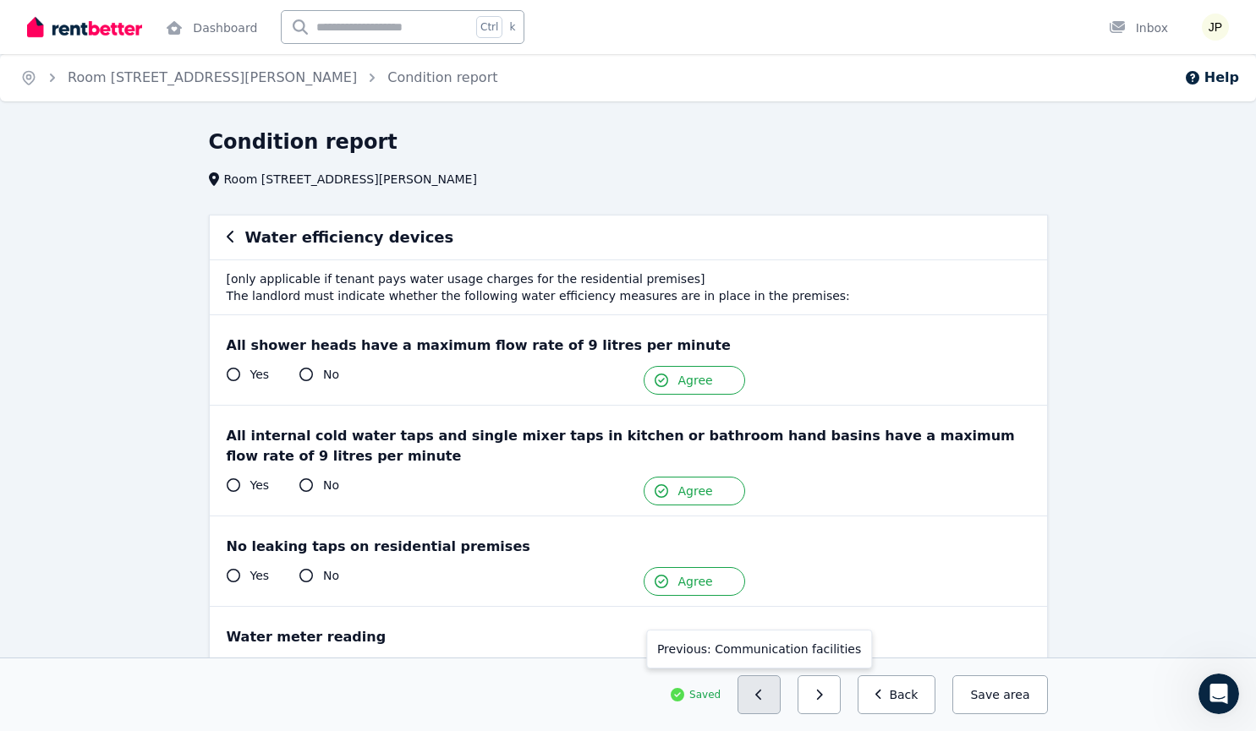
click at [781, 700] on button "button" at bounding box center [758, 695] width 43 height 39
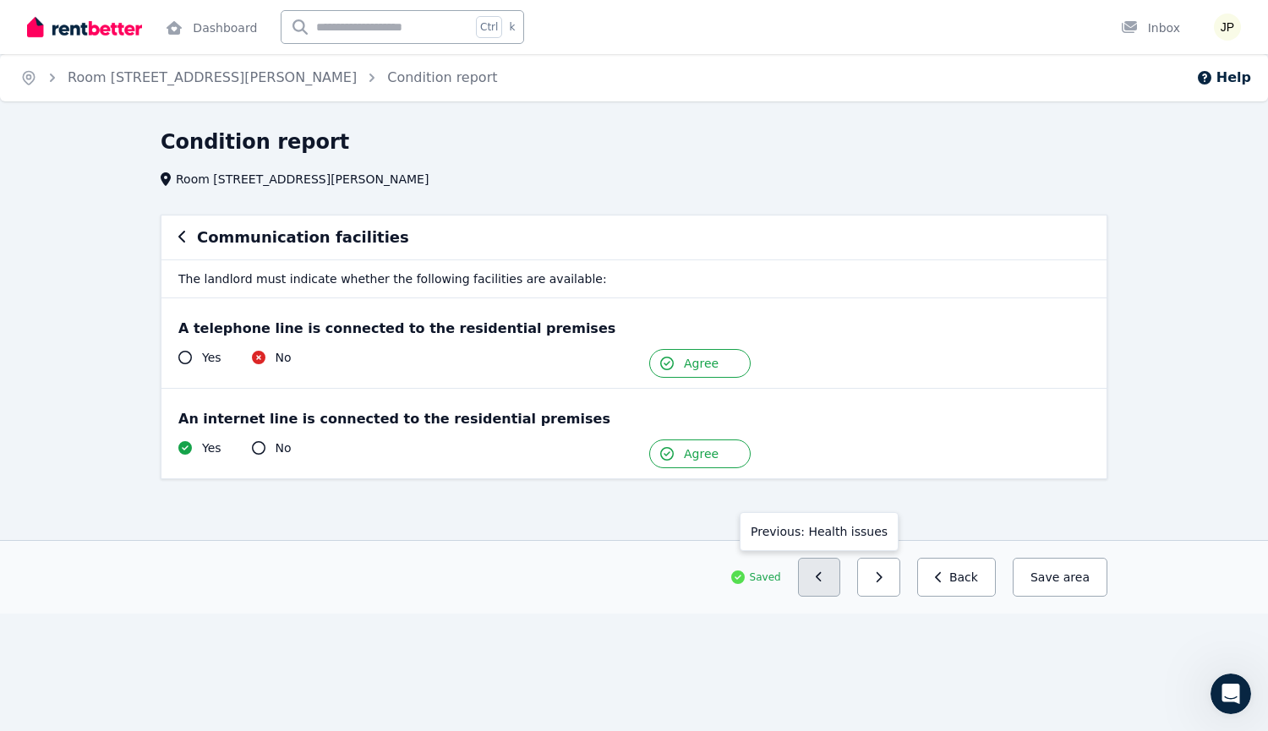
click at [840, 576] on button "button" at bounding box center [819, 577] width 43 height 39
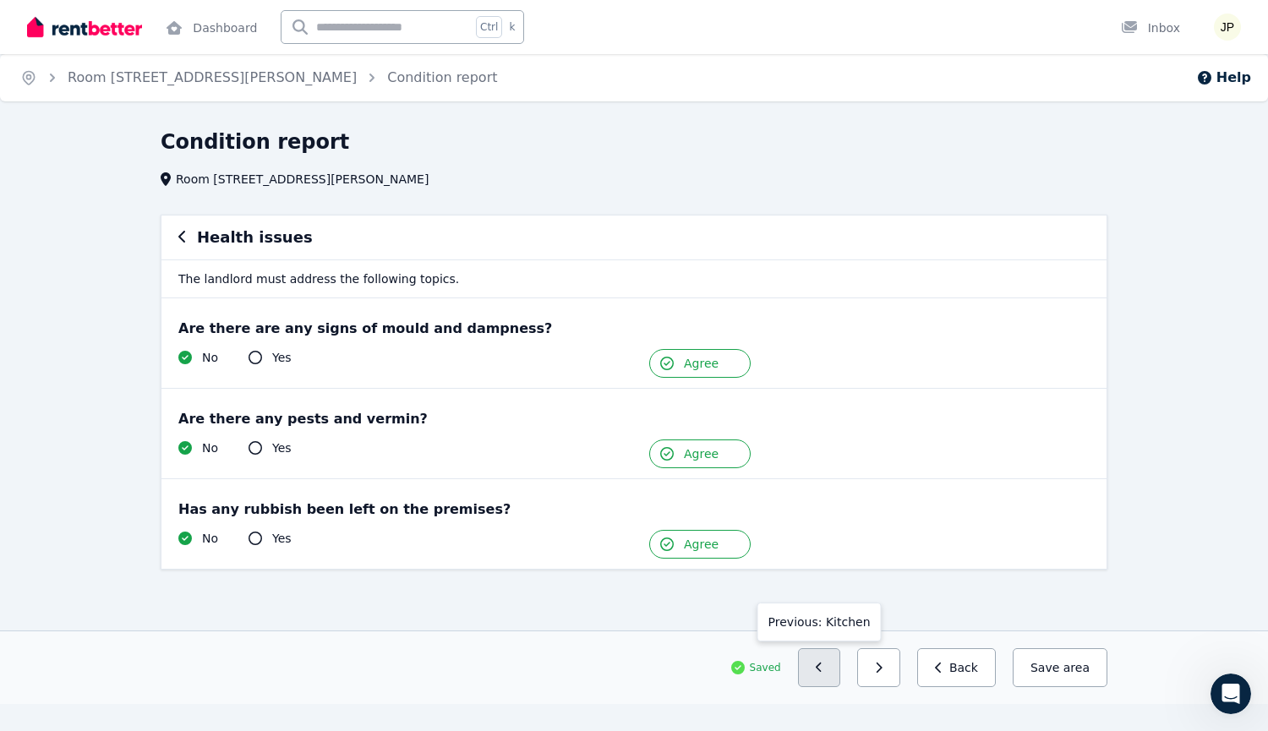
click at [822, 667] on icon "button" at bounding box center [819, 668] width 6 height 10
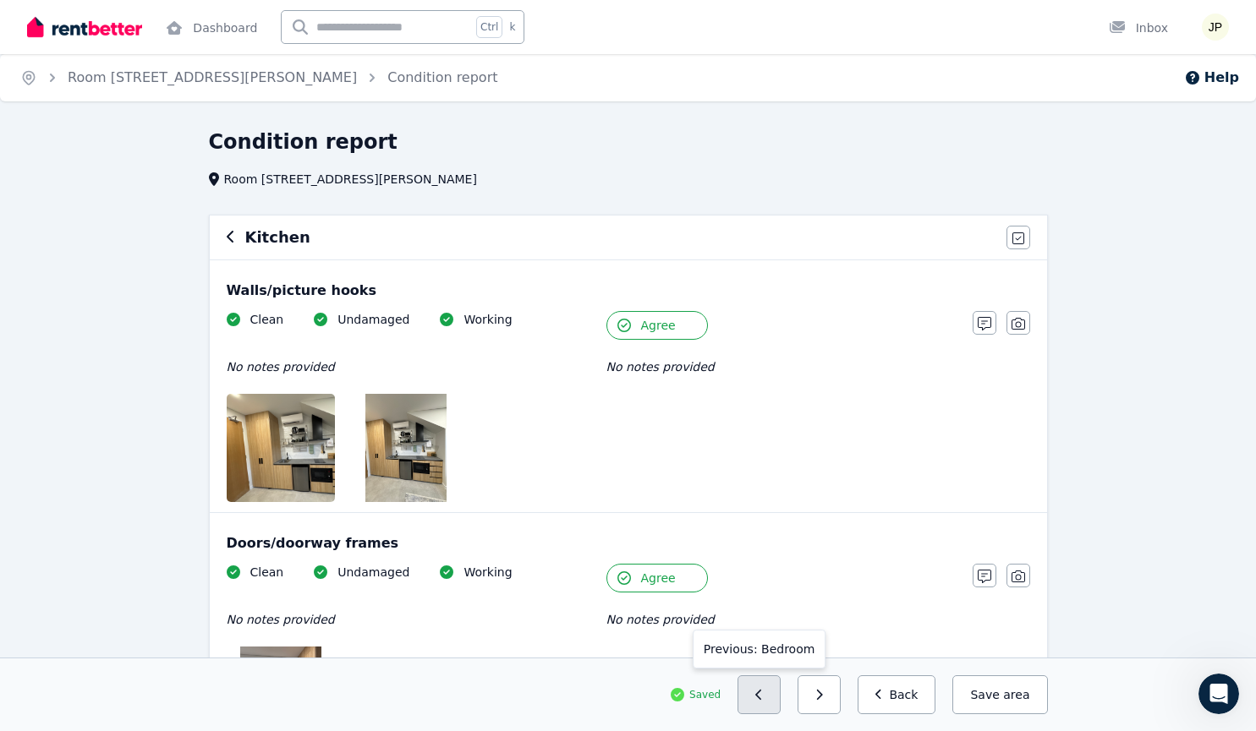
click at [781, 706] on button "button" at bounding box center [758, 695] width 43 height 39
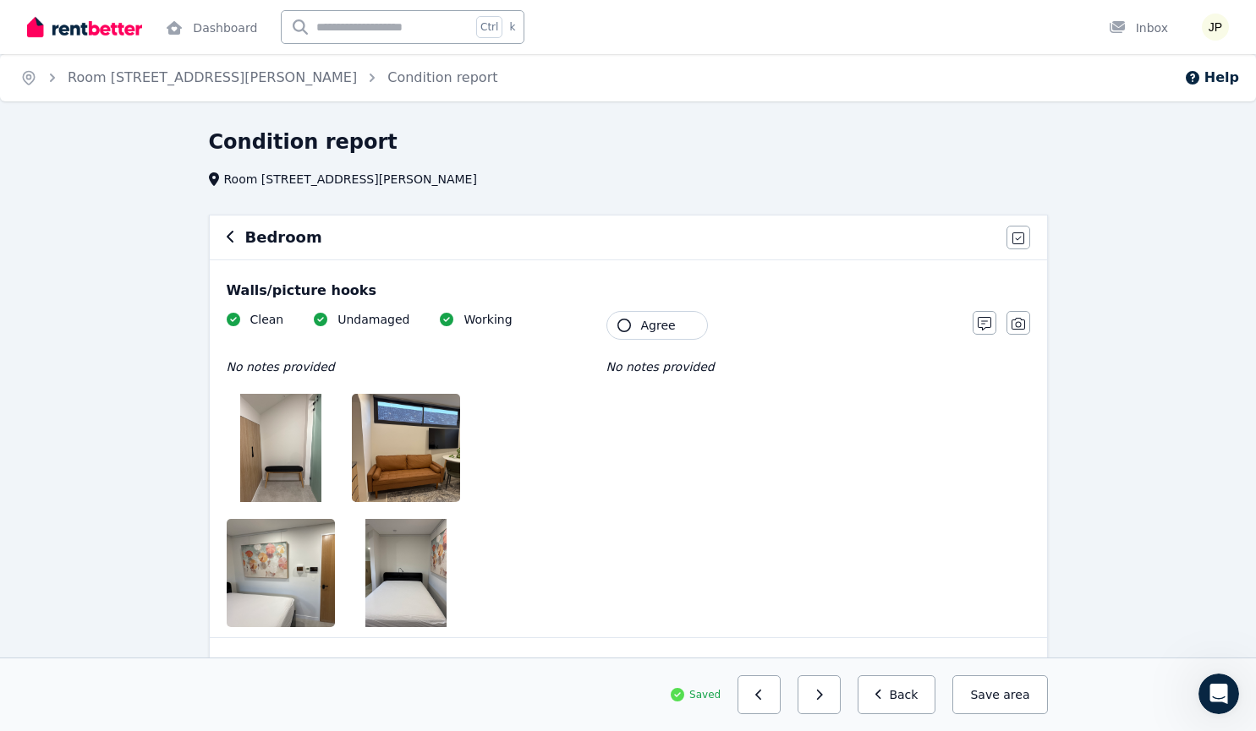
click at [781, 706] on button "button" at bounding box center [758, 695] width 43 height 39
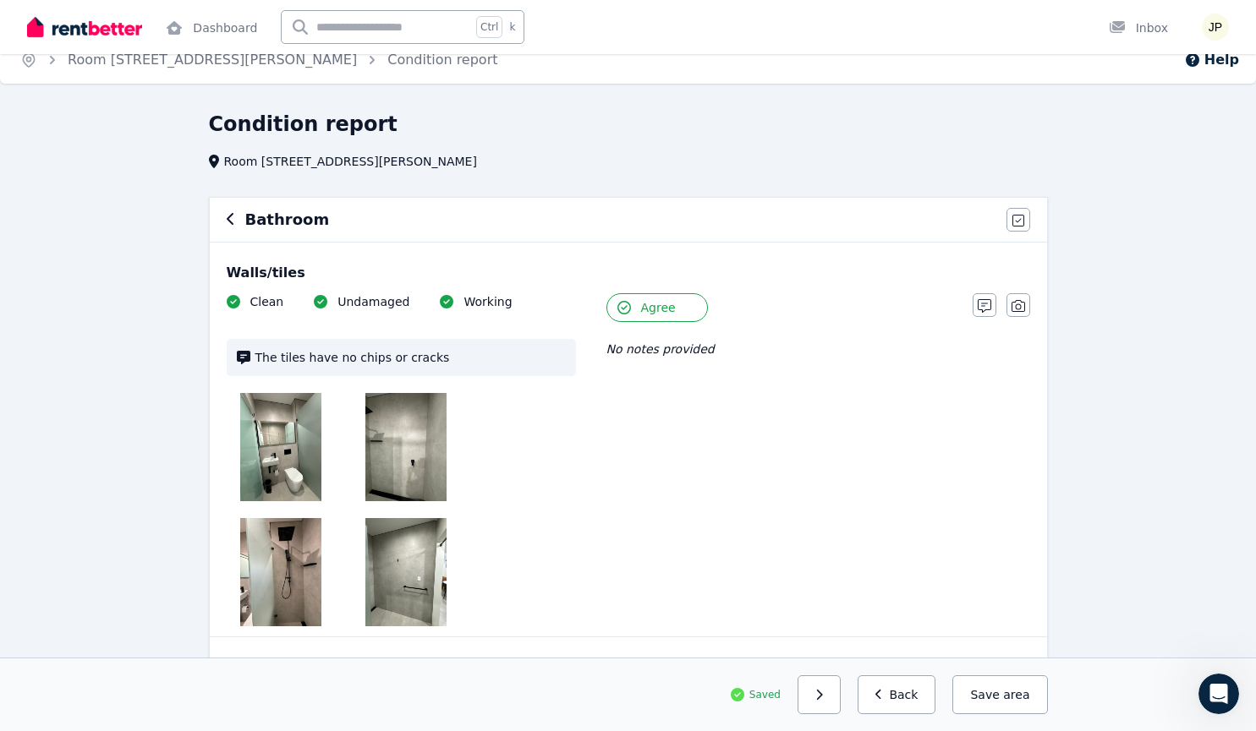
scroll to position [19, 0]
click at [387, 62] on link "Condition report" at bounding box center [442, 59] width 110 height 16
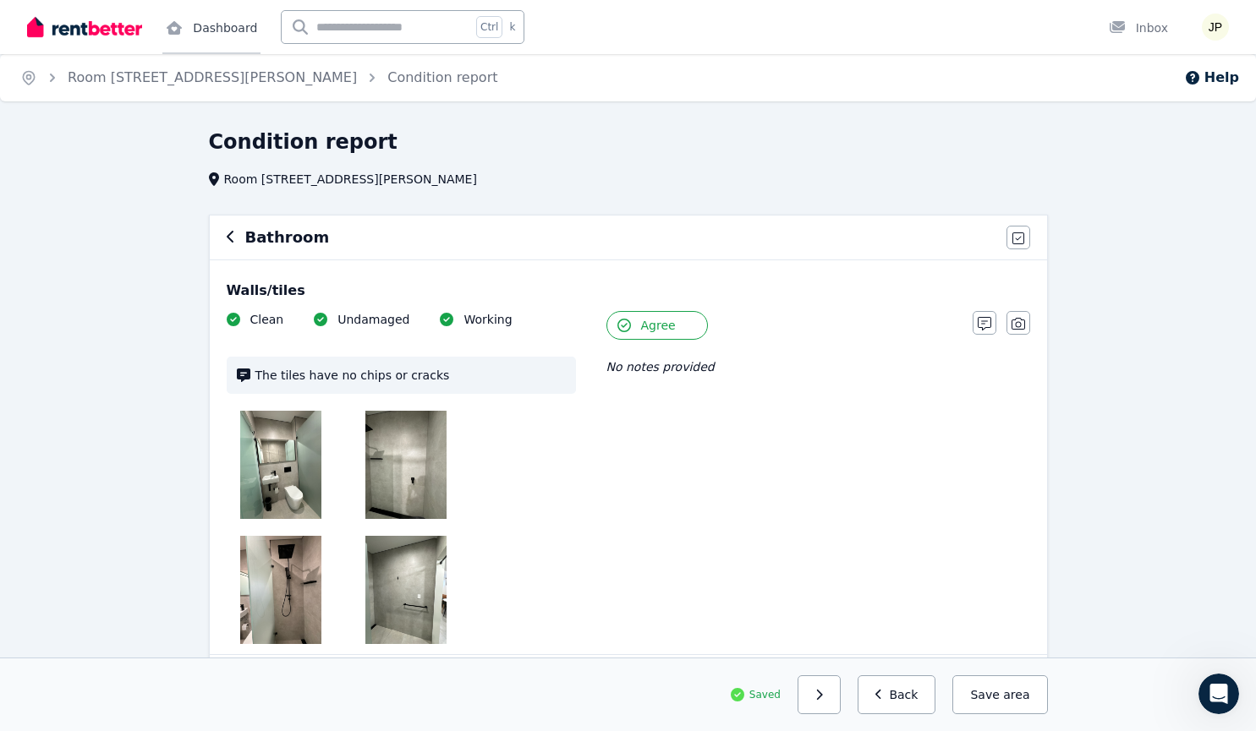
click at [228, 24] on link "Dashboard" at bounding box center [211, 27] width 98 height 54
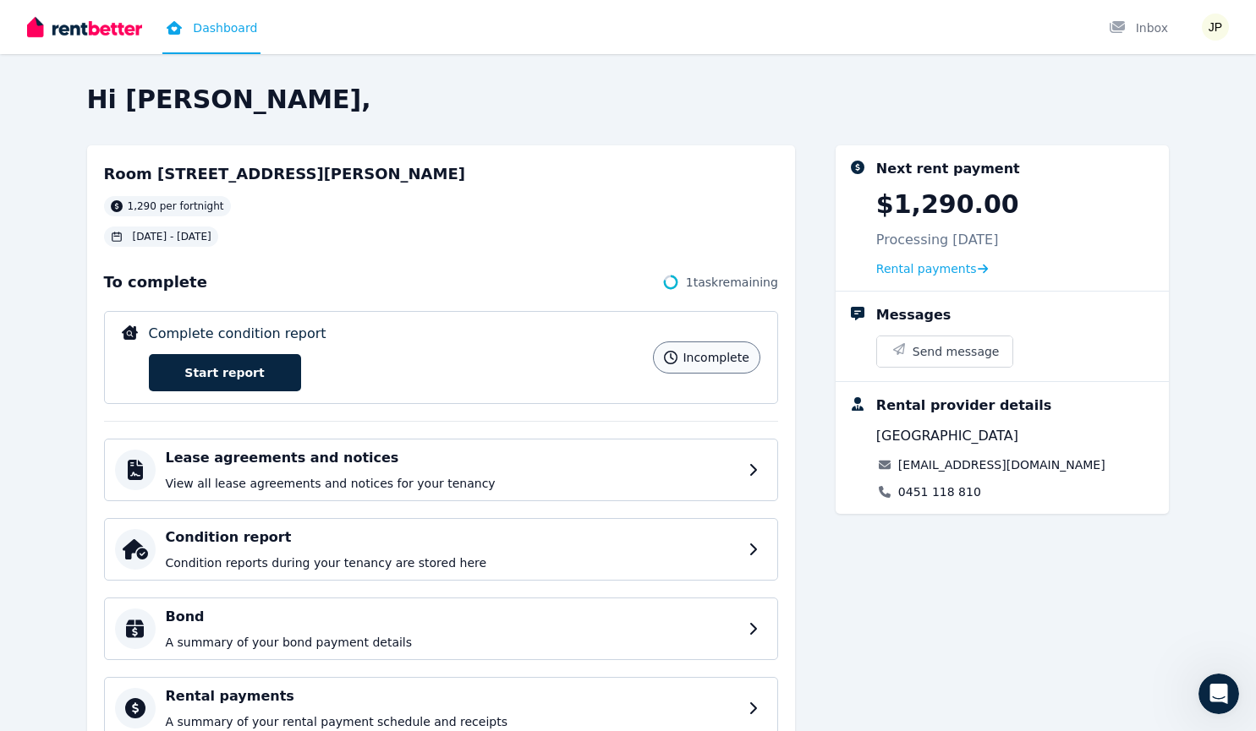
click at [724, 356] on span "incomplete" at bounding box center [715, 357] width 66 height 17
click at [273, 353] on div "Complete condition report incomplete Start report" at bounding box center [396, 358] width 495 height 68
click at [251, 383] on link "Start report" at bounding box center [225, 372] width 152 height 37
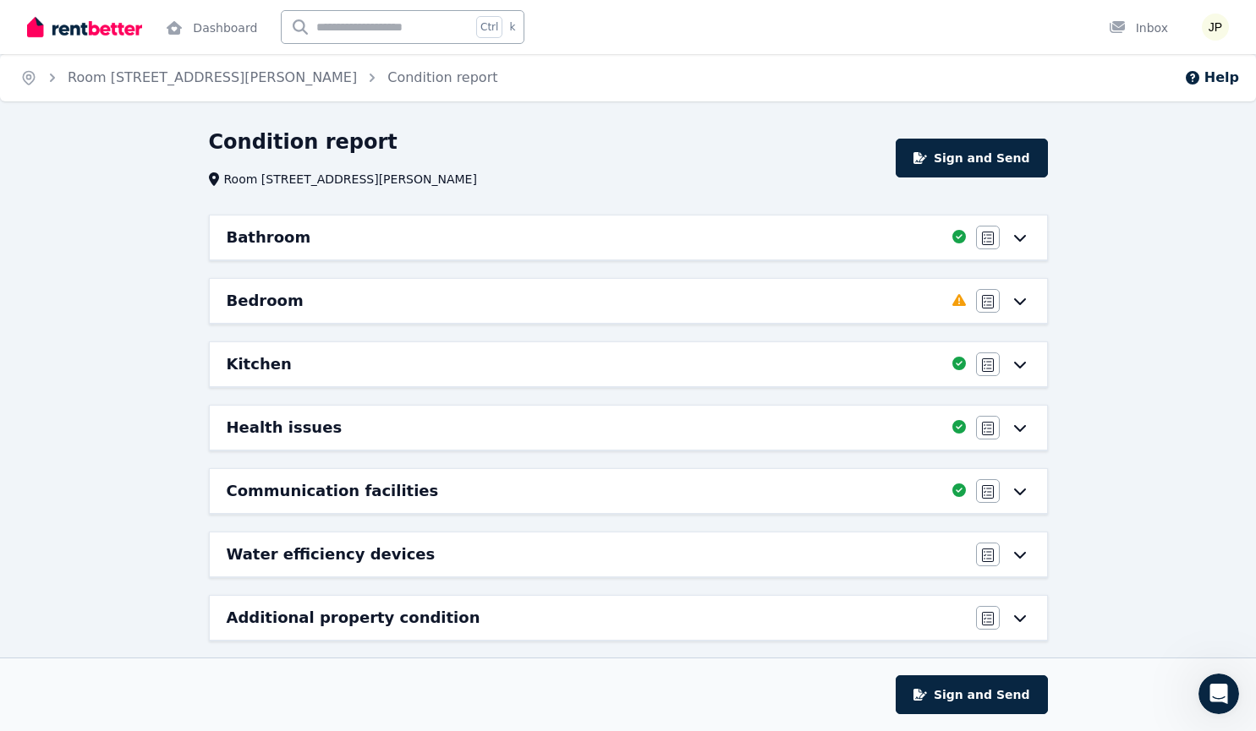
click at [1030, 297] on icon at bounding box center [1020, 301] width 20 height 14
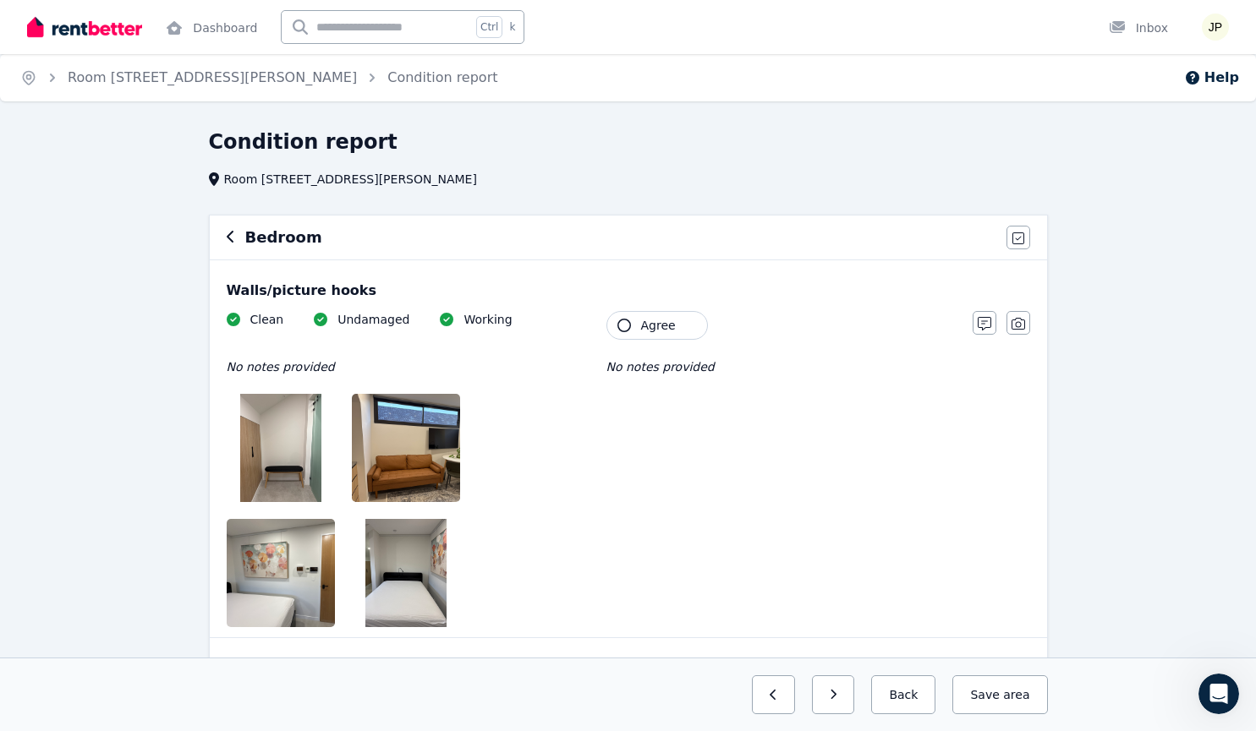
click at [655, 327] on span "Agree" at bounding box center [658, 325] width 35 height 17
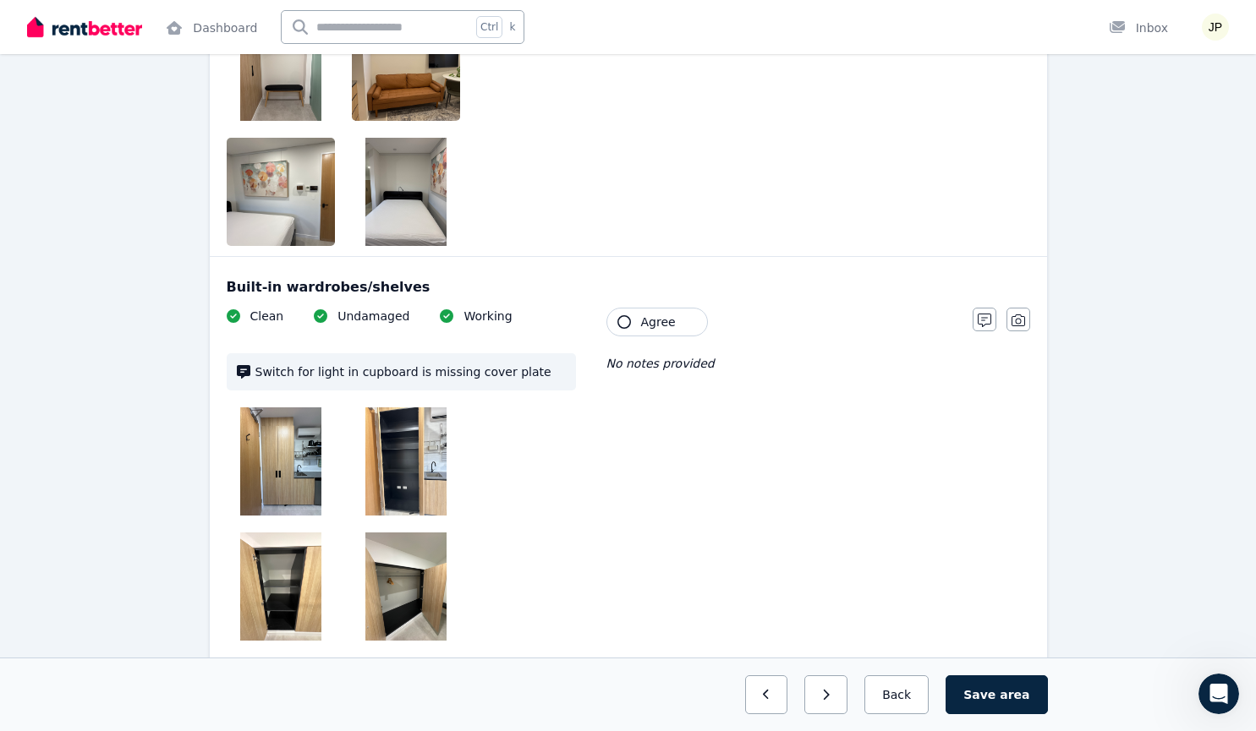
scroll to position [385, 0]
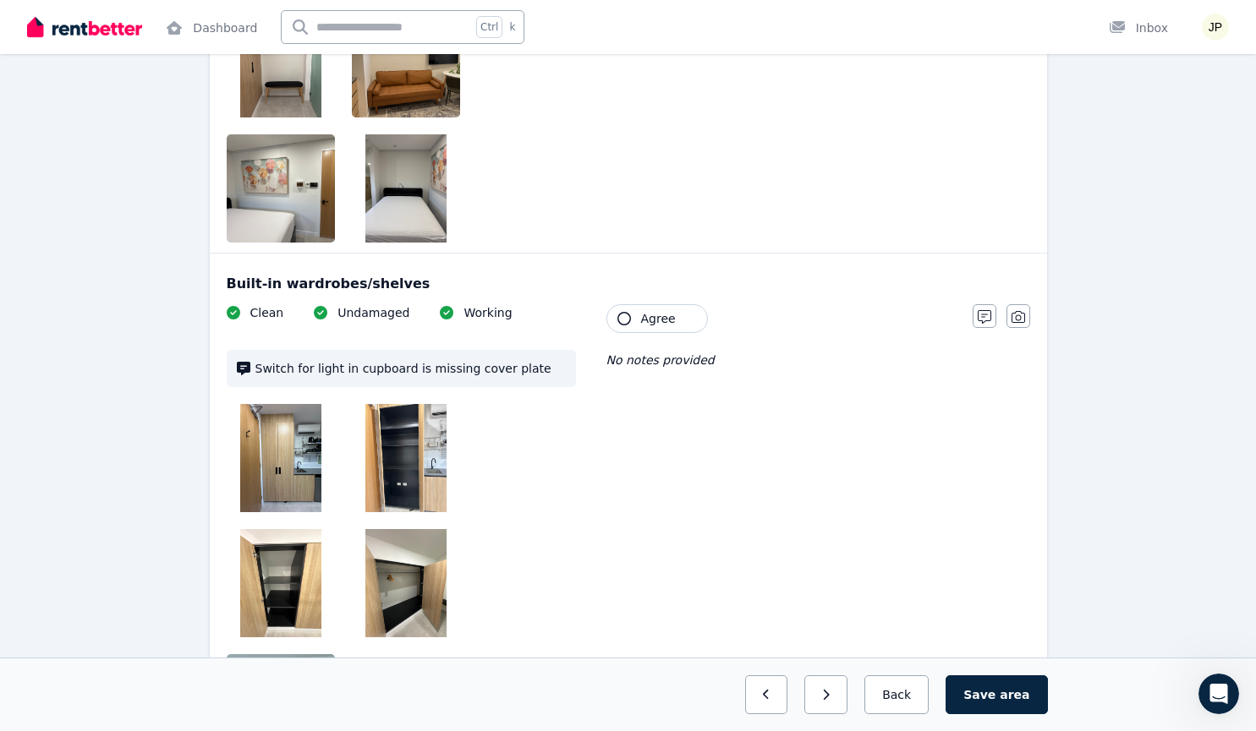
click at [665, 324] on span "Agree" at bounding box center [658, 318] width 35 height 17
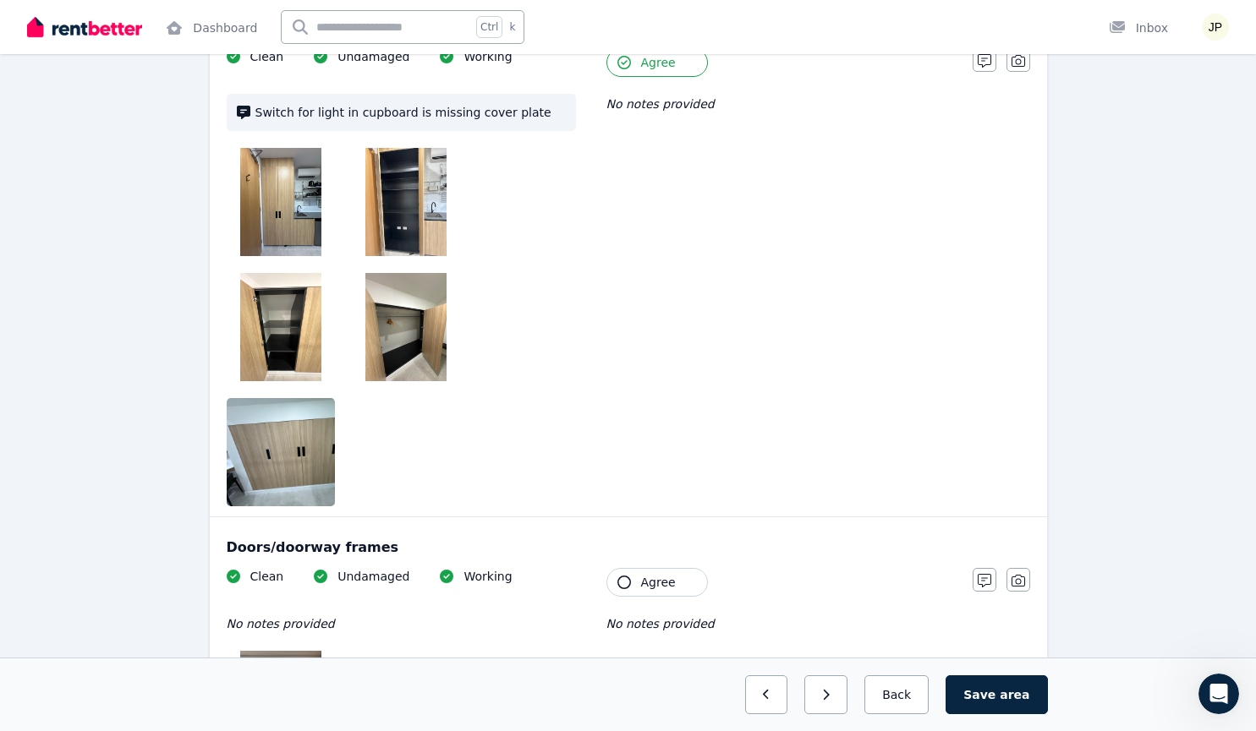
scroll to position [643, 0]
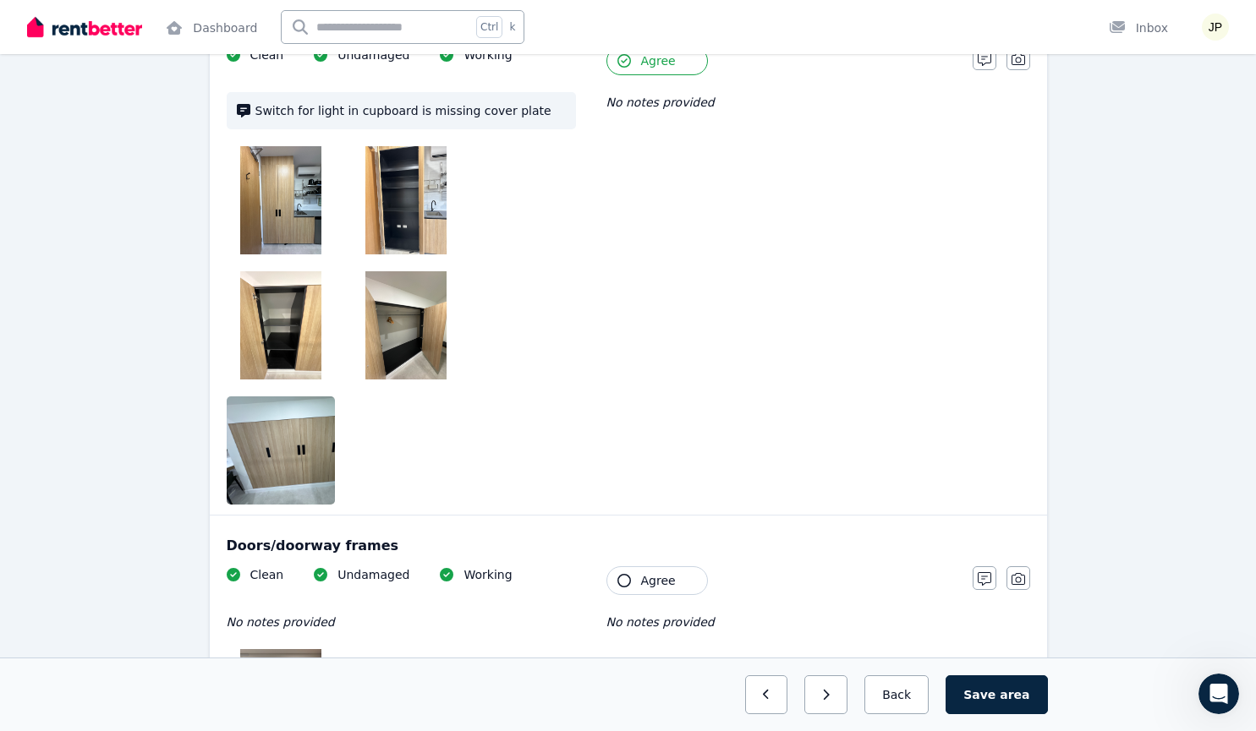
click at [644, 573] on span "Agree" at bounding box center [658, 581] width 35 height 17
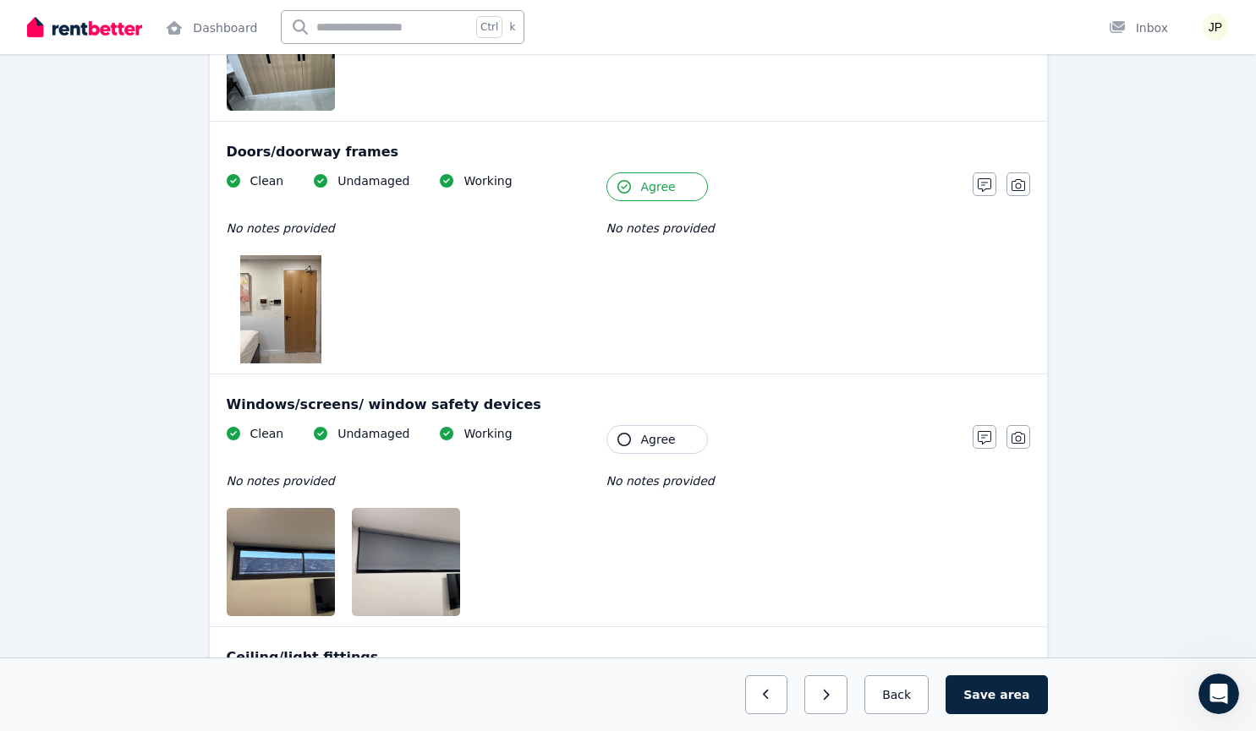
scroll to position [1036, 0]
click at [650, 426] on div "Clean Undamaged Working No notes provided Tenant Agree No notes provided" at bounding box center [591, 521] width 729 height 191
click at [621, 687] on icon "button" at bounding box center [624, 694] width 14 height 14
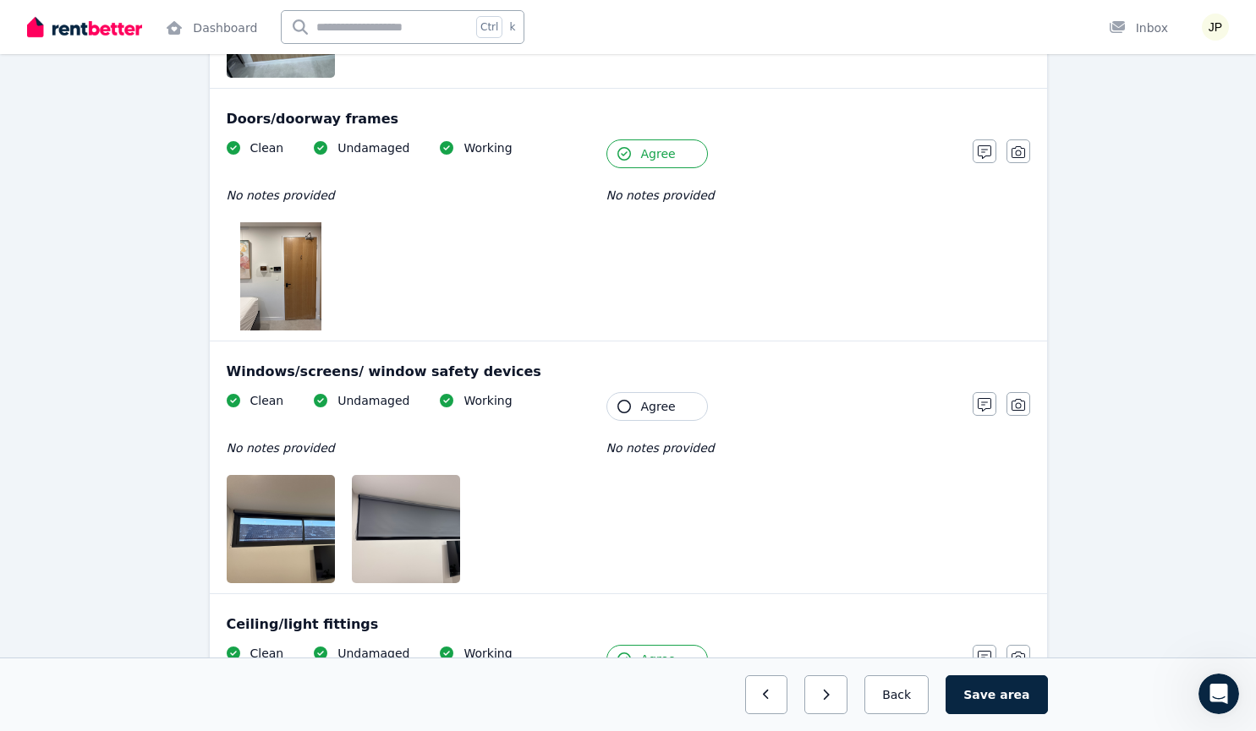
click at [671, 392] on button "Agree" at bounding box center [656, 406] width 101 height 29
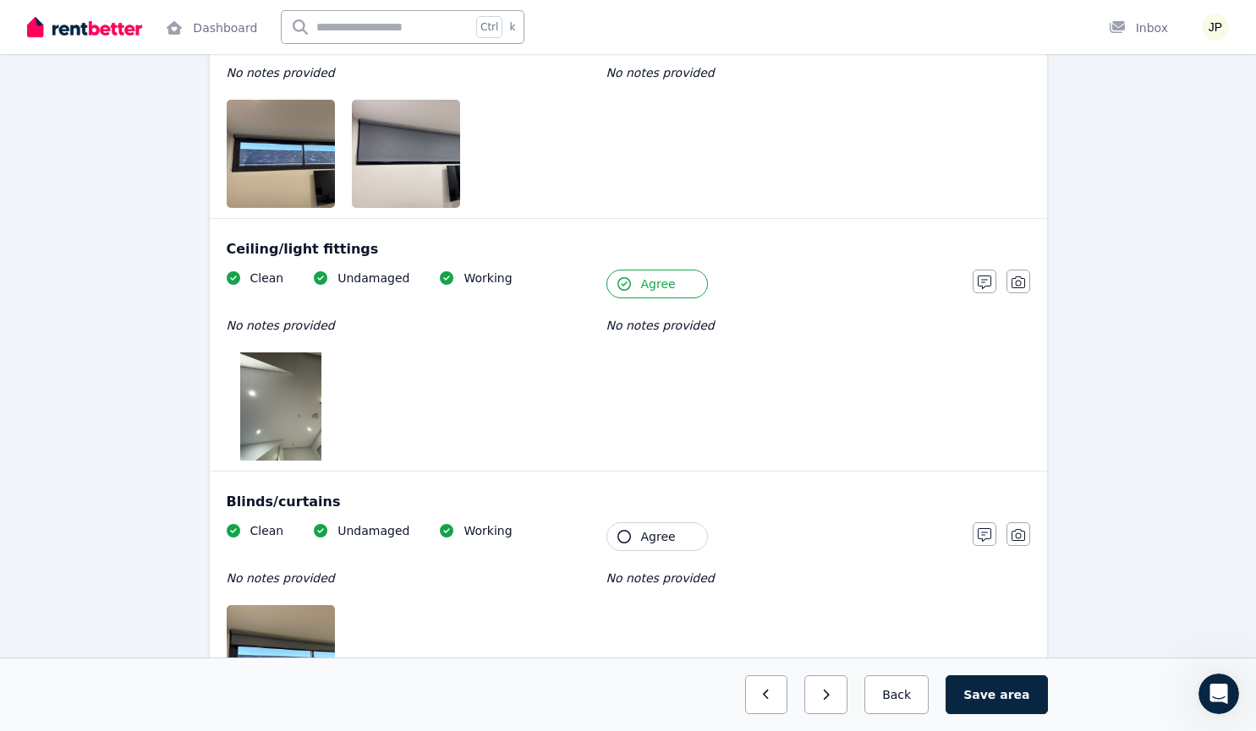
scroll to position [1447, 0]
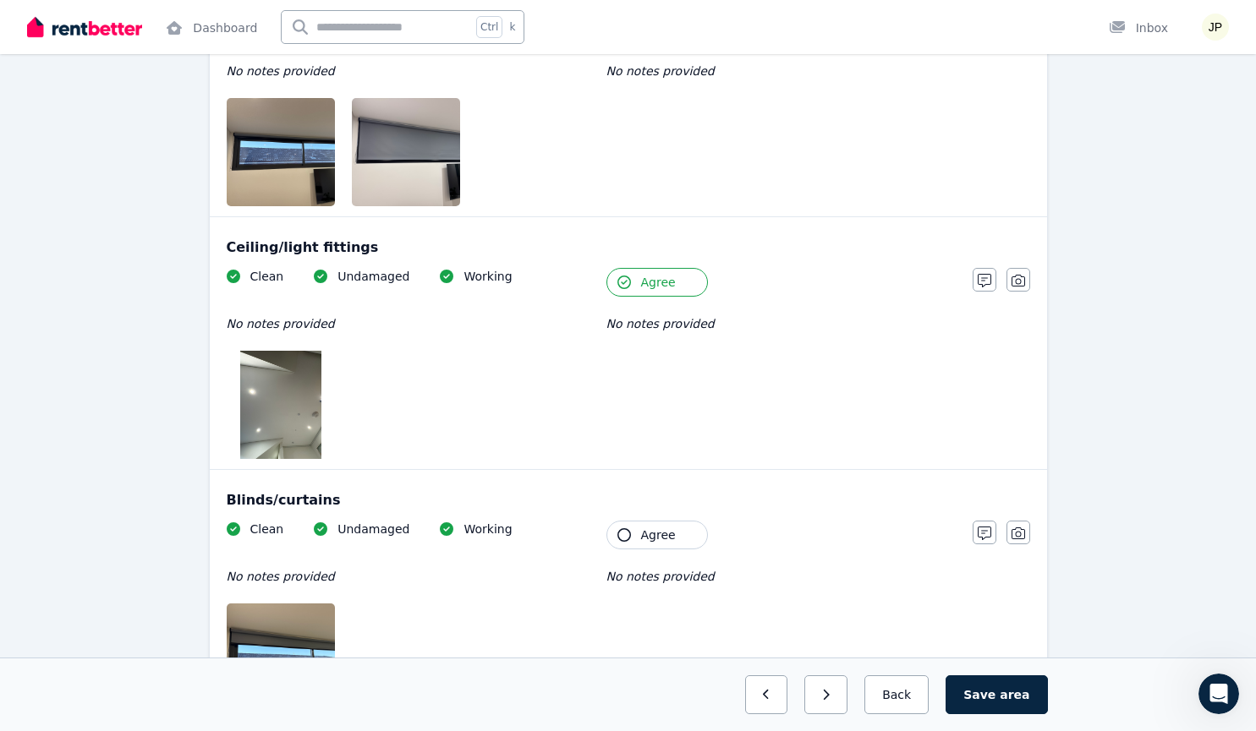
click at [648, 527] on span "Agree" at bounding box center [658, 535] width 35 height 17
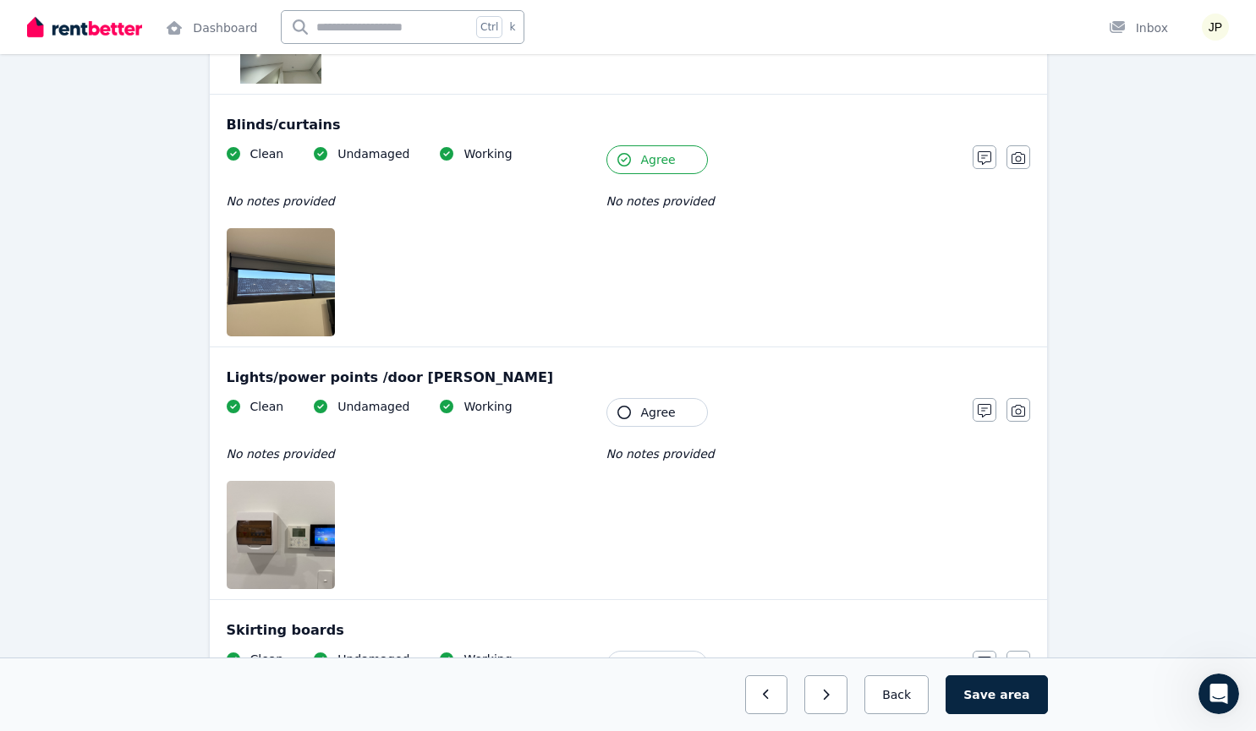
scroll to position [1823, 0]
click at [654, 403] on span "Agree" at bounding box center [658, 411] width 35 height 17
click at [644, 656] on span "Agree" at bounding box center [658, 664] width 35 height 17
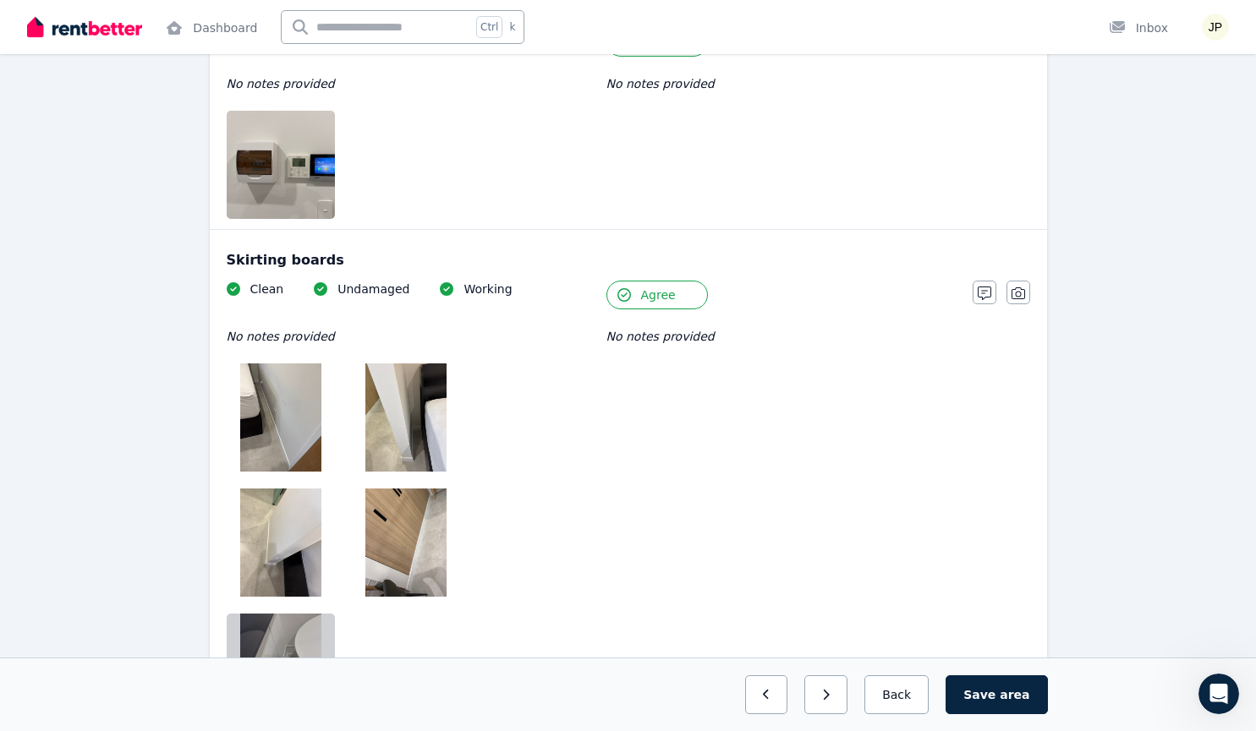
scroll to position [2194, 0]
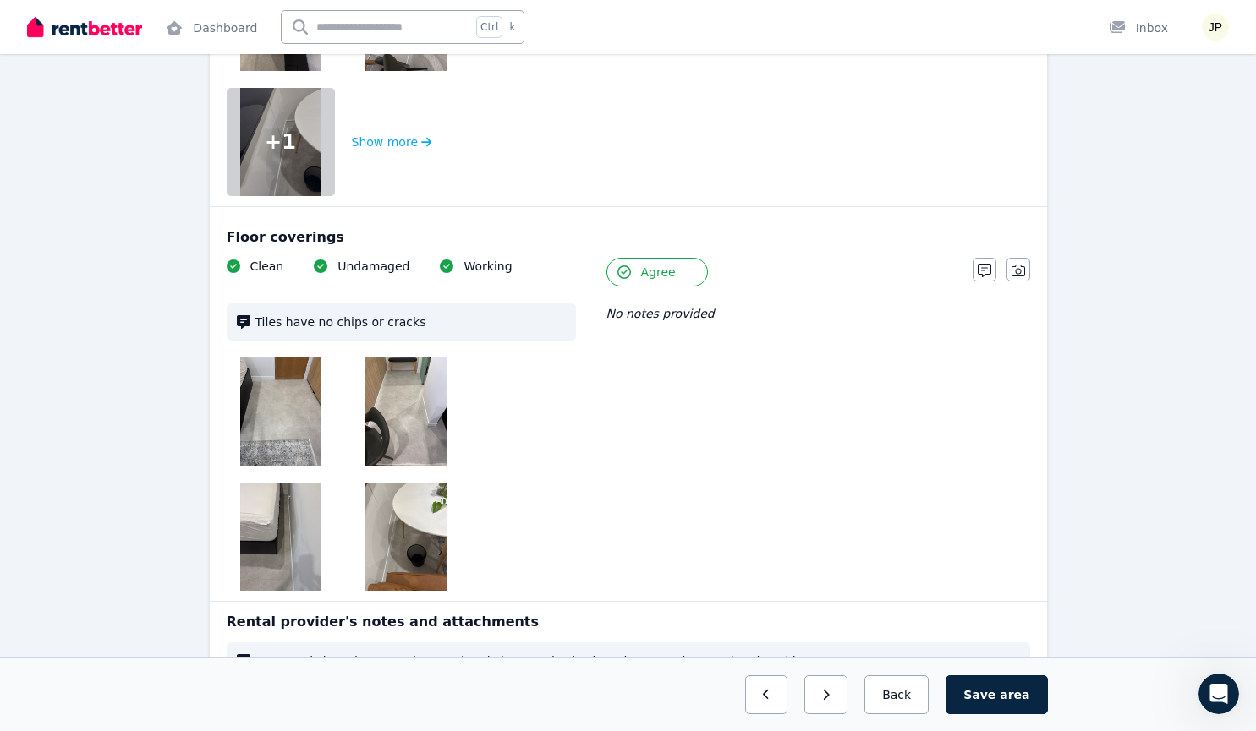
scroll to position [2728, 0]
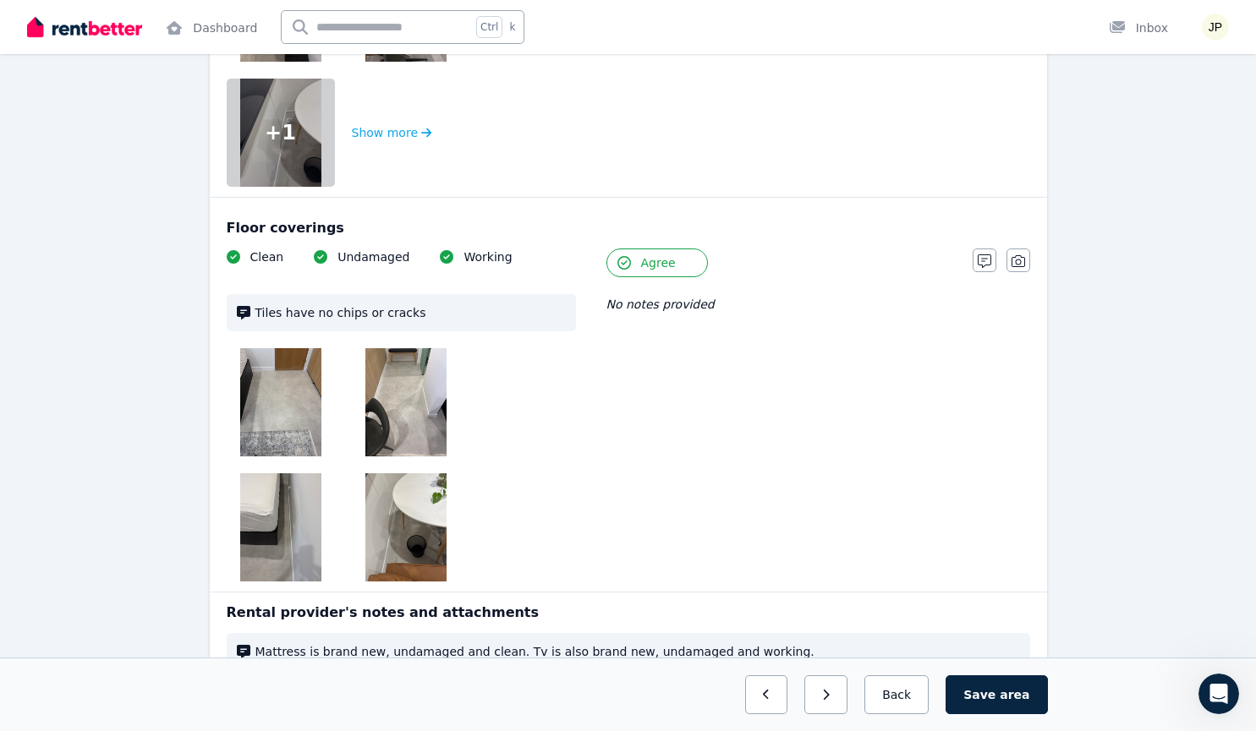
click at [653, 592] on div "Rental provider's notes and attachments Mattress is brand new, undamaged and cl…" at bounding box center [628, 723] width 837 height 263
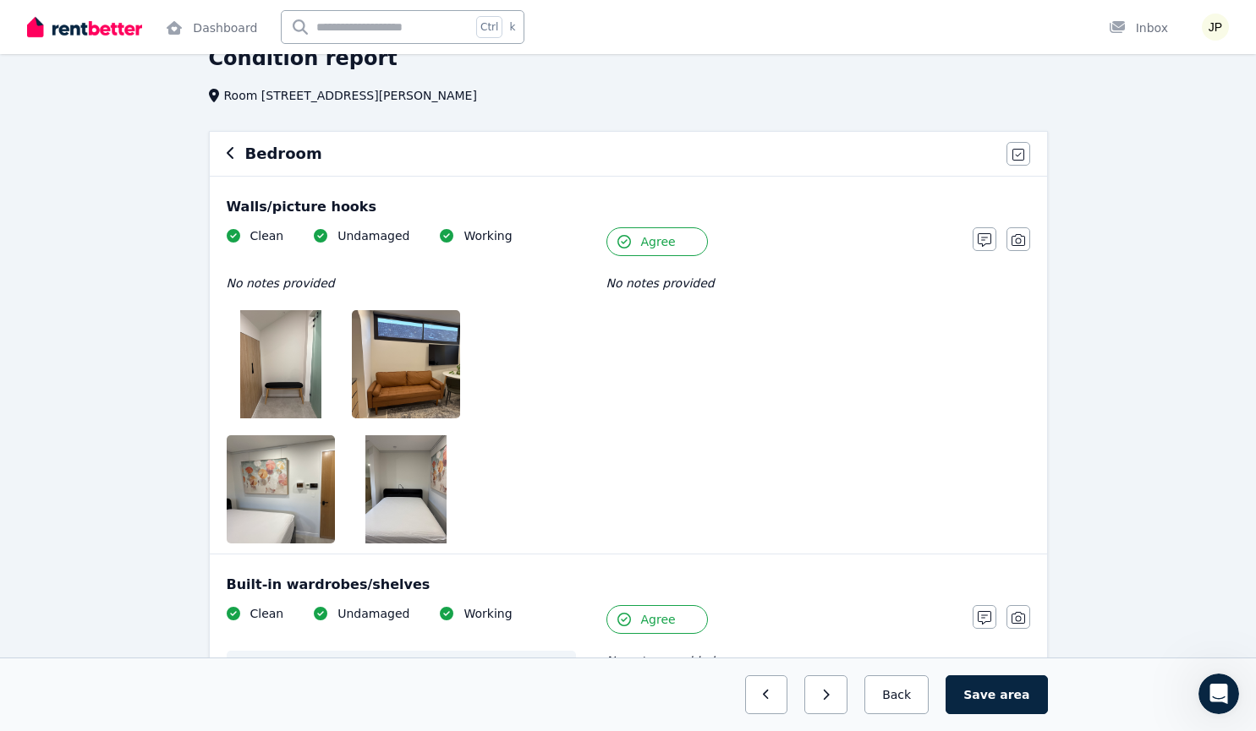
scroll to position [0, 0]
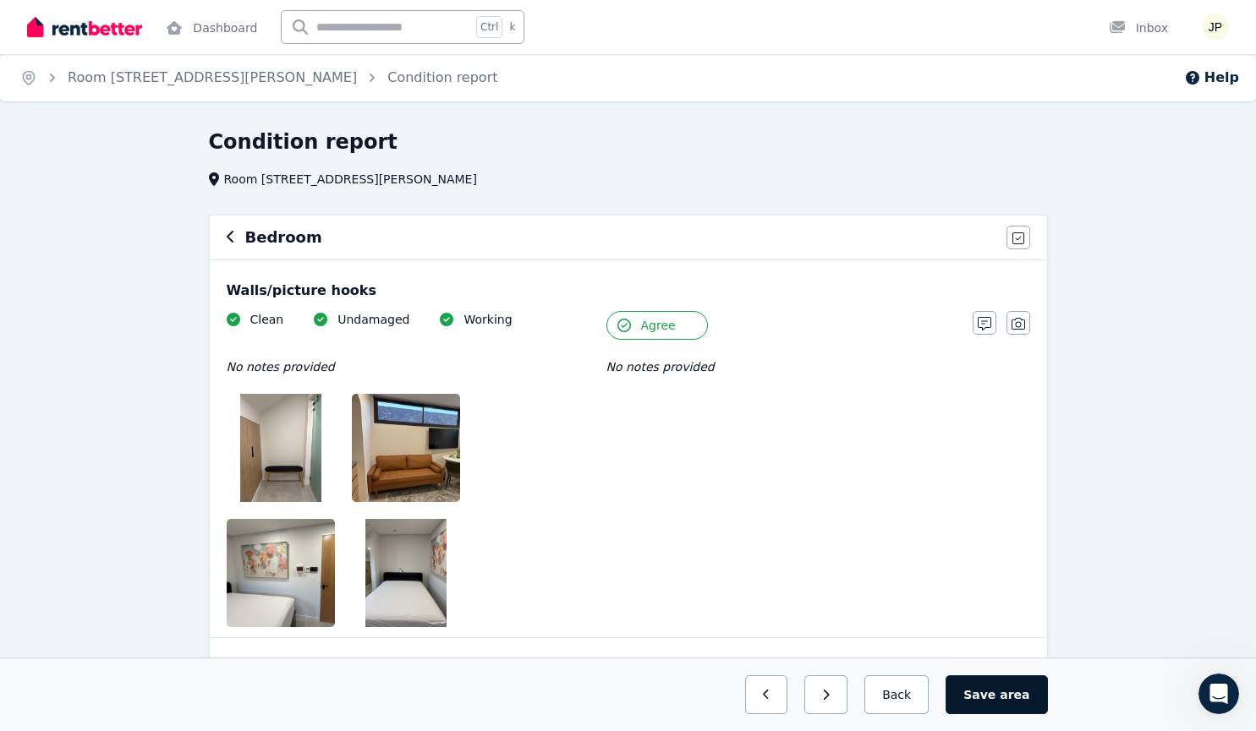
click at [1039, 696] on button "Save area" at bounding box center [995, 695] width 101 height 39
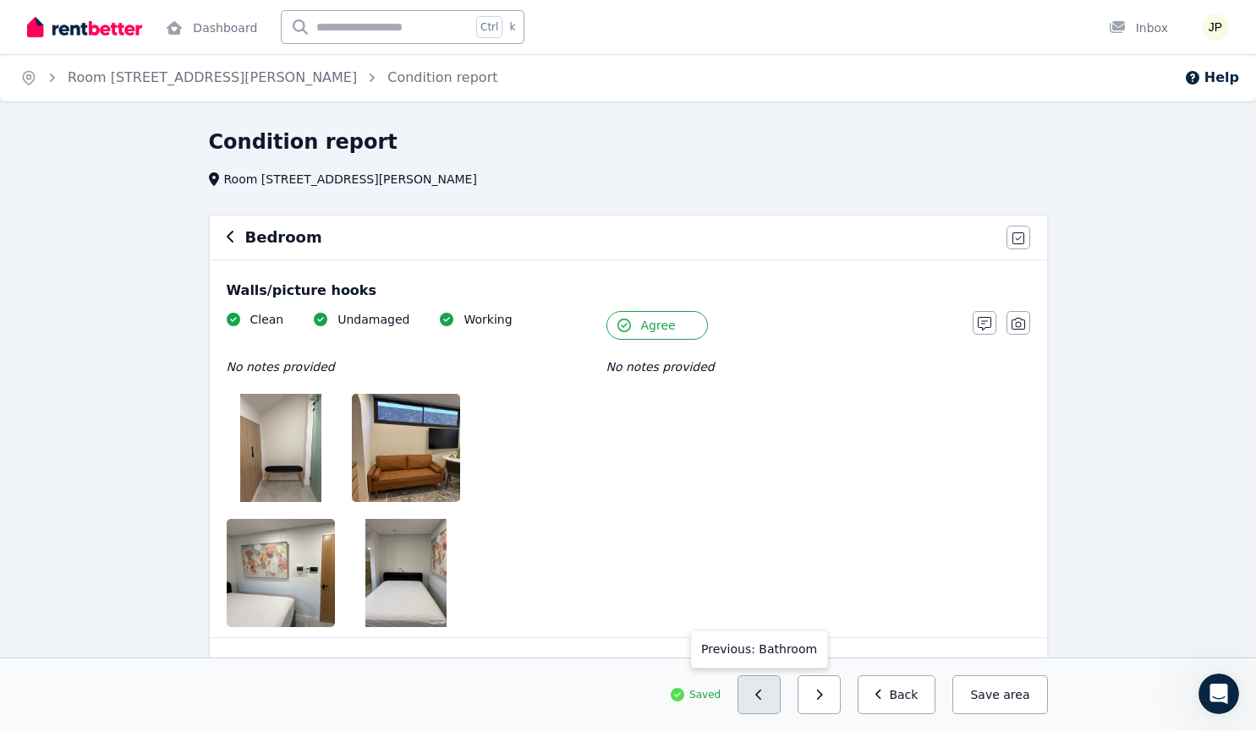
click at [763, 699] on icon "button" at bounding box center [759, 695] width 8 height 12
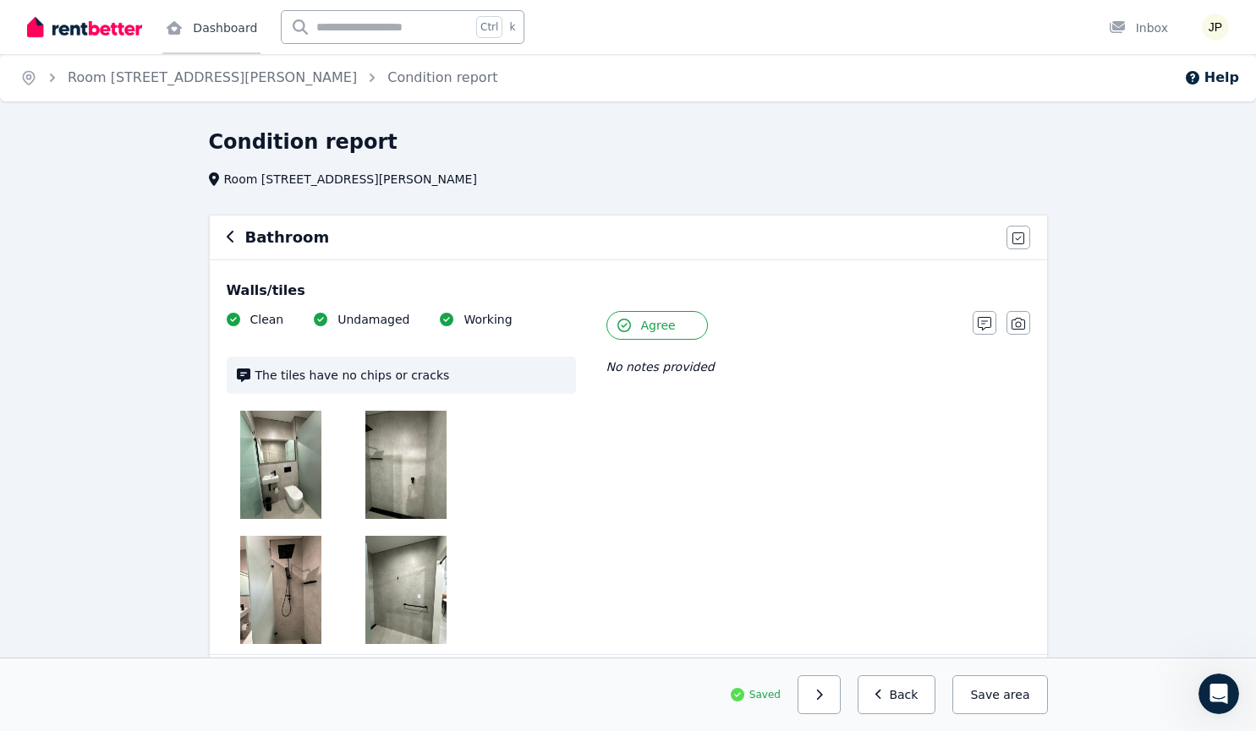
click at [219, 35] on link "Dashboard" at bounding box center [211, 27] width 98 height 54
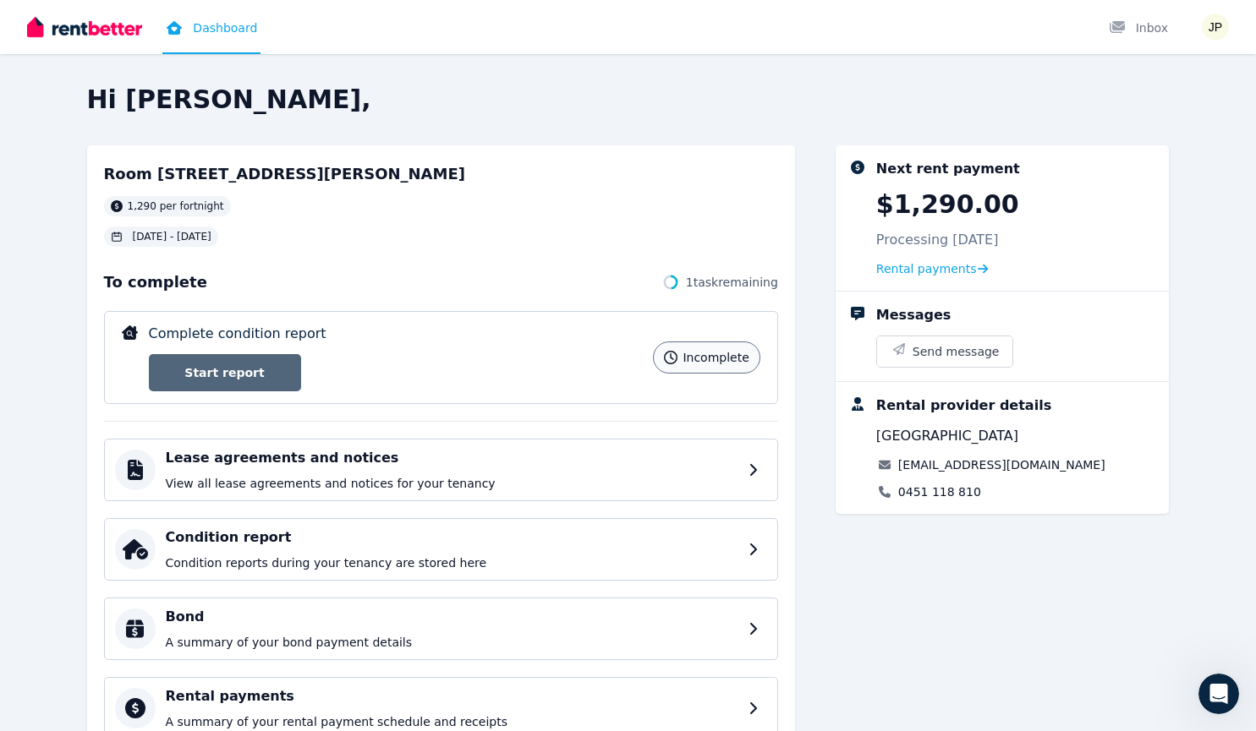
click at [275, 375] on link "Start report" at bounding box center [225, 372] width 152 height 37
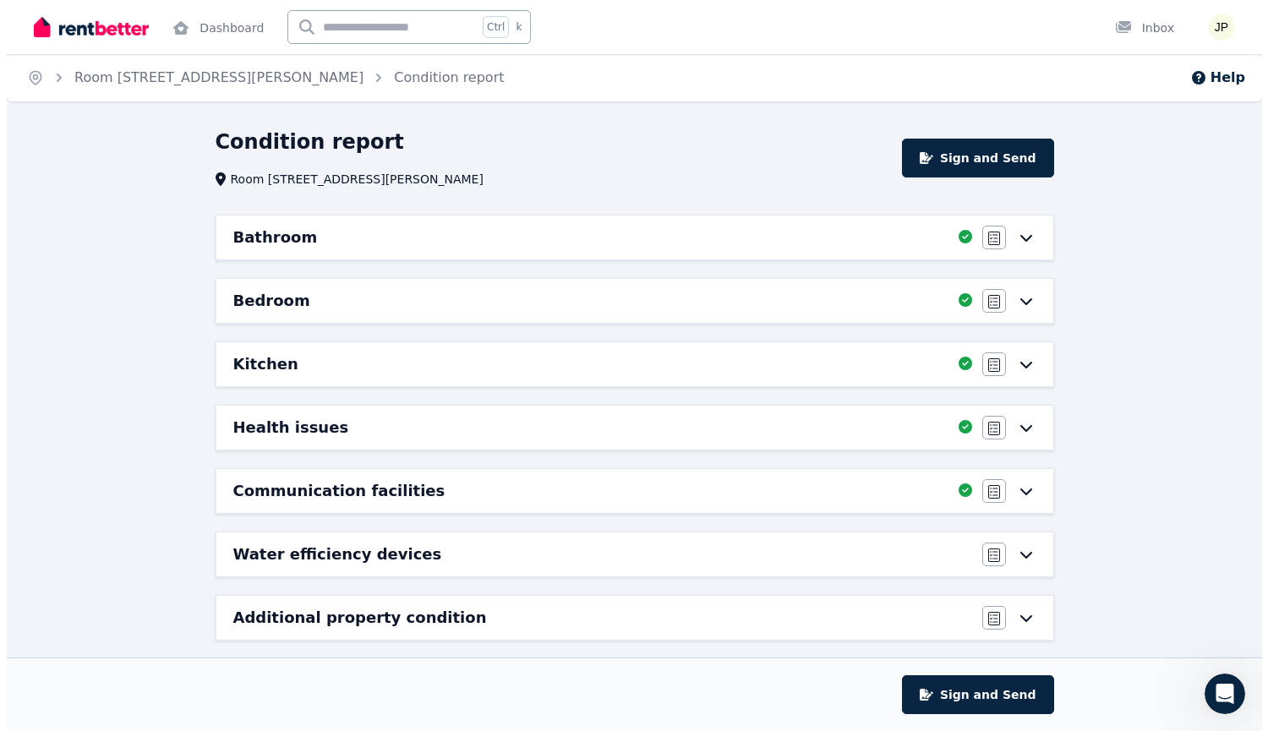
scroll to position [14, 0]
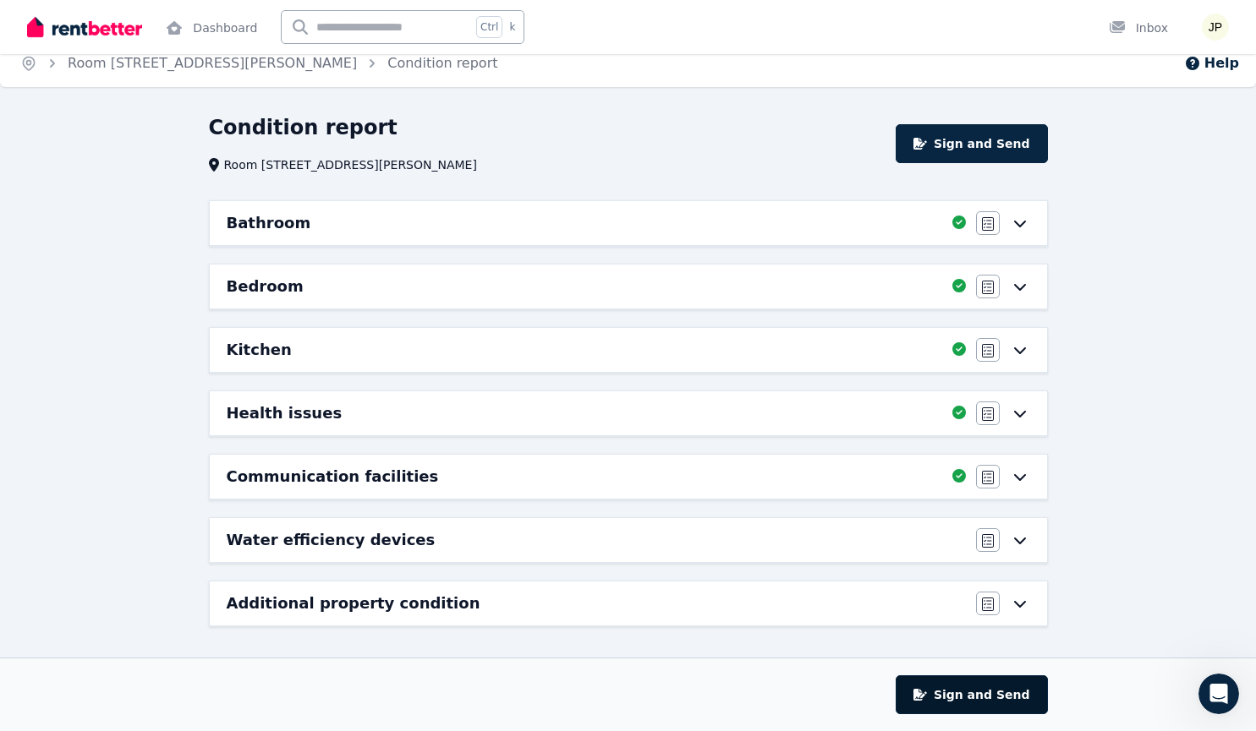
click at [984, 690] on button "Sign and Send" at bounding box center [971, 695] width 151 height 39
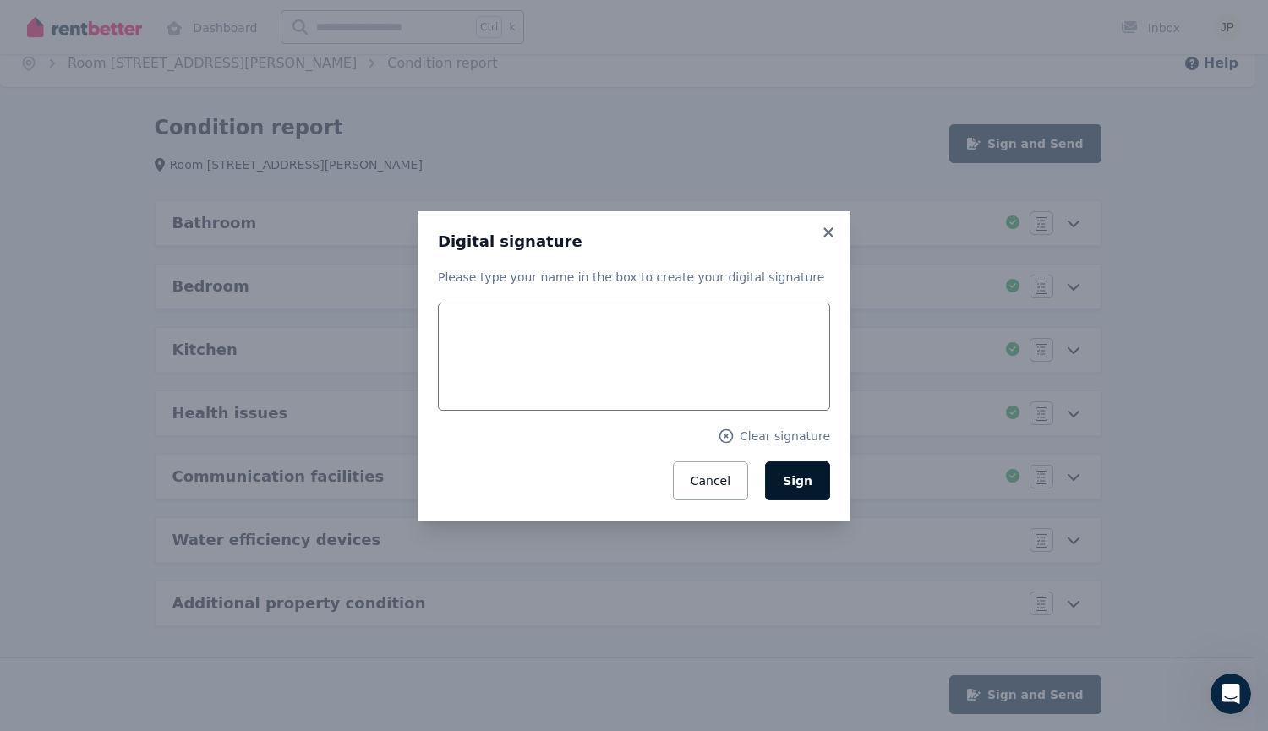
click at [802, 481] on span "Sign" at bounding box center [798, 481] width 30 height 14
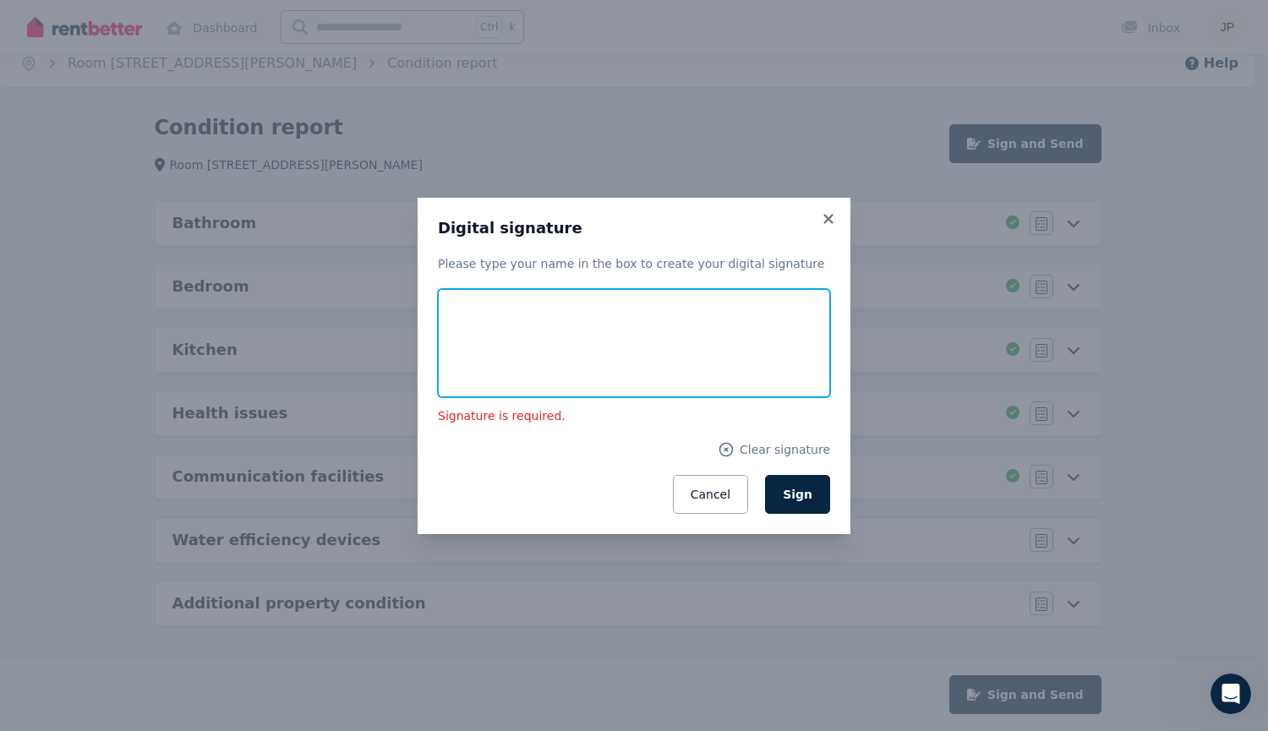
click at [504, 342] on input "text" at bounding box center [634, 343] width 392 height 108
type input "**********"
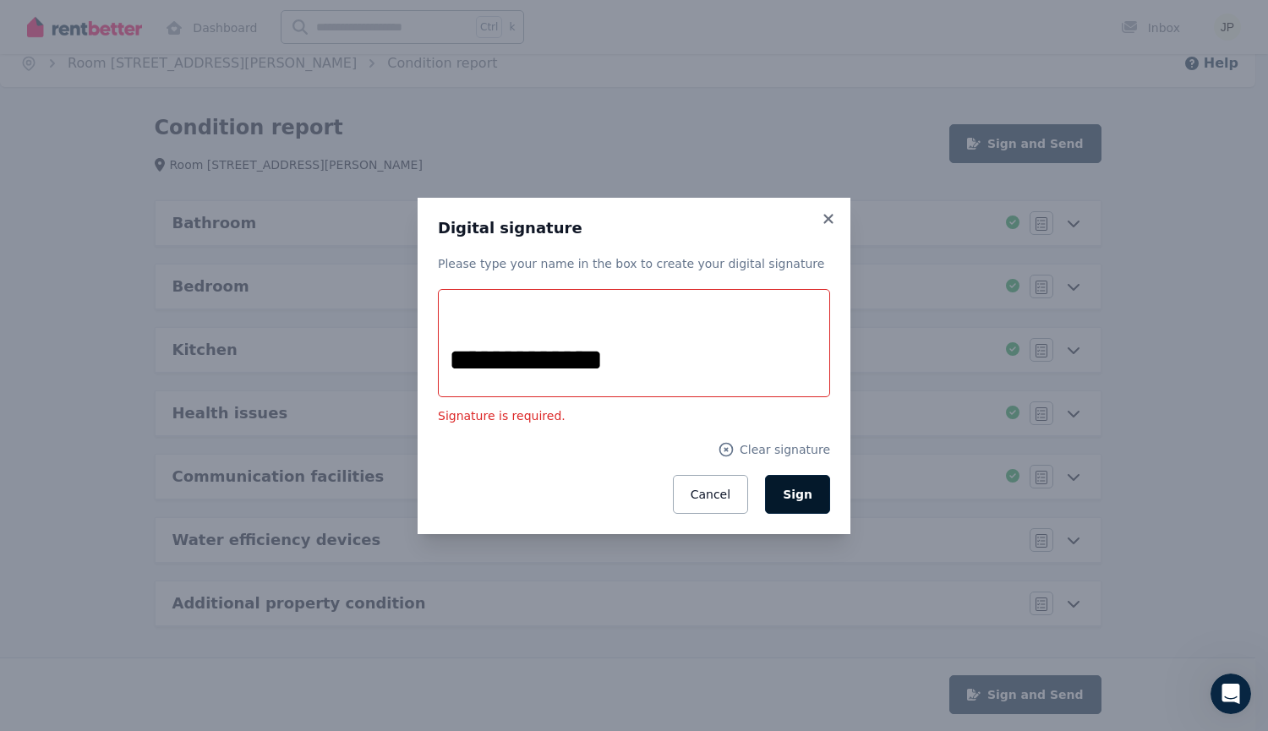
click at [802, 489] on span "Sign" at bounding box center [798, 495] width 30 height 14
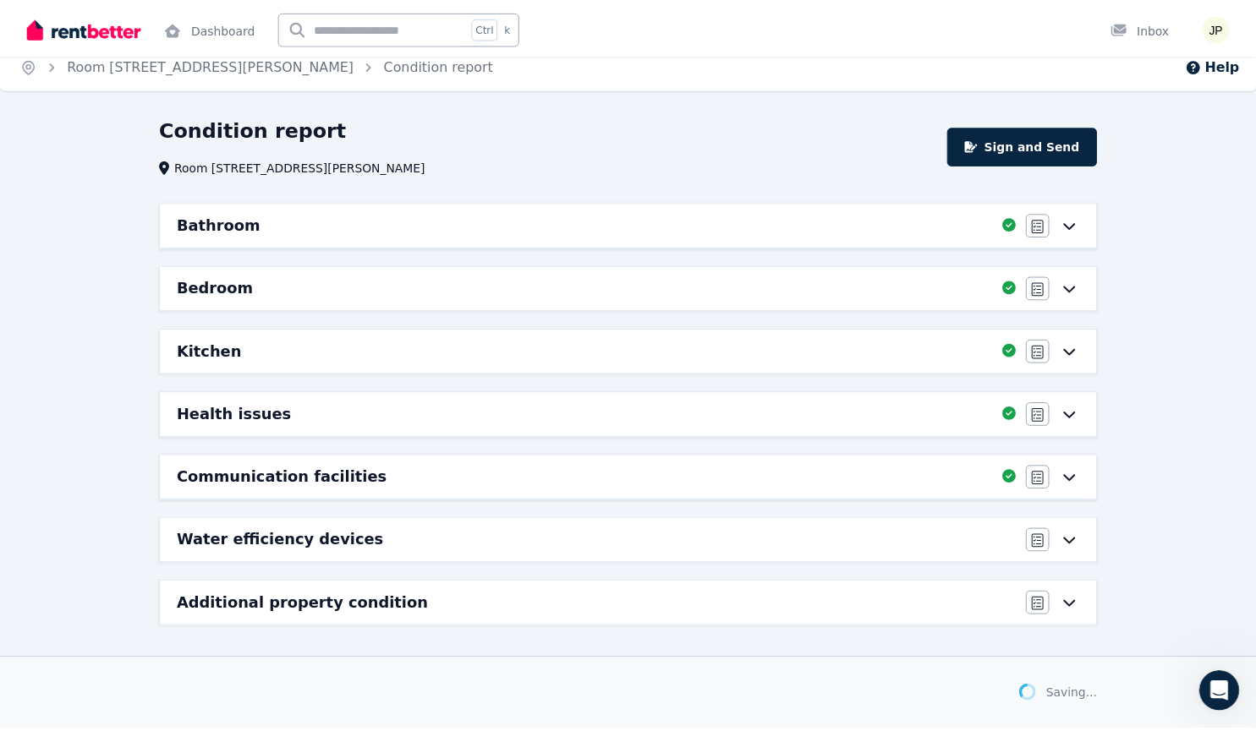
scroll to position [13, 0]
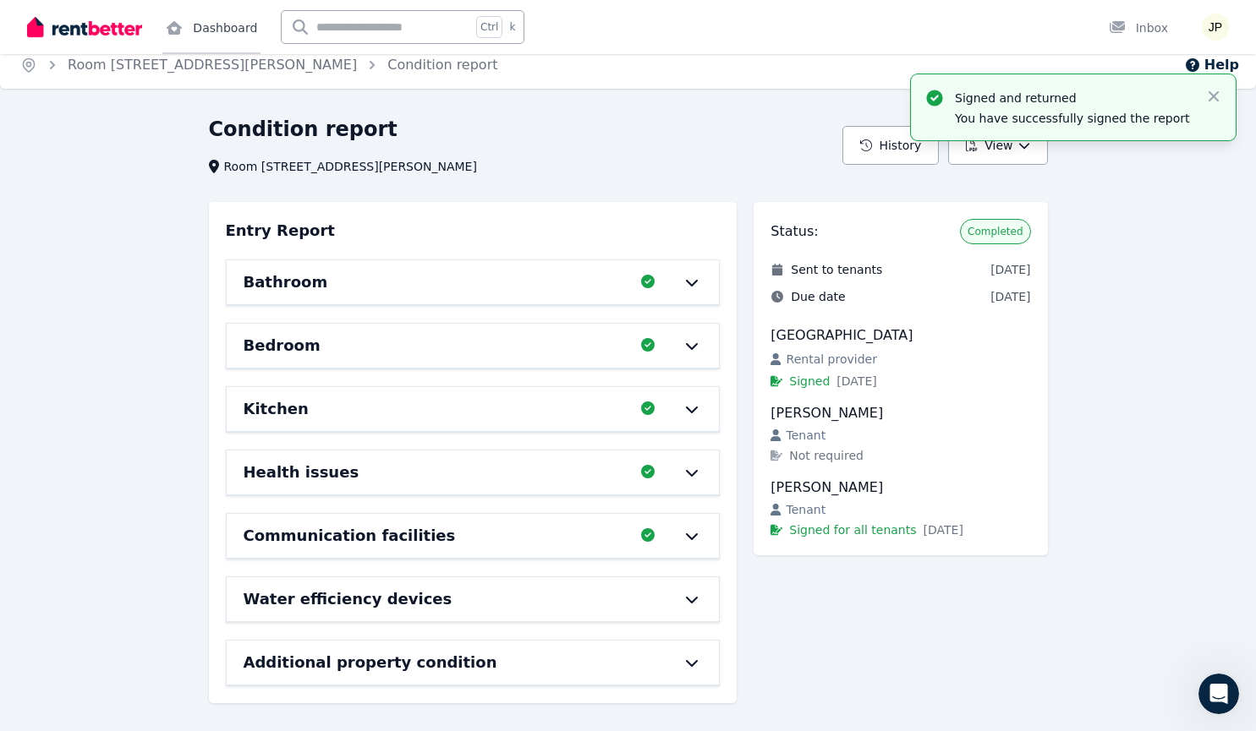
click at [205, 39] on link "Dashboard" at bounding box center [211, 27] width 98 height 54
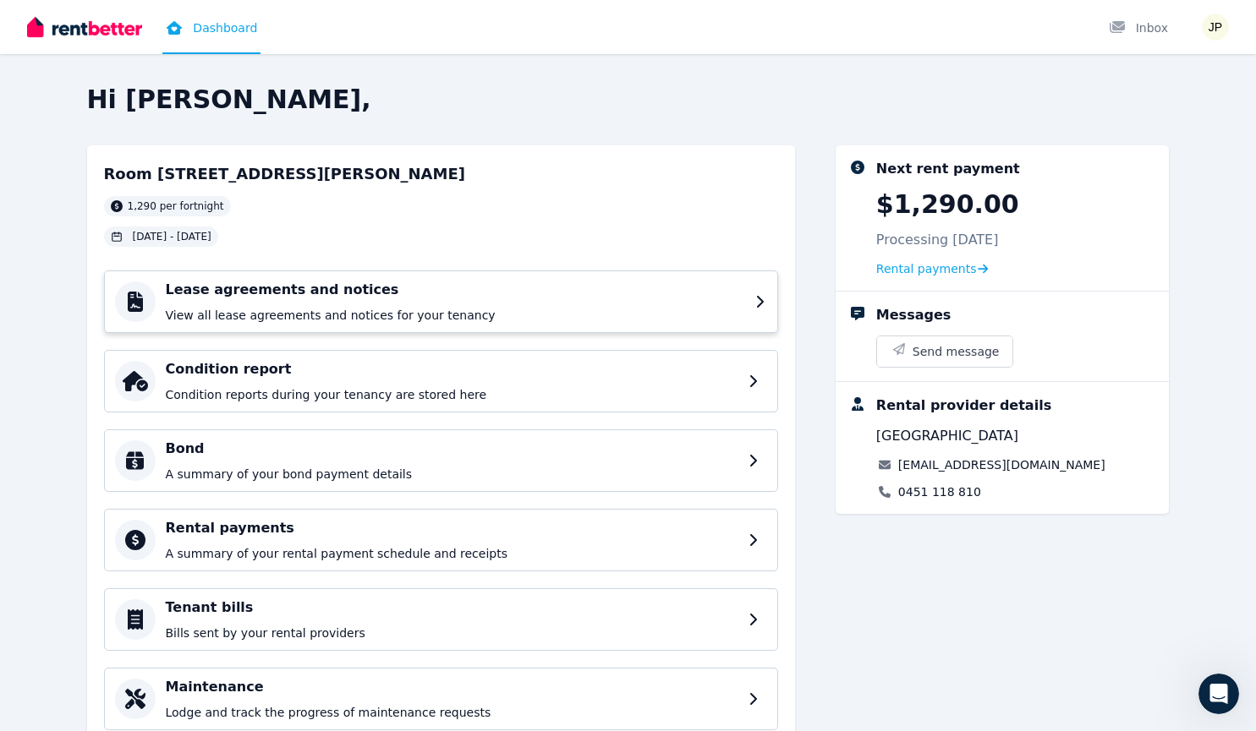
scroll to position [63, 0]
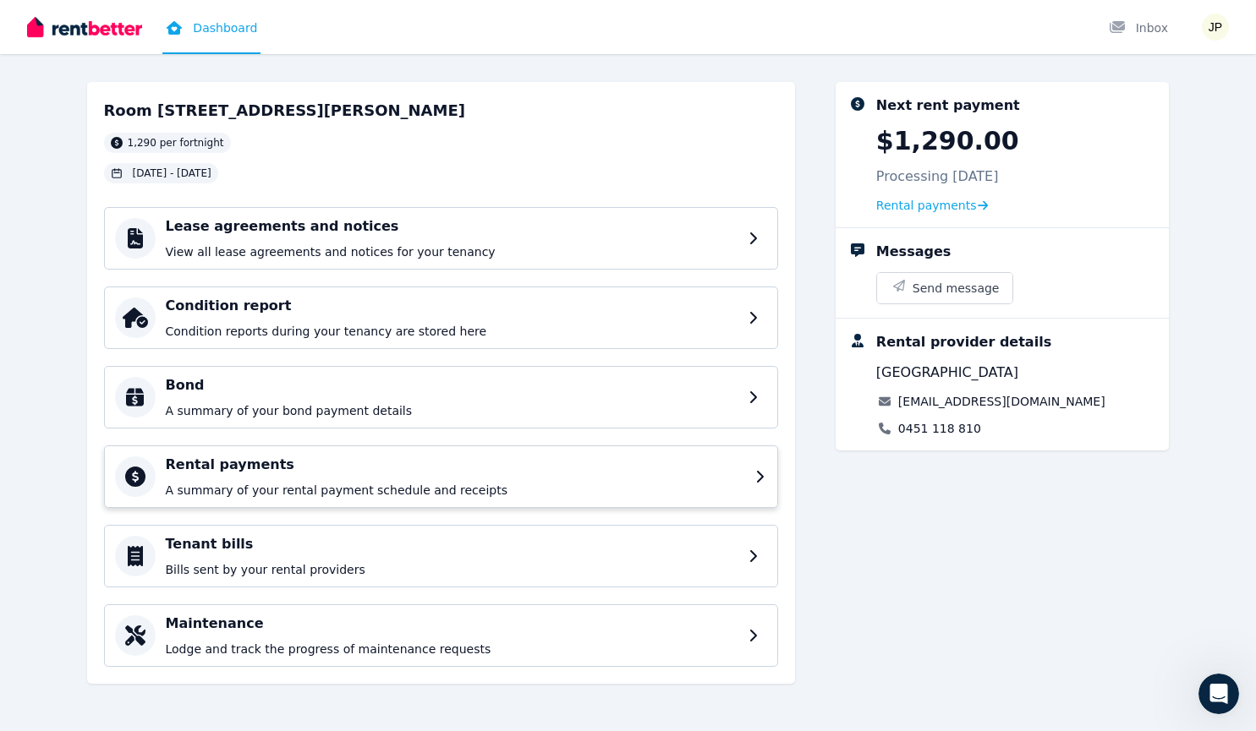
click at [257, 485] on p "A summary of your rental payment schedule and receipts" at bounding box center [455, 490] width 579 height 17
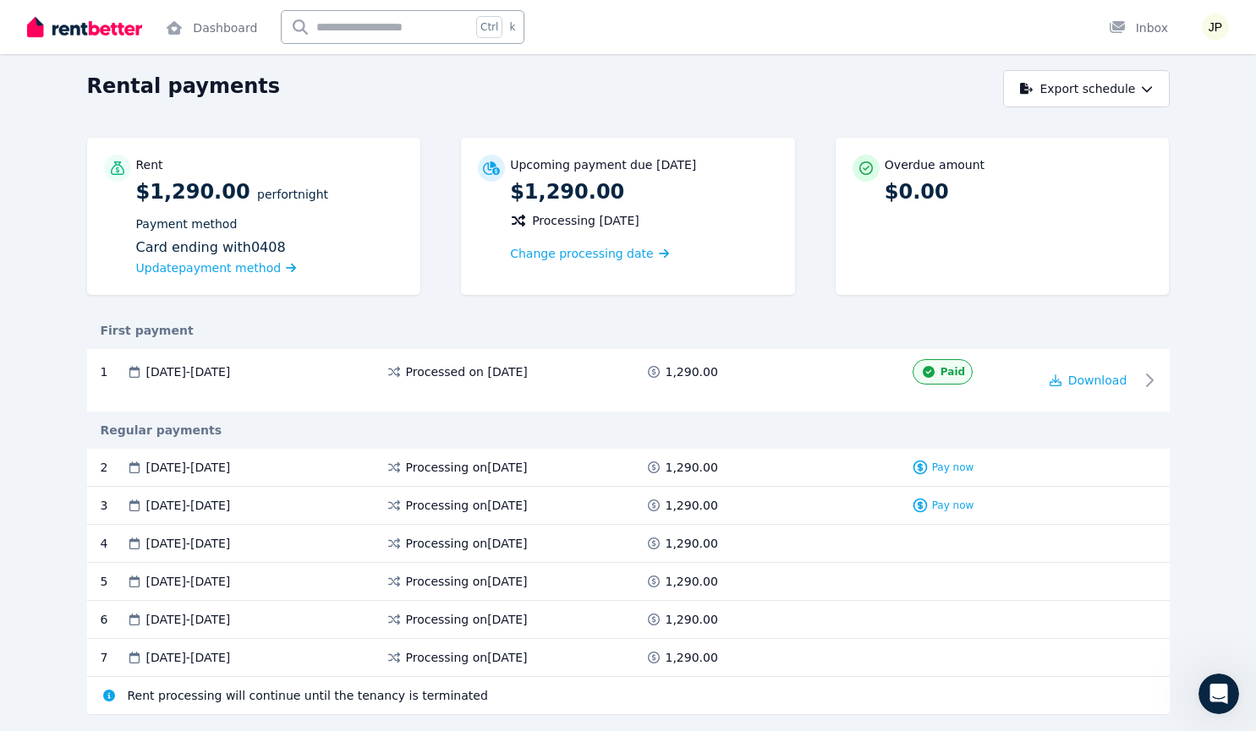
scroll to position [59, 0]
